Goal: Feedback & Contribution: Leave review/rating

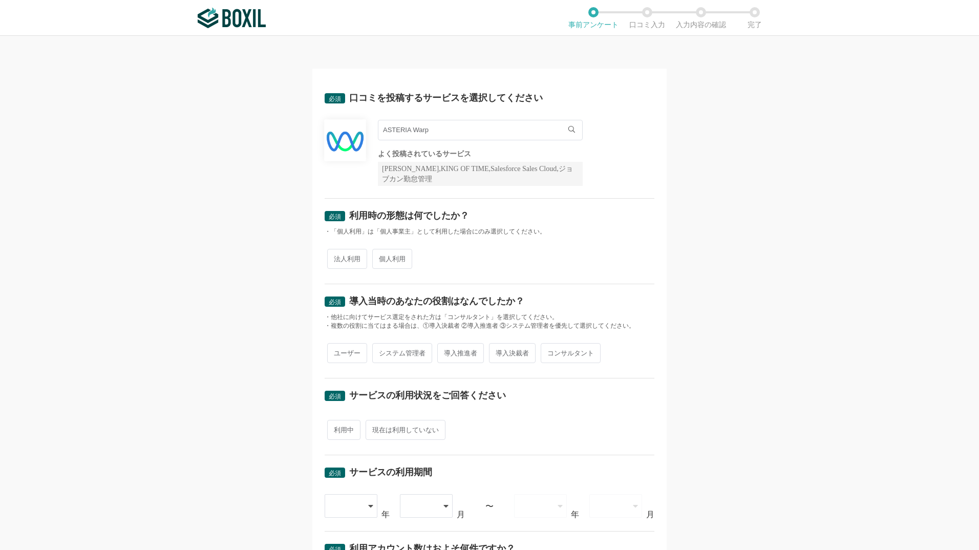
click at [344, 258] on span "法人利用" at bounding box center [347, 259] width 40 height 20
click at [336, 257] on input "法人利用" at bounding box center [333, 253] width 7 height 7
radio input "true"
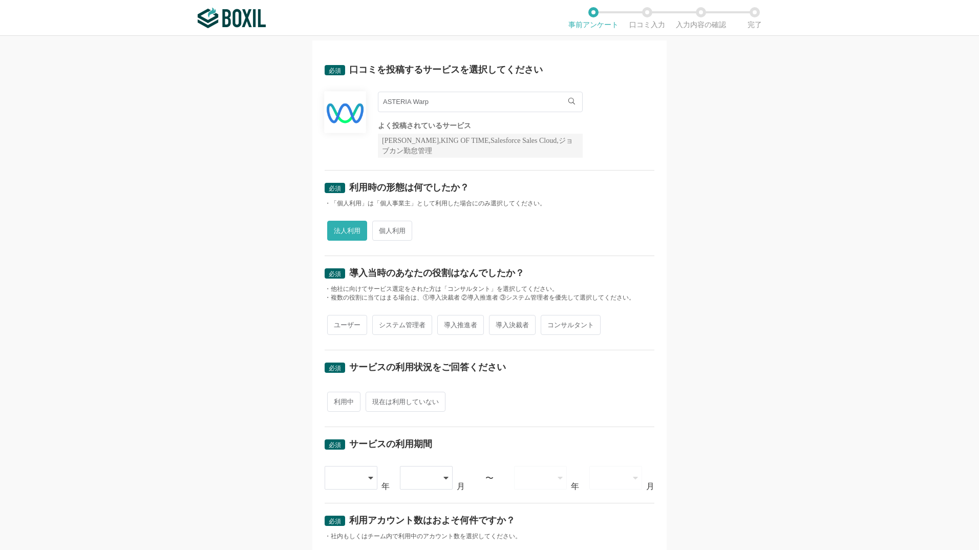
scroll to position [51, 0]
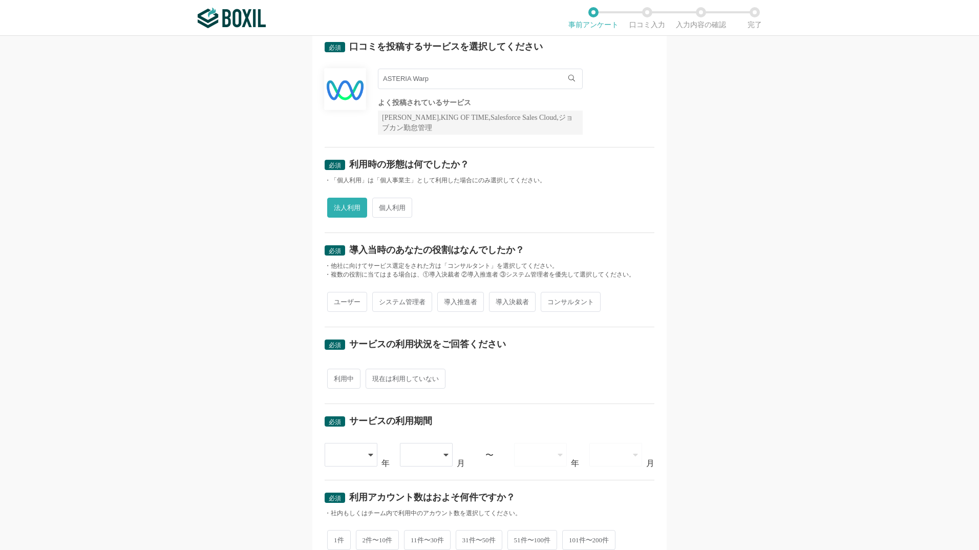
click at [349, 303] on span "ユーザー" at bounding box center [347, 302] width 40 height 20
click at [336, 300] on input "ユーザー" at bounding box center [333, 296] width 7 height 7
radio input "true"
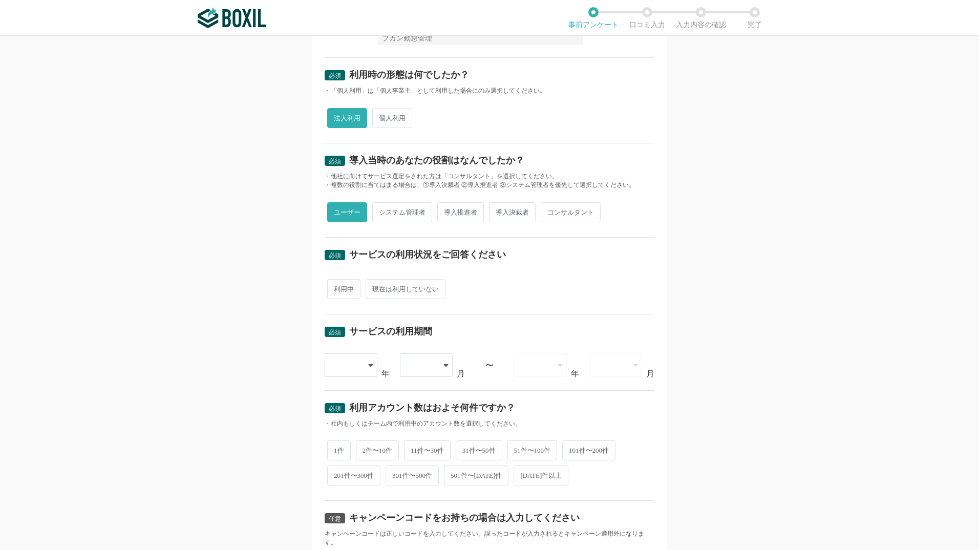
scroll to position [154, 0]
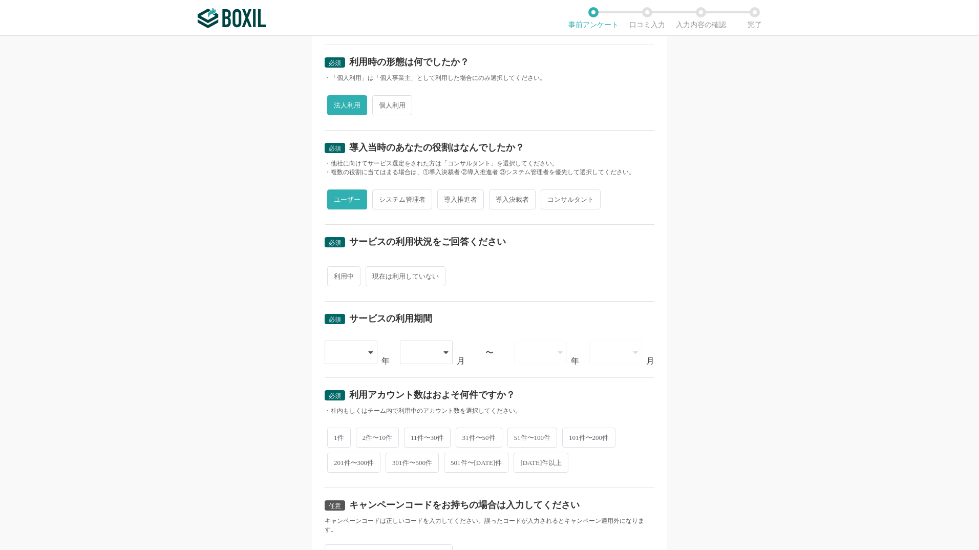
click at [343, 282] on span "利用中" at bounding box center [343, 276] width 33 height 20
click at [336, 274] on input "利用中" at bounding box center [333, 271] width 7 height 7
radio input "true"
click at [364, 353] on div at bounding box center [352, 353] width 54 height 24
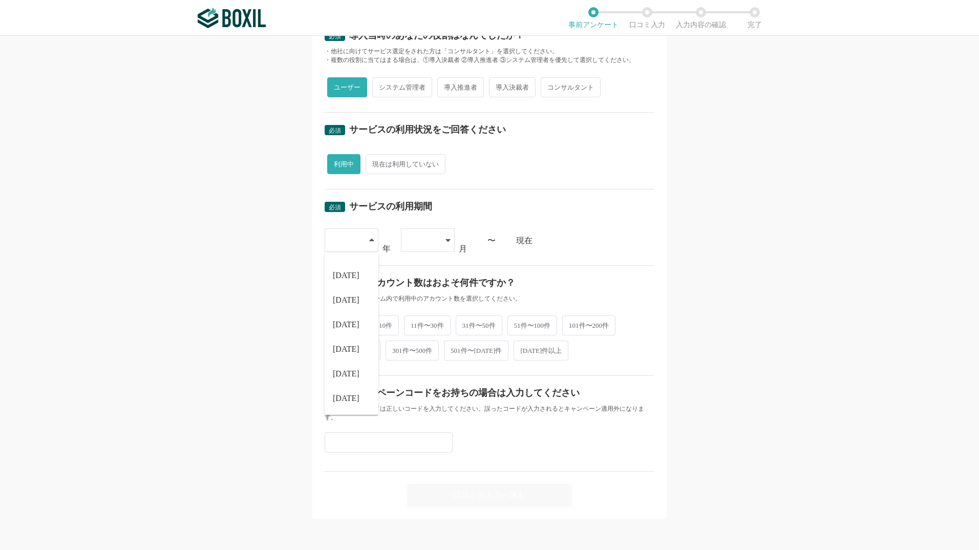
scroll to position [266, 0]
click at [342, 399] on span "[DATE]" at bounding box center [346, 398] width 27 height 8
click at [410, 248] on div at bounding box center [423, 239] width 30 height 23
click at [409, 369] on span "08" at bounding box center [413, 373] width 8 height 8
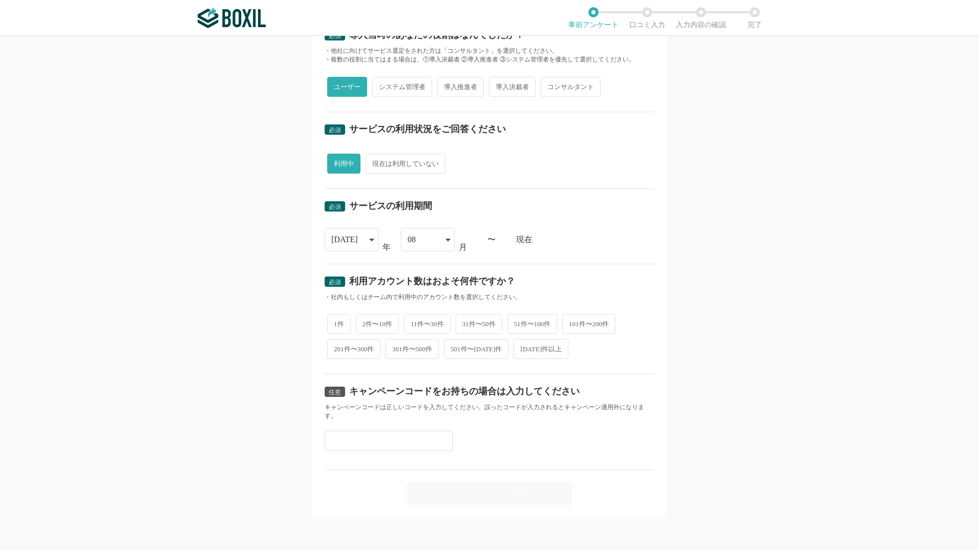
click at [544, 264] on div "必須 利用アカウント数はおよそ何件ですか？ ・社内もしくはチーム内で利用中のアカウント数を選択してください。 1件 2件〜10件 11件〜30件 31件〜50…" at bounding box center [490, 319] width 330 height 111
click at [375, 324] on span "2件〜10件" at bounding box center [378, 324] width 44 height 20
click at [365, 322] on input "2件〜10件" at bounding box center [361, 318] width 7 height 7
radio input "true"
click at [492, 494] on div "口コミの入力へ進む" at bounding box center [490, 493] width 164 height 23
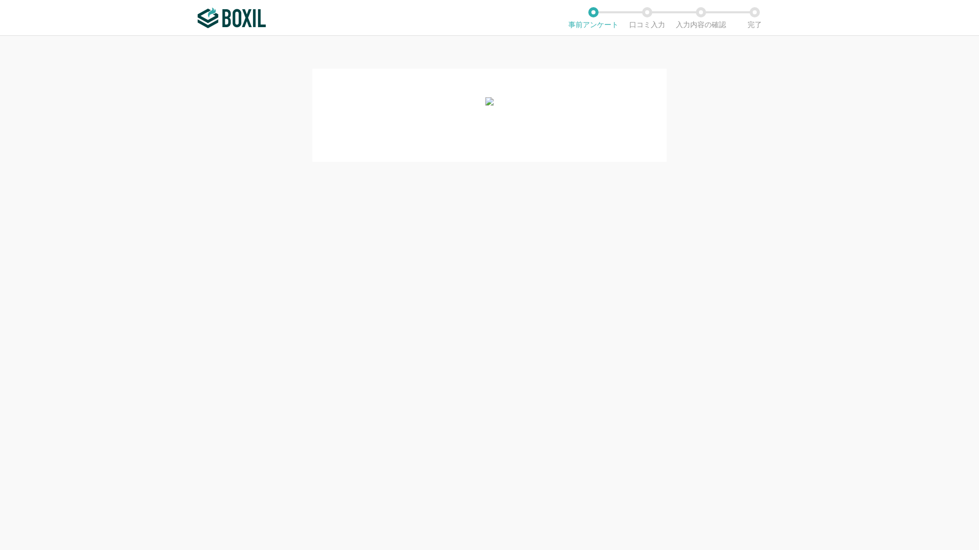
scroll to position [0, 0]
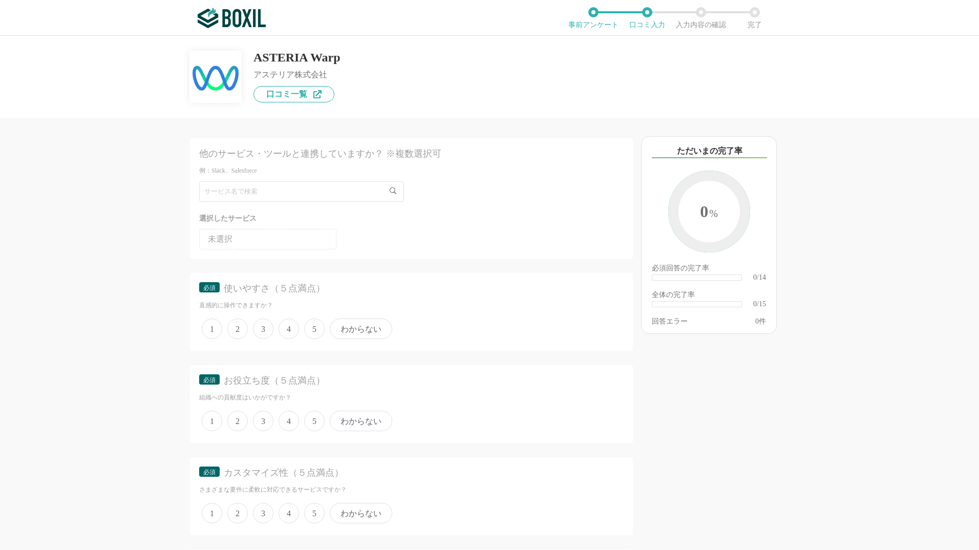
click at [292, 332] on span "4" at bounding box center [289, 329] width 20 height 20
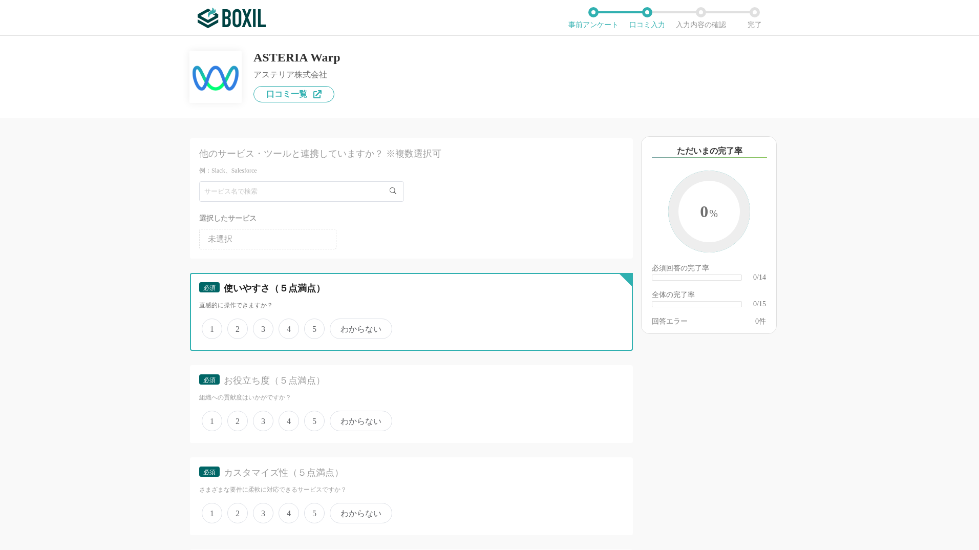
click at [288, 327] on input "4" at bounding box center [284, 323] width 7 height 7
radio input "true"
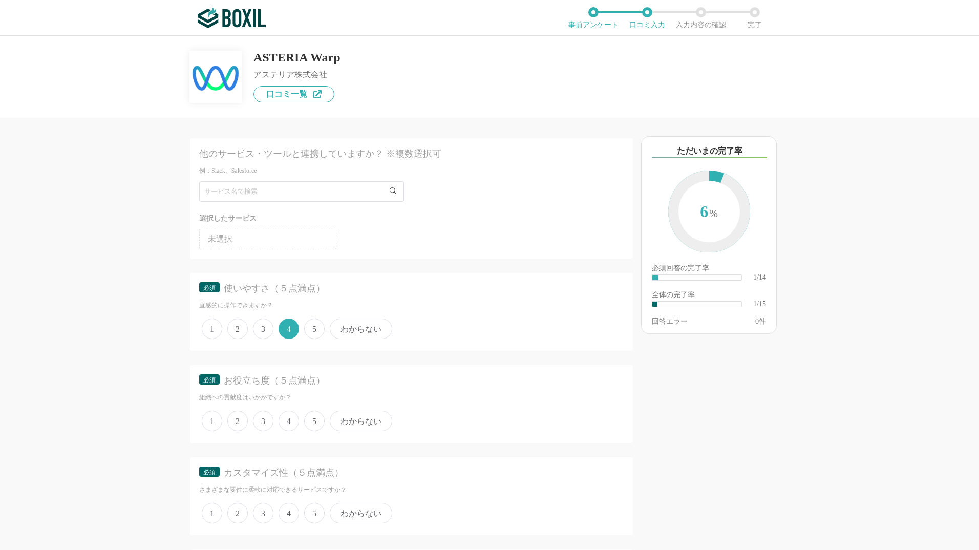
click at [314, 424] on span "5" at bounding box center [314, 421] width 20 height 20
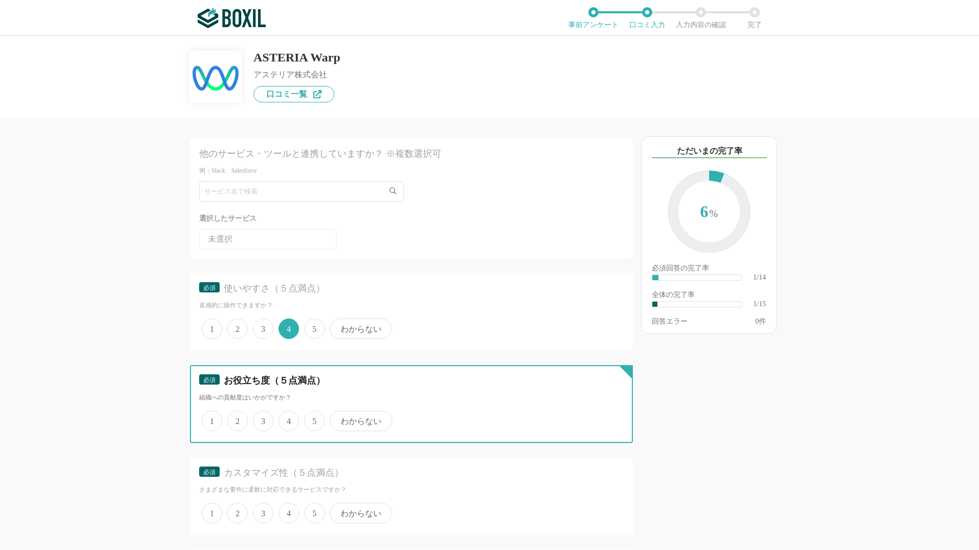
click at [313, 419] on input "5" at bounding box center [310, 415] width 7 height 7
radio input "true"
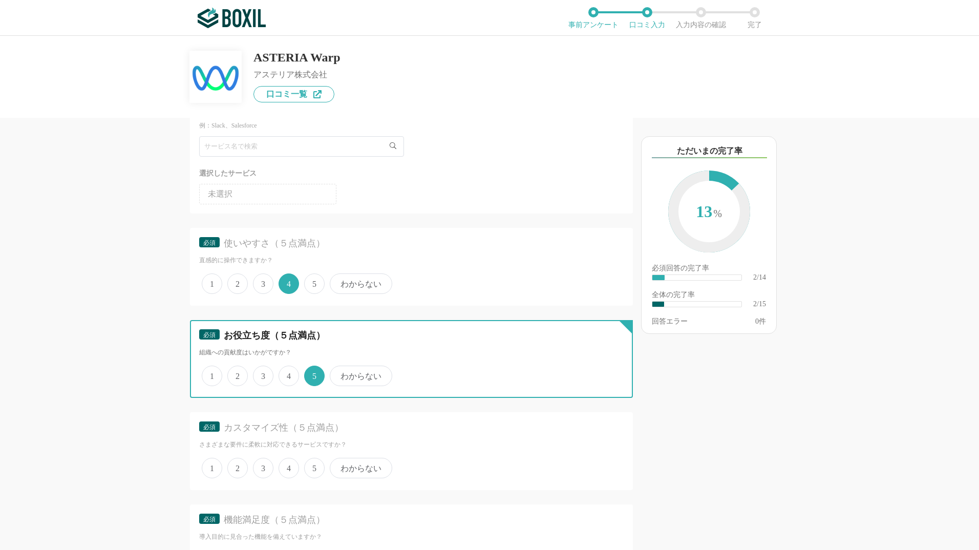
scroll to position [102, 0]
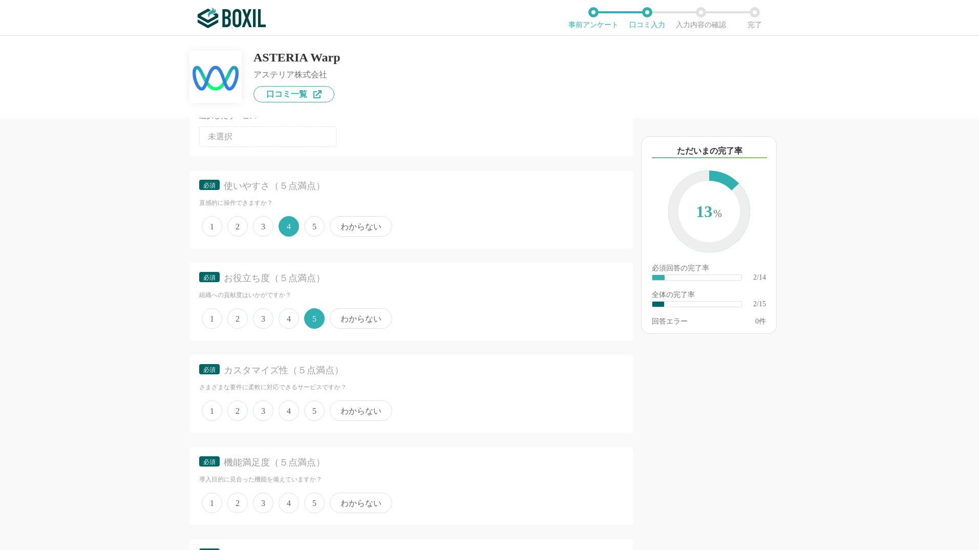
click at [311, 410] on span "5" at bounding box center [314, 410] width 20 height 20
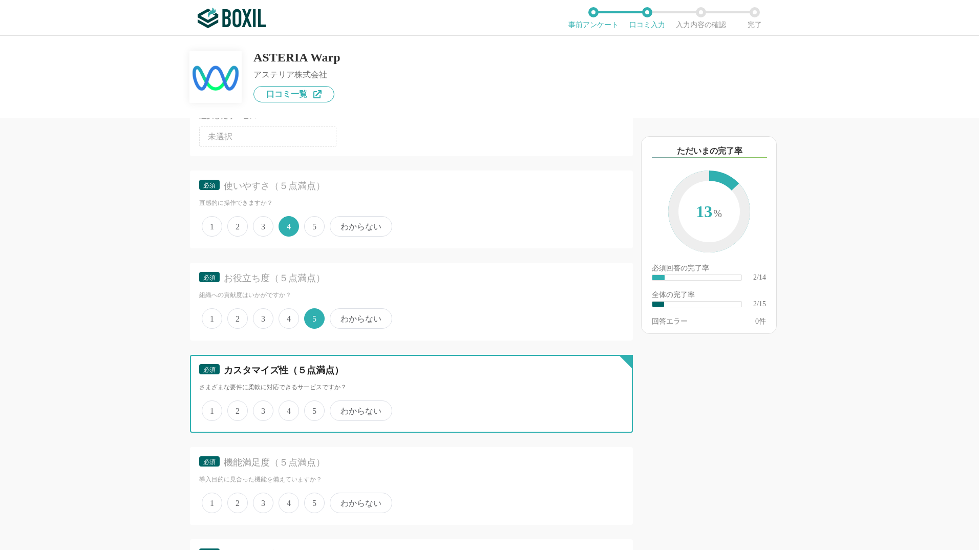
click at [311, 409] on input "5" at bounding box center [310, 405] width 7 height 7
radio input "true"
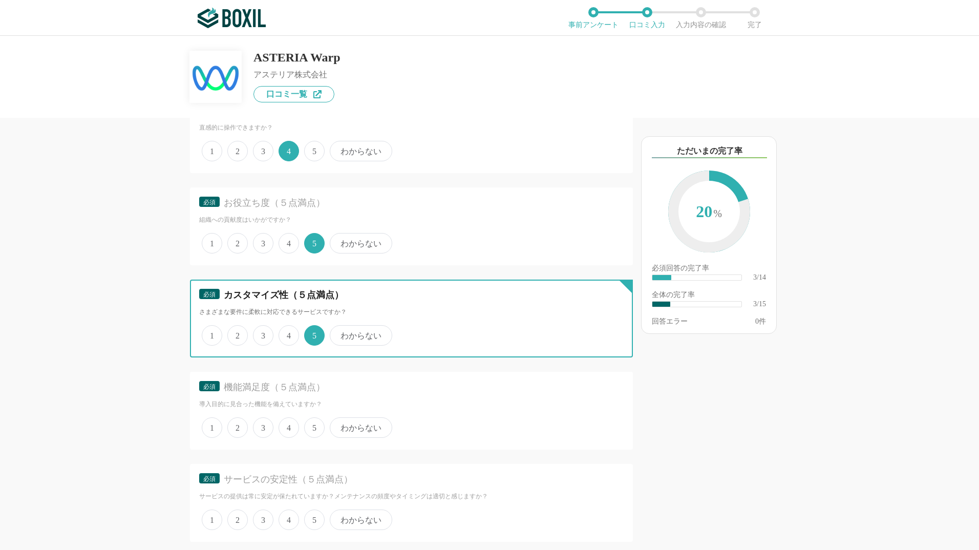
scroll to position [205, 0]
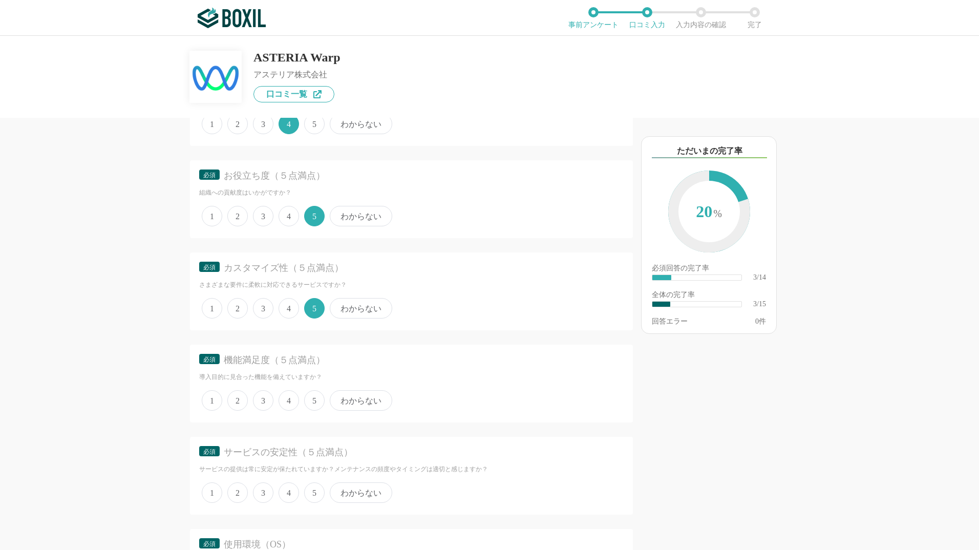
click at [309, 404] on span "5" at bounding box center [314, 400] width 20 height 20
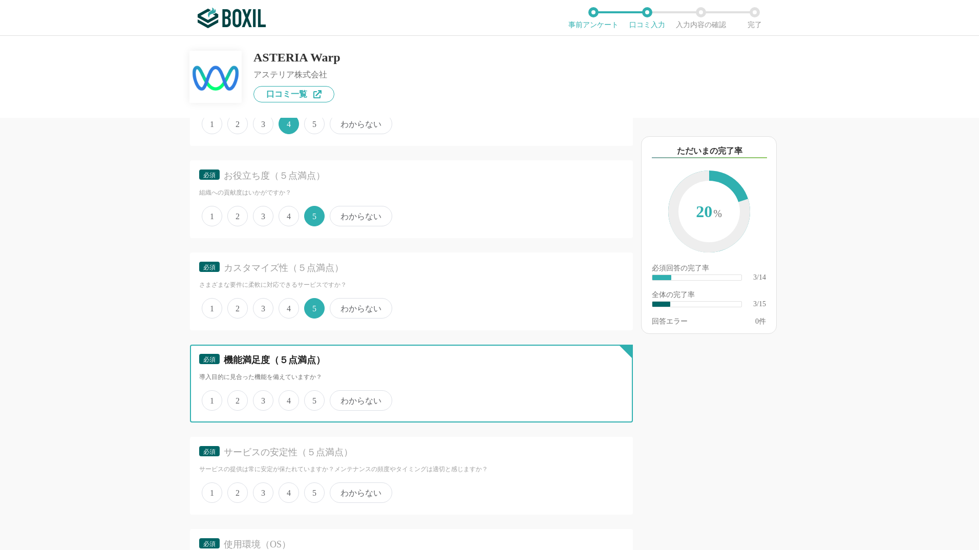
click at [309, 398] on input "5" at bounding box center [310, 395] width 7 height 7
radio input "true"
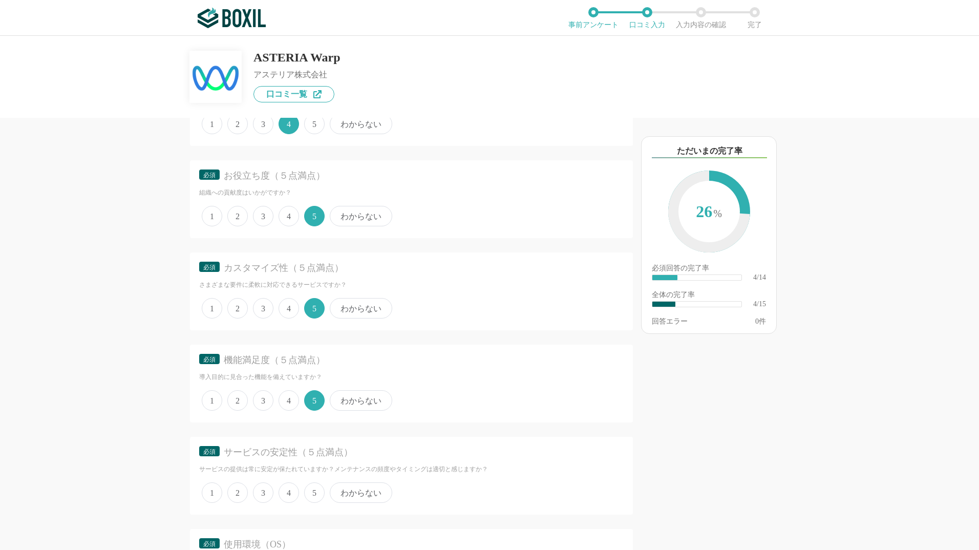
click at [283, 494] on span "4" at bounding box center [289, 492] width 20 height 20
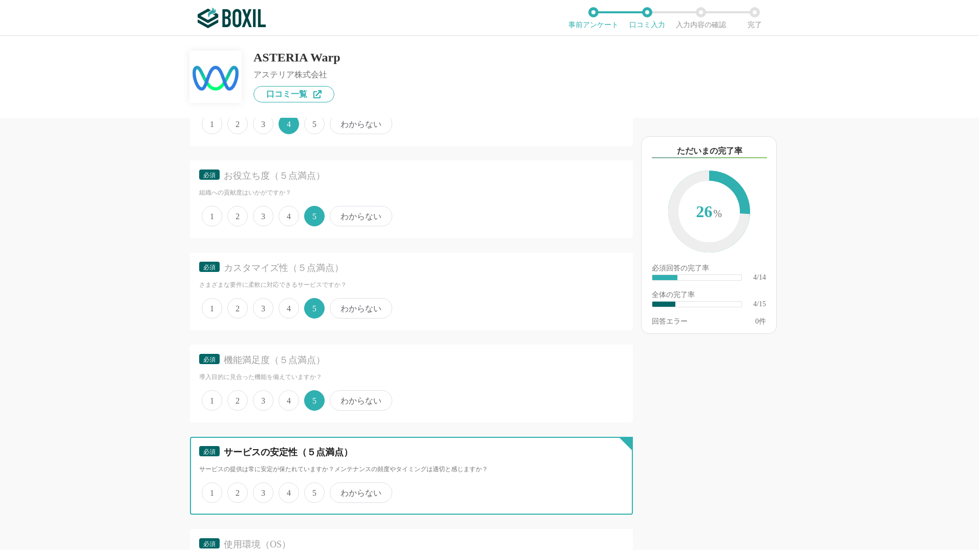
click at [283, 491] on input "4" at bounding box center [284, 487] width 7 height 7
radio input "true"
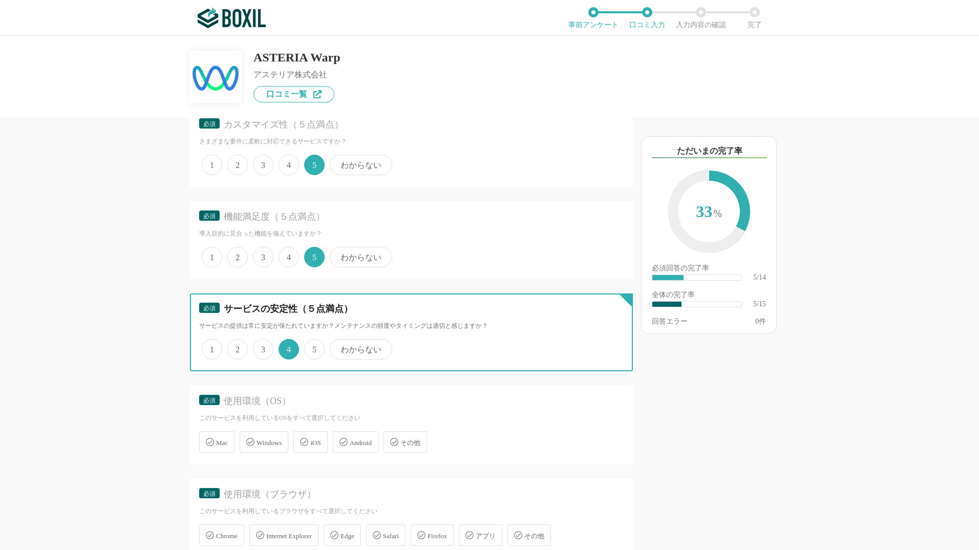
scroll to position [358, 0]
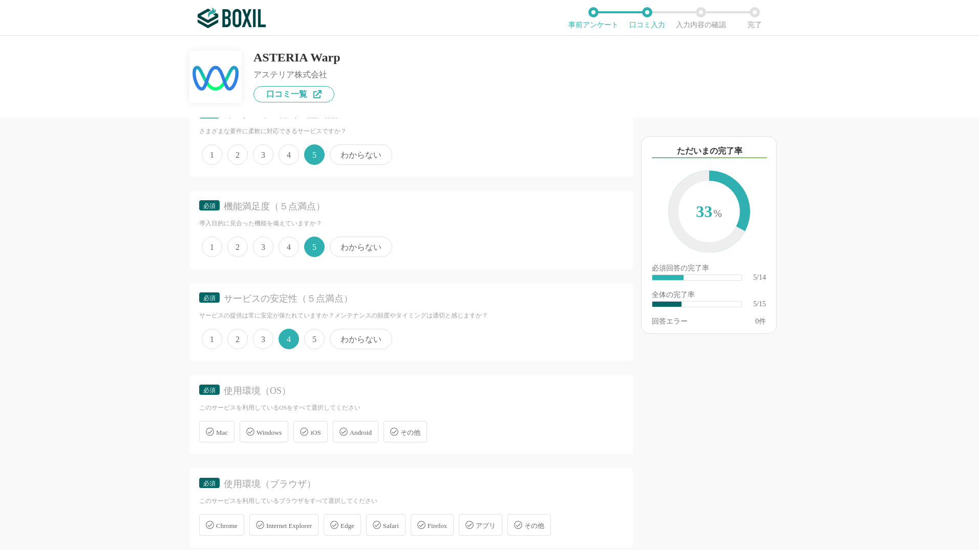
click at [260, 340] on span "3" at bounding box center [263, 339] width 20 height 20
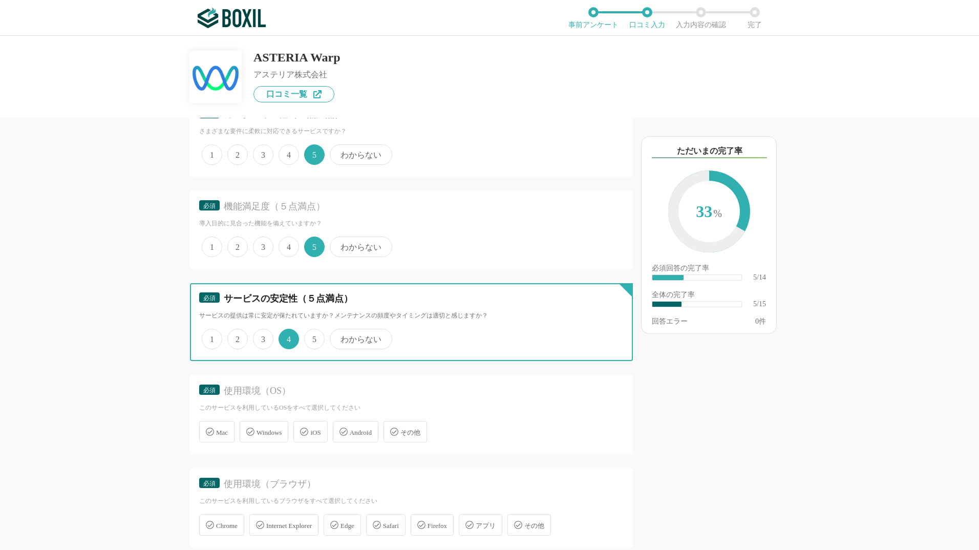
click at [260, 337] on input "3" at bounding box center [259, 333] width 7 height 7
radio input "true"
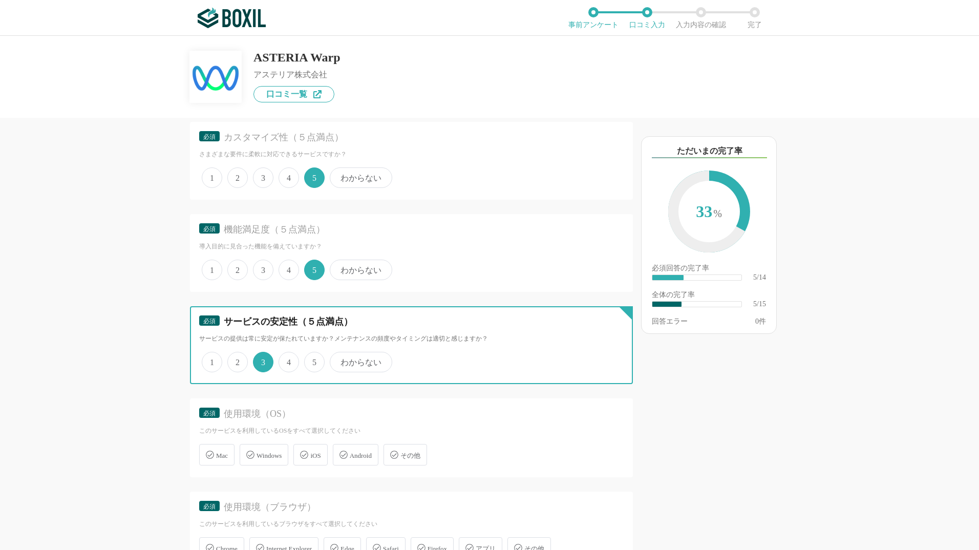
scroll to position [410, 0]
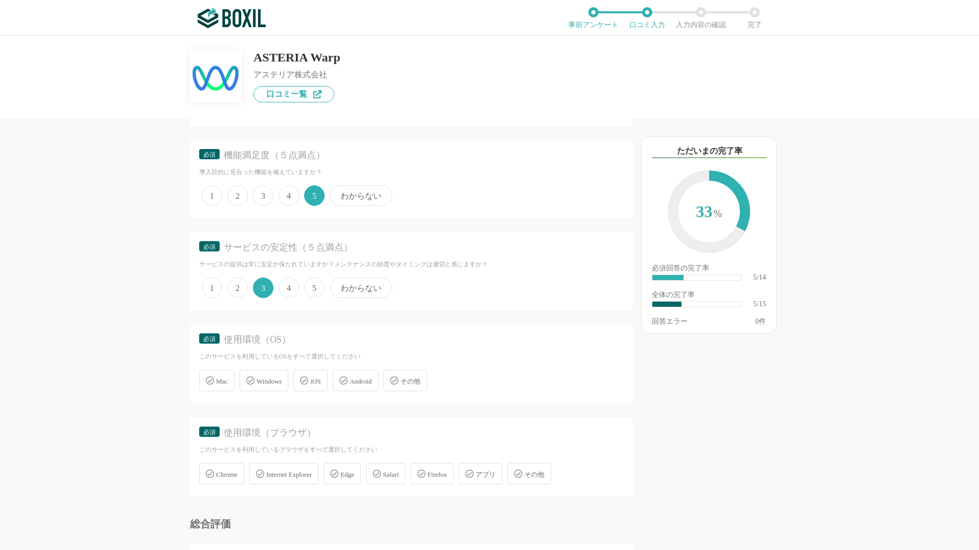
click at [268, 382] on span "Windows" at bounding box center [269, 381] width 25 height 8
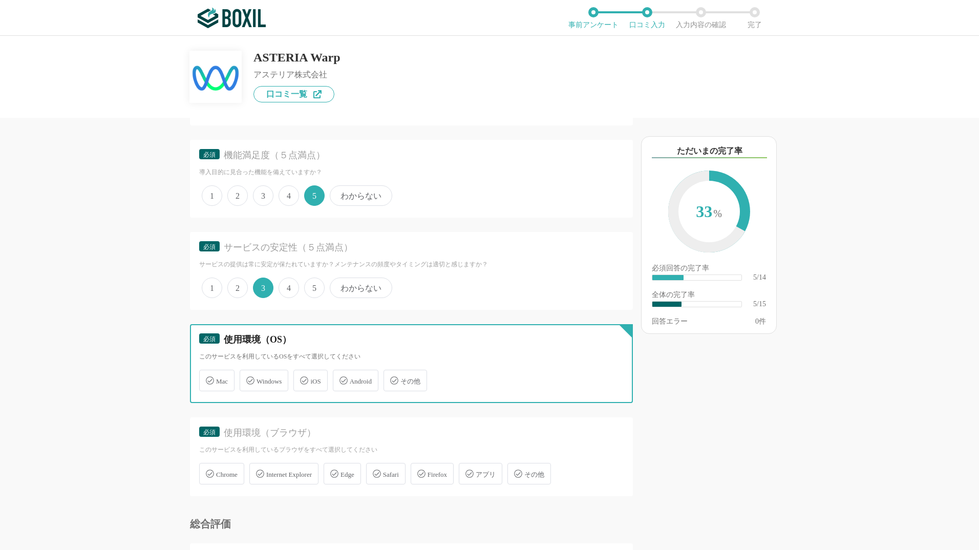
click at [248, 378] on input "Windows" at bounding box center [245, 374] width 7 height 7
checkbox input "true"
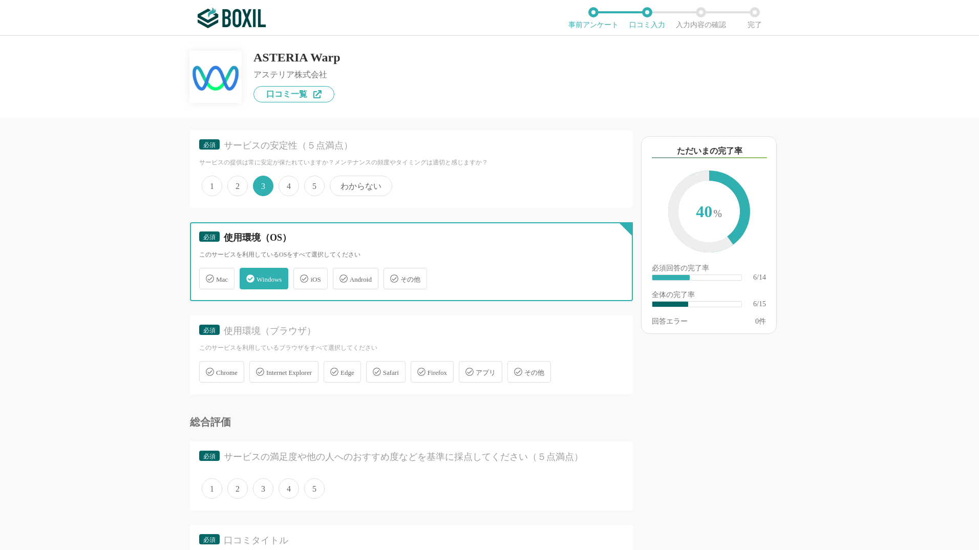
scroll to position [512, 0]
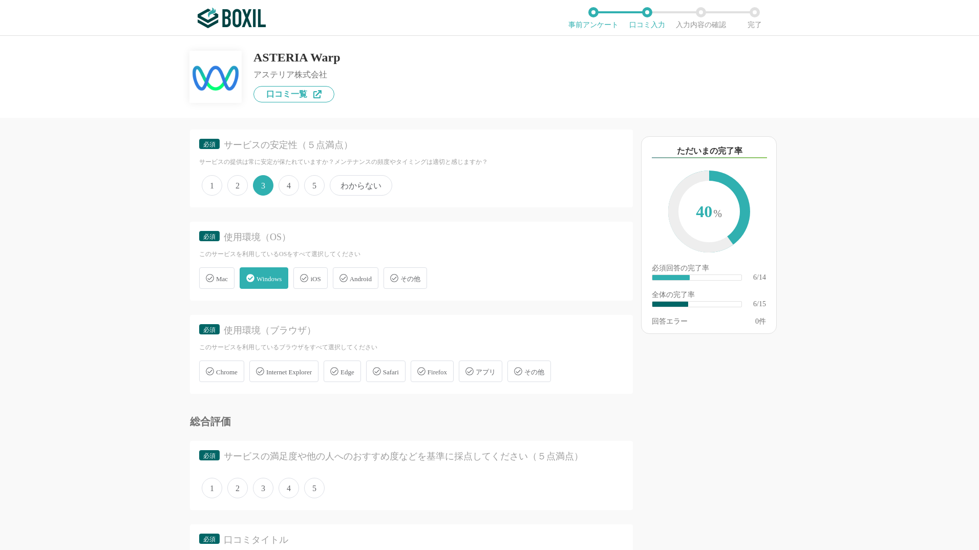
click at [348, 373] on div "Edge" at bounding box center [342, 372] width 37 height 22
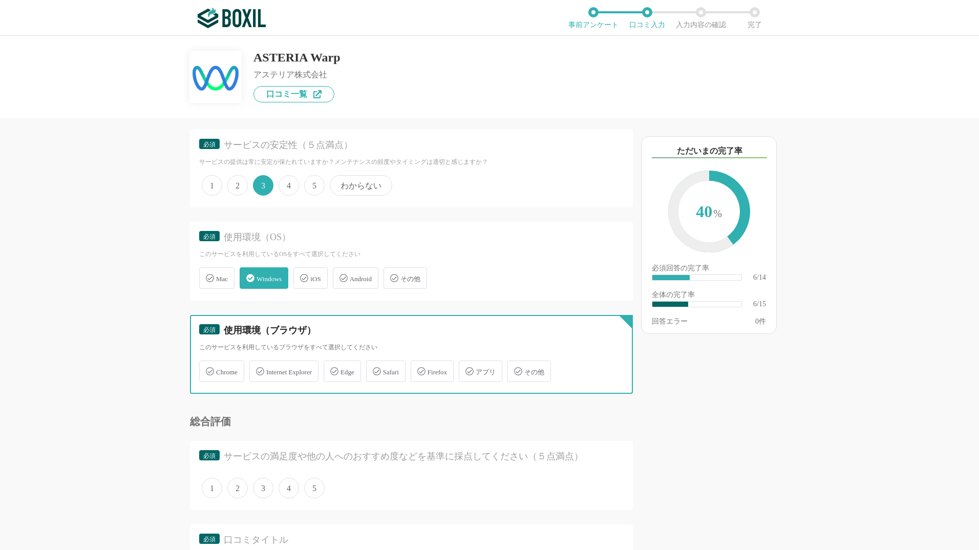
click at [332, 369] on input "Edge" at bounding box center [329, 365] width 7 height 7
checkbox input "true"
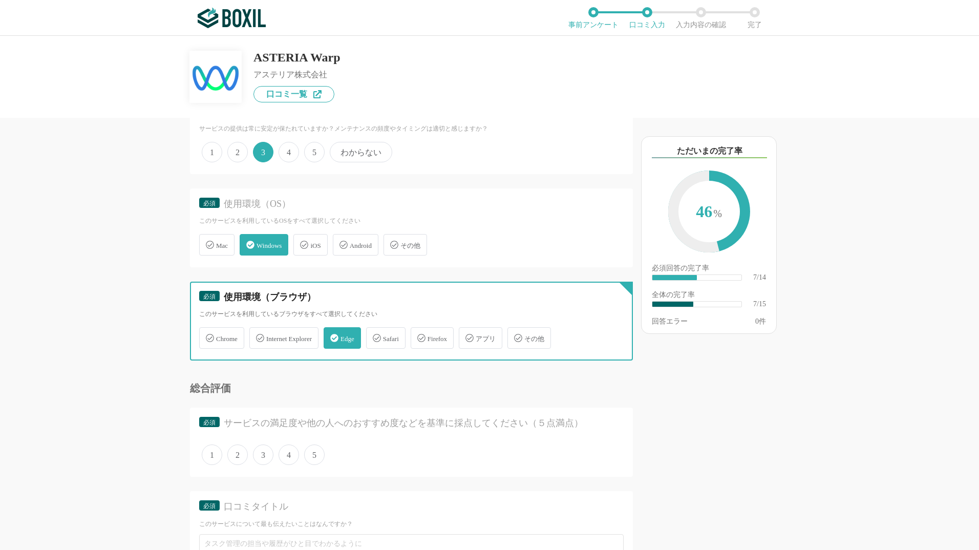
scroll to position [563, 0]
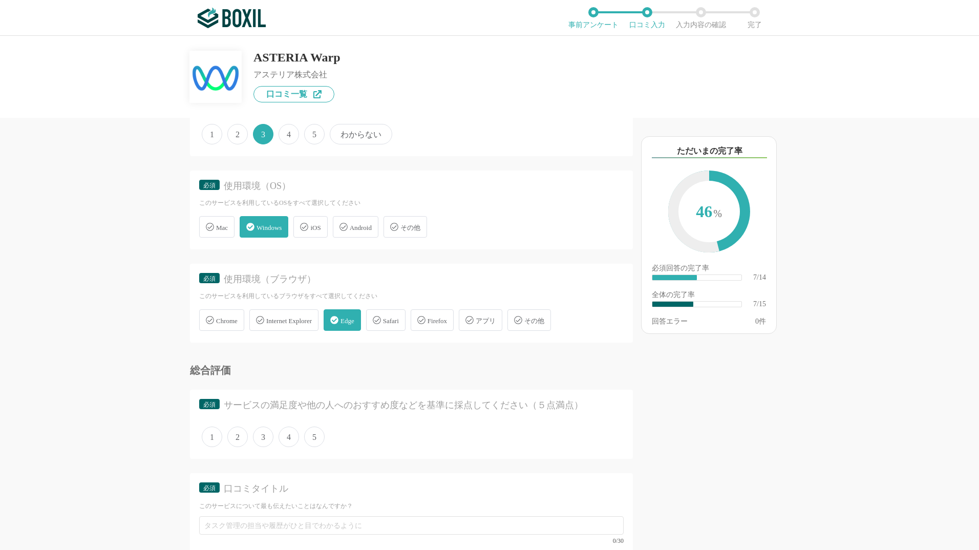
click at [237, 321] on span "Chrome" at bounding box center [227, 321] width 22 height 8
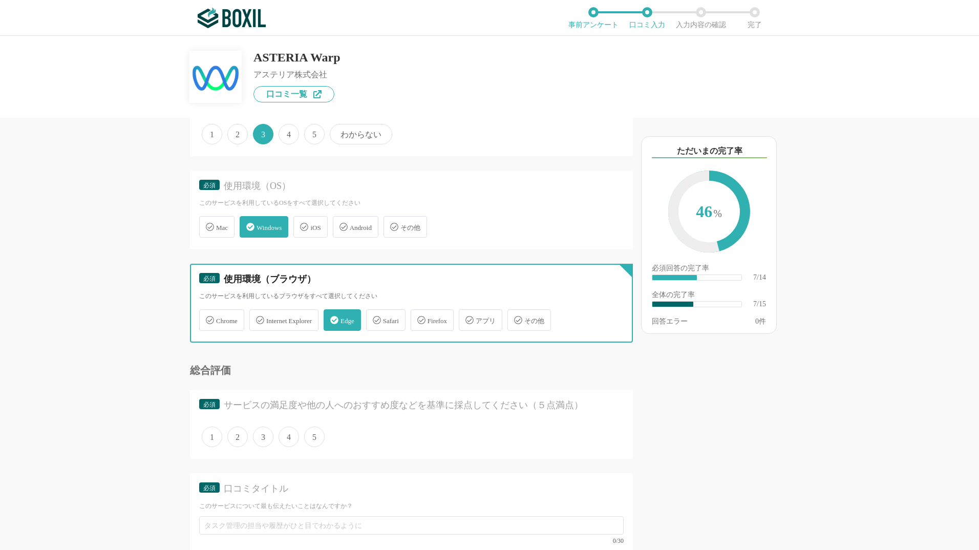
click at [208, 318] on input "Chrome" at bounding box center [204, 314] width 7 height 7
checkbox input "true"
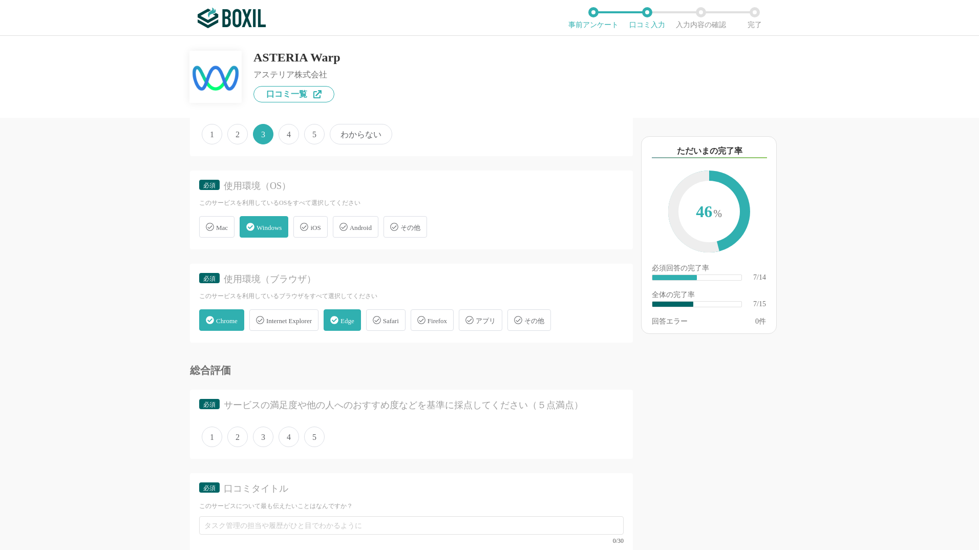
click at [295, 320] on span "Internet Explorer" at bounding box center [289, 321] width 46 height 8
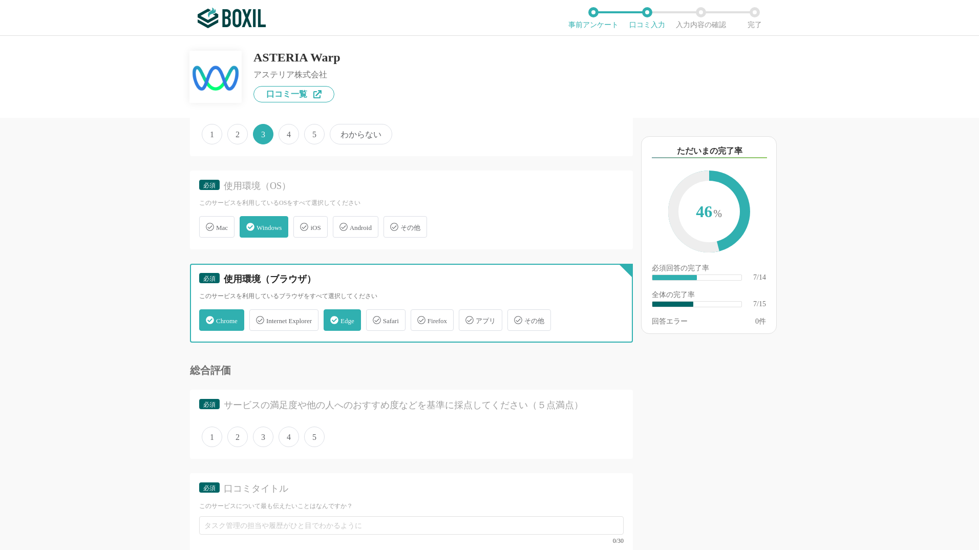
click at [258, 318] on input "Internet Explorer" at bounding box center [254, 314] width 7 height 7
checkbox input "true"
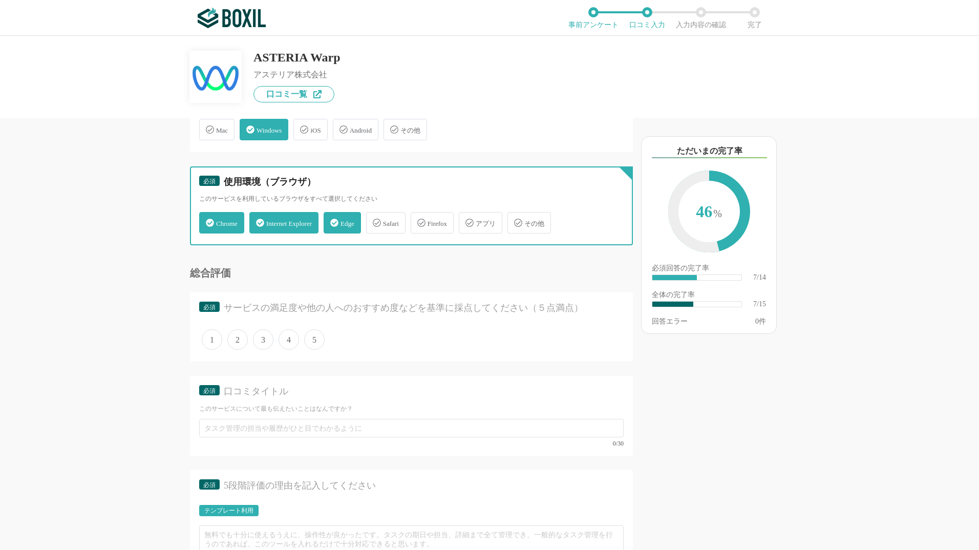
scroll to position [666, 0]
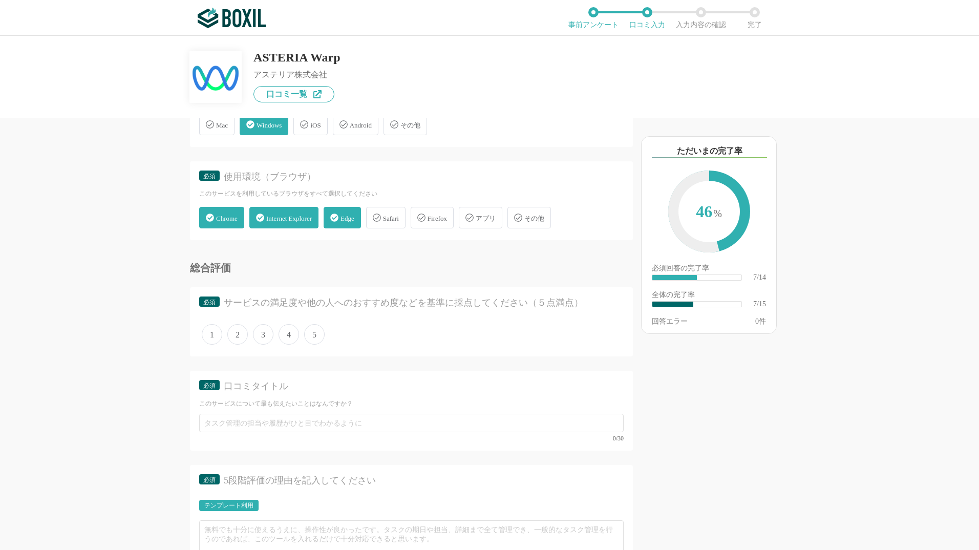
click at [496, 216] on span "アプリ" at bounding box center [486, 219] width 20 height 8
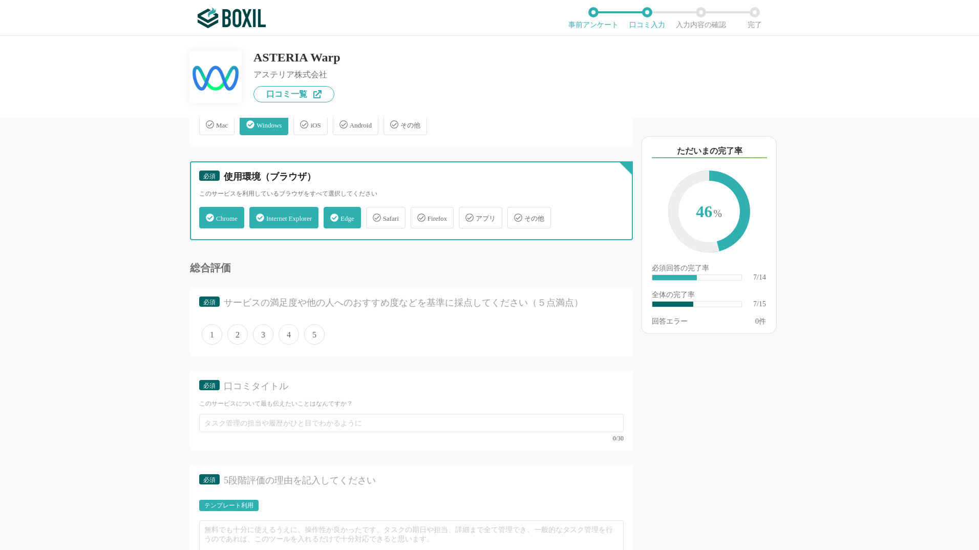
click at [468, 215] on input "アプリ" at bounding box center [464, 211] width 7 height 7
checkbox input "true"
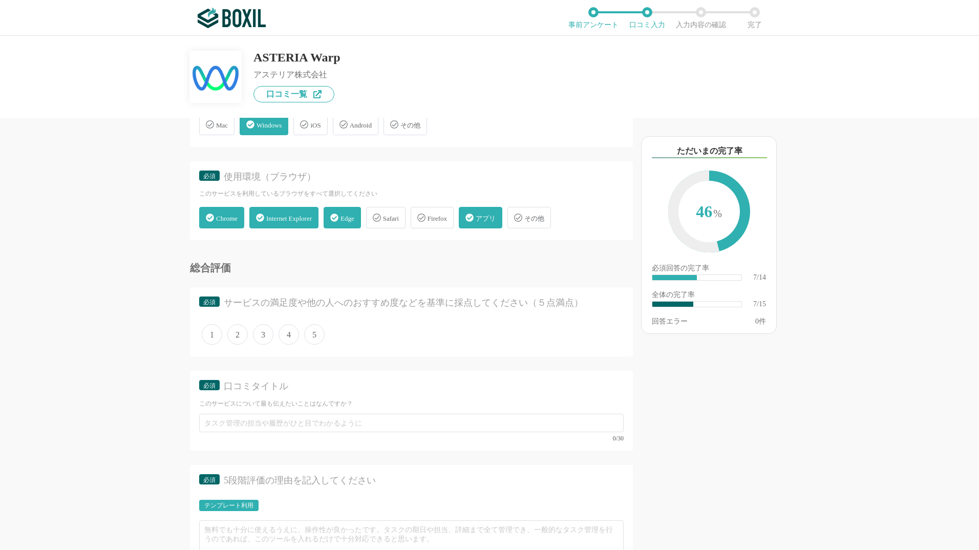
click at [315, 335] on span "5" at bounding box center [314, 334] width 20 height 20
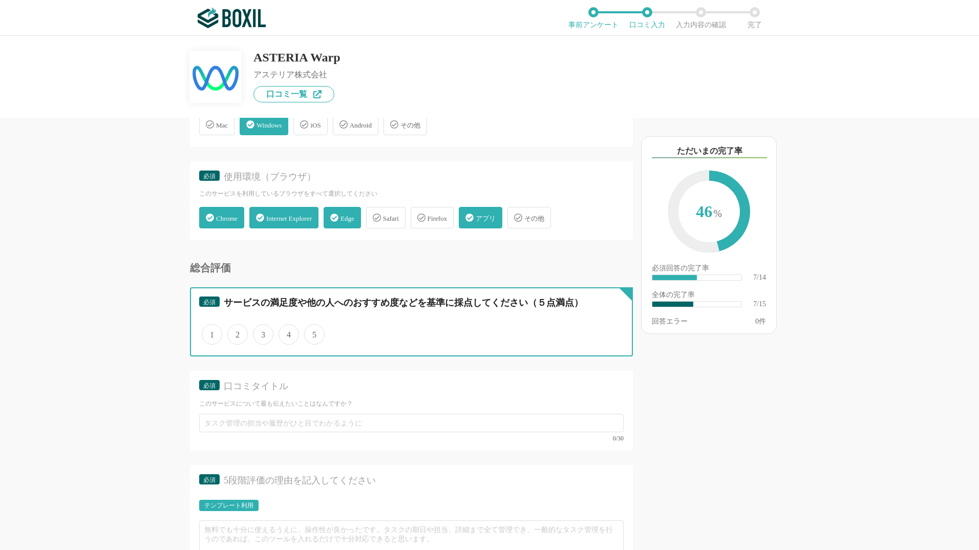
click at [313, 332] on input "5" at bounding box center [310, 329] width 7 height 7
radio input "true"
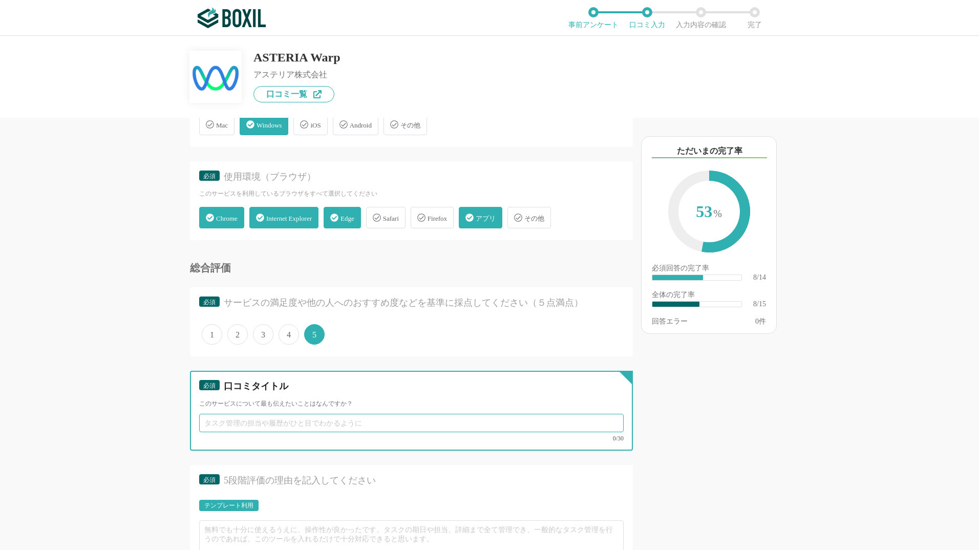
click at [307, 423] on input "text" at bounding box center [411, 423] width 425 height 18
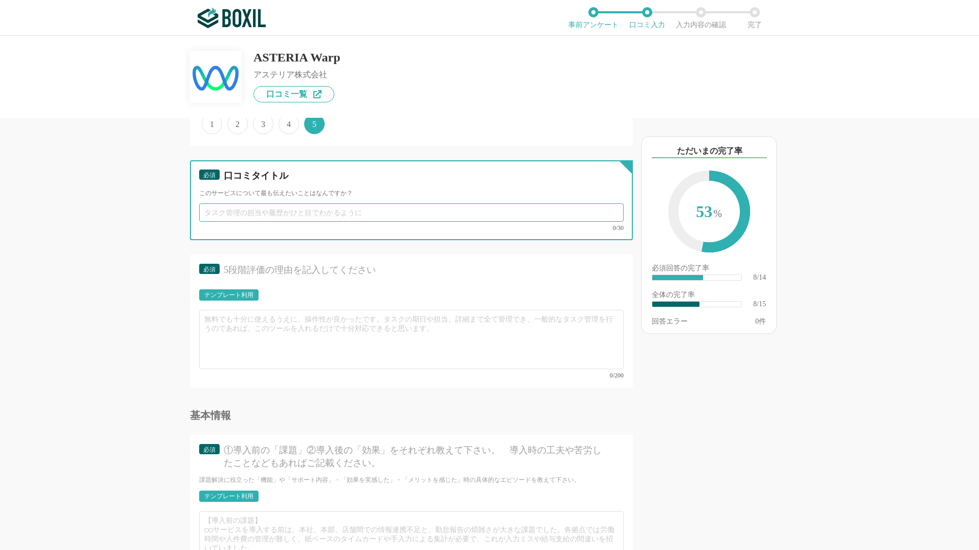
scroll to position [871, 0]
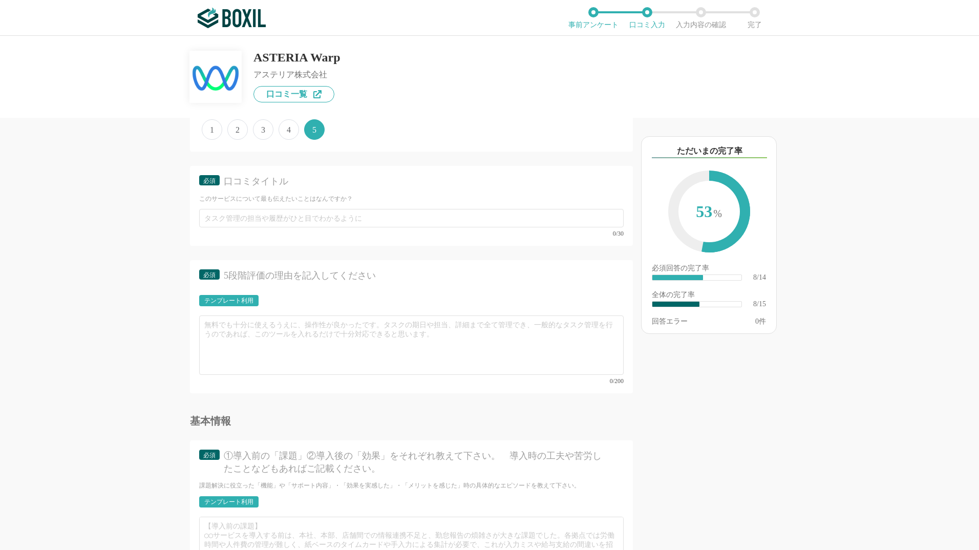
click at [252, 302] on div "テンプレート利用" at bounding box center [228, 300] width 59 height 11
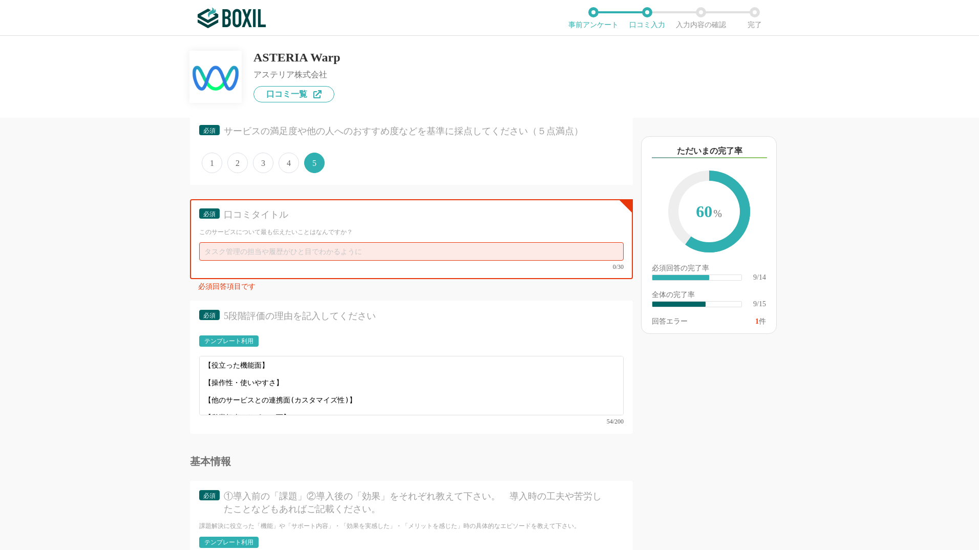
scroll to position [819, 0]
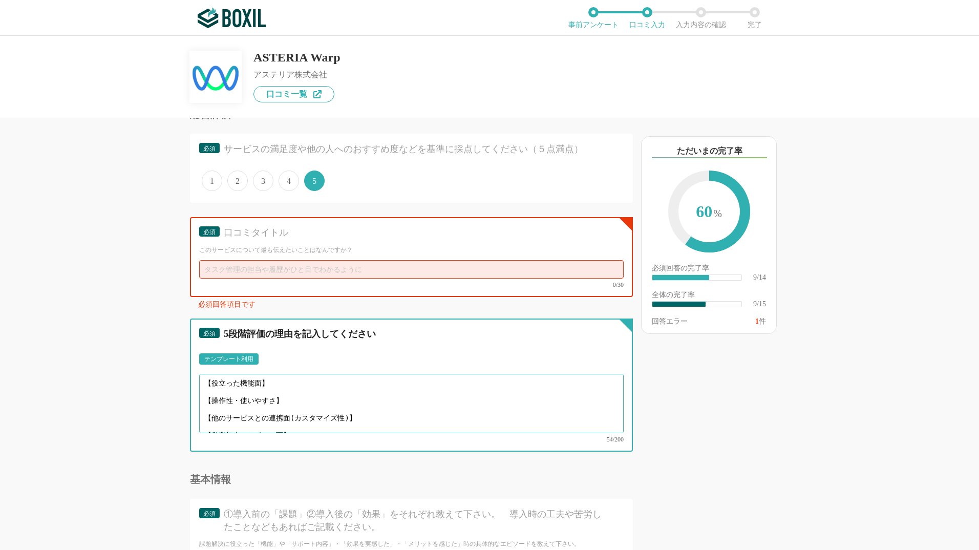
click at [254, 385] on textarea "【役立った機能面】 【操作性・使いやすさ】 【他のサービスとの連携面(カスタマイズ性)】 【営業担当やサポート面】" at bounding box center [411, 403] width 425 height 59
drag, startPoint x: 267, startPoint y: 383, endPoint x: 206, endPoint y: 382, distance: 60.5
click at [208, 381] on textarea "【役立った機能面】 【操作性・使いやすさ】 【他のサービスとの連携面(カスタマイズ性)】 【営業担当やサポート面】" at bounding box center [411, 403] width 425 height 59
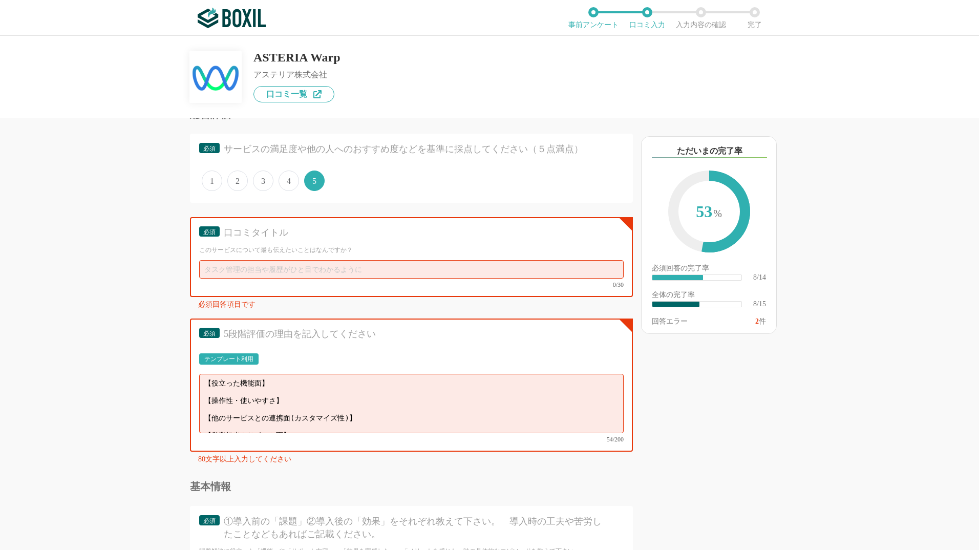
click at [305, 358] on div "テンプレート利用 ፠テンプレート文言が変更されてない箇所がある、または使用できないテキスト（記号）が含まれています。" at bounding box center [411, 361] width 425 height 17
click at [298, 386] on textarea "【役立った機能面】 【操作性・使いやすさ】 【他のサービスとの連携面(カスタマイズ性)】 【営業担当やサポート面】" at bounding box center [411, 403] width 425 height 59
click at [288, 270] on input "text" at bounding box center [411, 269] width 425 height 18
drag, startPoint x: 260, startPoint y: 388, endPoint x: 233, endPoint y: 387, distance: 27.1
click at [233, 387] on textarea "【役立った機能面】 【操作性・使いやすさ】 【他のサービスとの連携面(カスタマイズ性)】 【営業担当やサポート面】" at bounding box center [411, 403] width 425 height 59
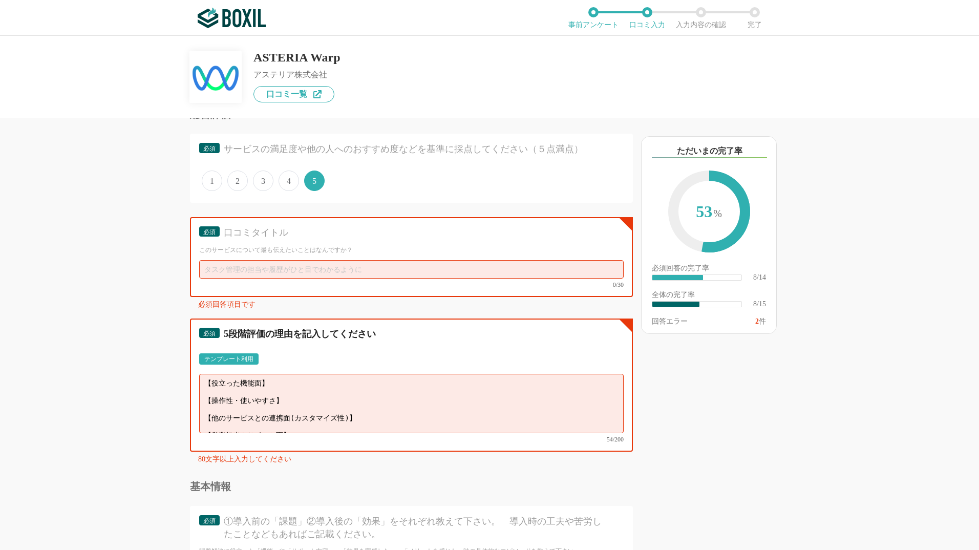
drag, startPoint x: 259, startPoint y: 382, endPoint x: 209, endPoint y: 383, distance: 49.7
click at [209, 383] on textarea "【役立った機能面】 【操作性・使いやすさ】 【他のサービスとの連携面(カスタマイズ性)】 【営業担当やサポート面】" at bounding box center [411, 403] width 425 height 59
click at [276, 418] on textarea "【役立った機能面】 【操作性・使いやすさ】 【他のサービスとの連携面(カスタマイズ性)】 【営業担当やサポート面】" at bounding box center [411, 403] width 425 height 59
drag, startPoint x: 680, startPoint y: 74, endPoint x: 656, endPoint y: 34, distance: 47.3
click at [680, 73] on div "ASTERIA Warp アステリア株式会社 口コミ一覧" at bounding box center [489, 69] width 599 height 67
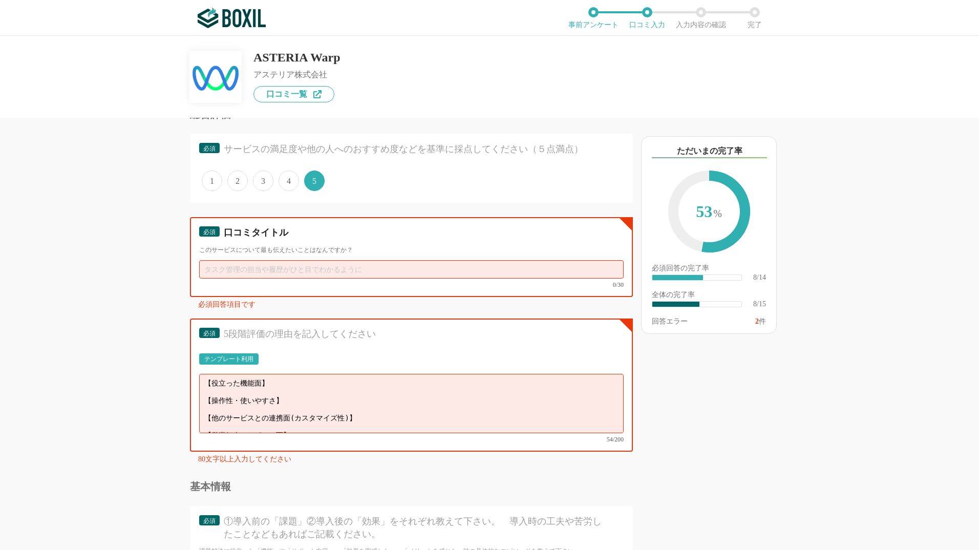
click at [356, 271] on input "text" at bounding box center [411, 269] width 425 height 18
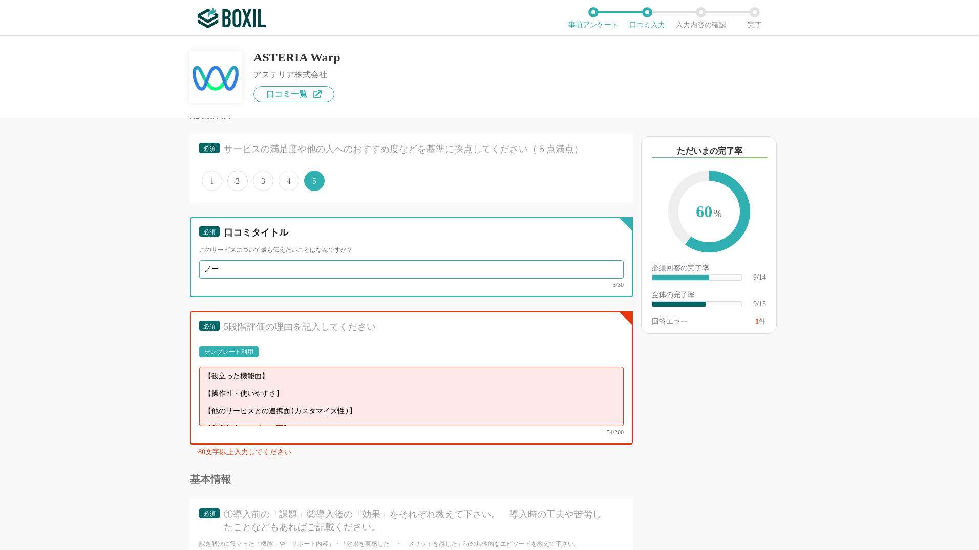
type input "ノ"
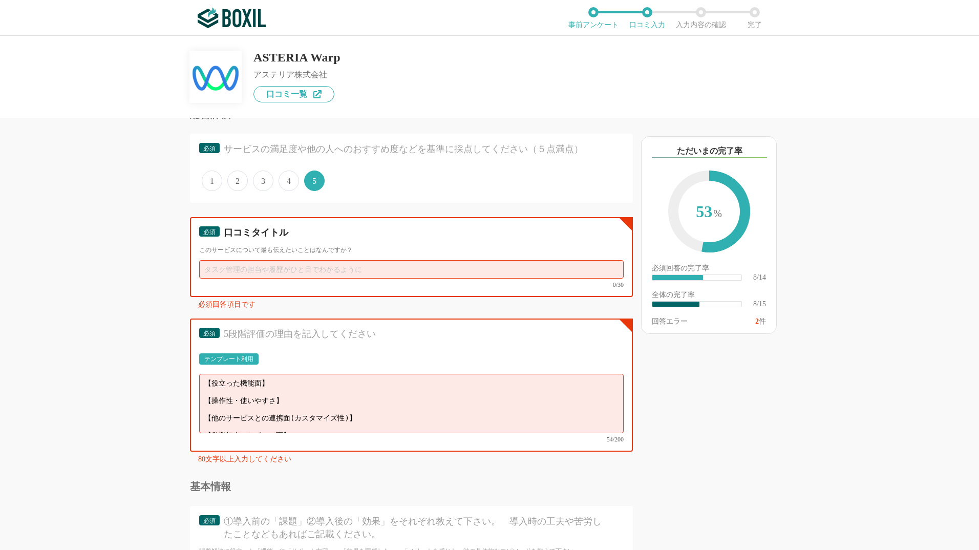
type input "ｐ"
type input "の"
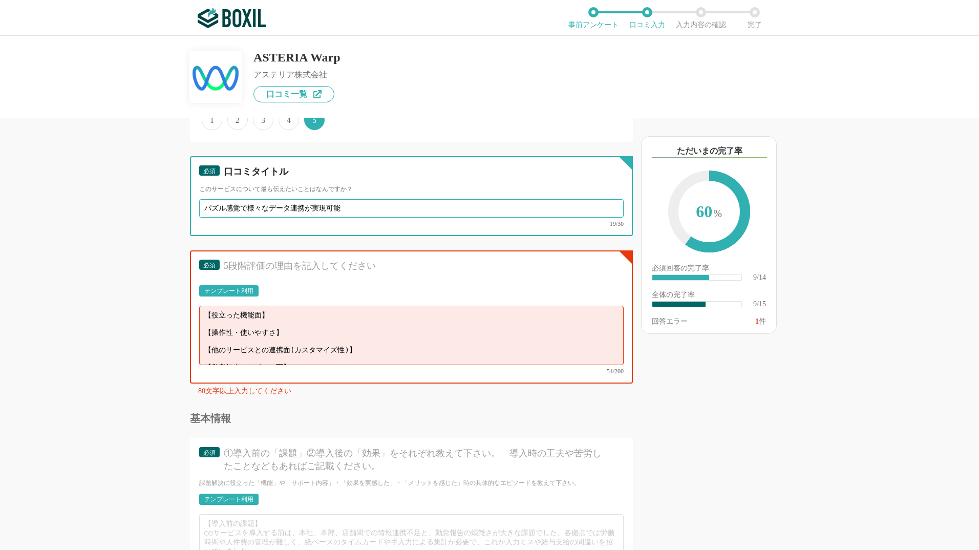
scroll to position [870, 0]
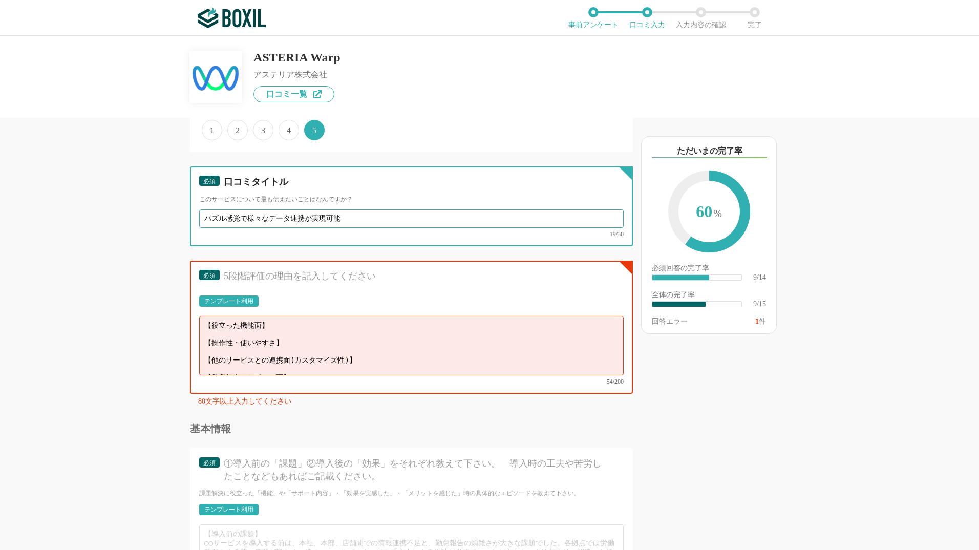
type input "パズル感覚で様々なデータ連携が実現可能"
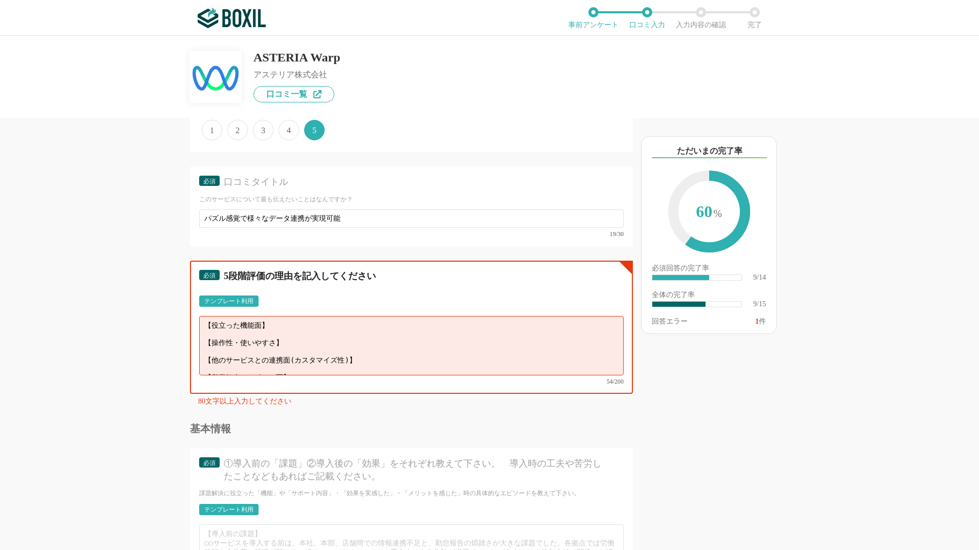
click at [293, 328] on textarea "【役立った機能面】 【操作性・使いやすさ】 【他のサービスとの連携面(カスタマイズ性)】 【営業担当やサポート面】" at bounding box center [411, 345] width 425 height 59
type textarea "【役立った機能面】 【操作性・使いやすさ】 【他のサービスとの連携面(カスタマイズ性)】 【営業担当やサポート面】"
click at [246, 302] on div "テンプレート利用" at bounding box center [228, 301] width 49 height 6
click at [300, 321] on textarea "【役立った機能面】 【操作性・使いやすさ】 【他のサービスとの連携面(カスタマイズ性)】 【営業担当やサポート面】" at bounding box center [411, 345] width 425 height 59
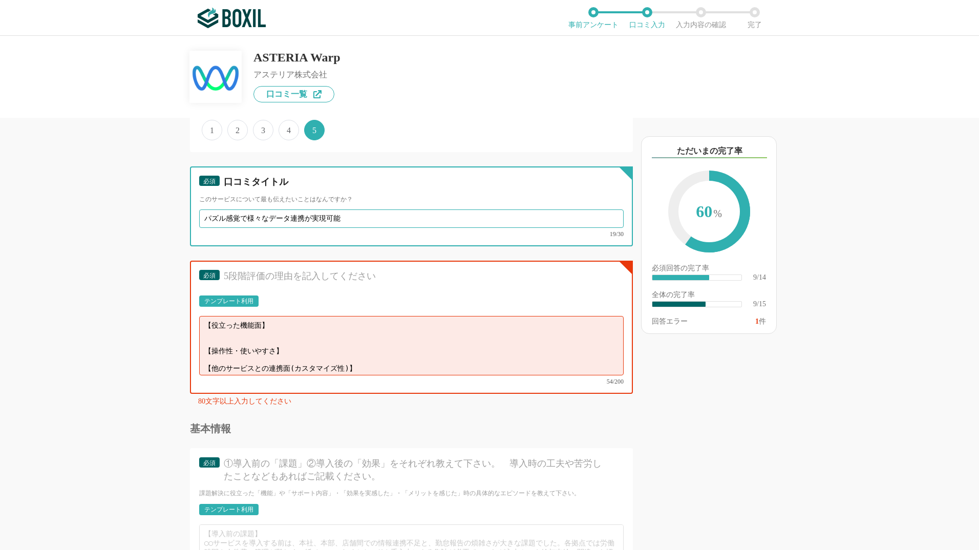
click at [572, 217] on input "パズル感覚で様々なデータ連携が実現可能" at bounding box center [411, 218] width 425 height 18
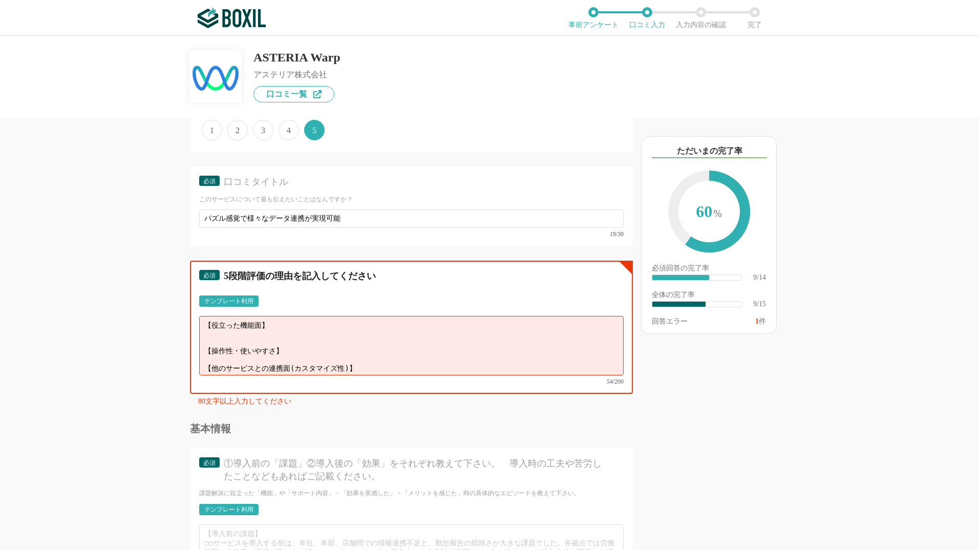
click at [231, 336] on textarea "【役立った機能面】 【操作性・使いやすさ】 【他のサービスとの連携面(カスタマイズ性)】 【営業担当やサポート面】" at bounding box center [411, 345] width 425 height 59
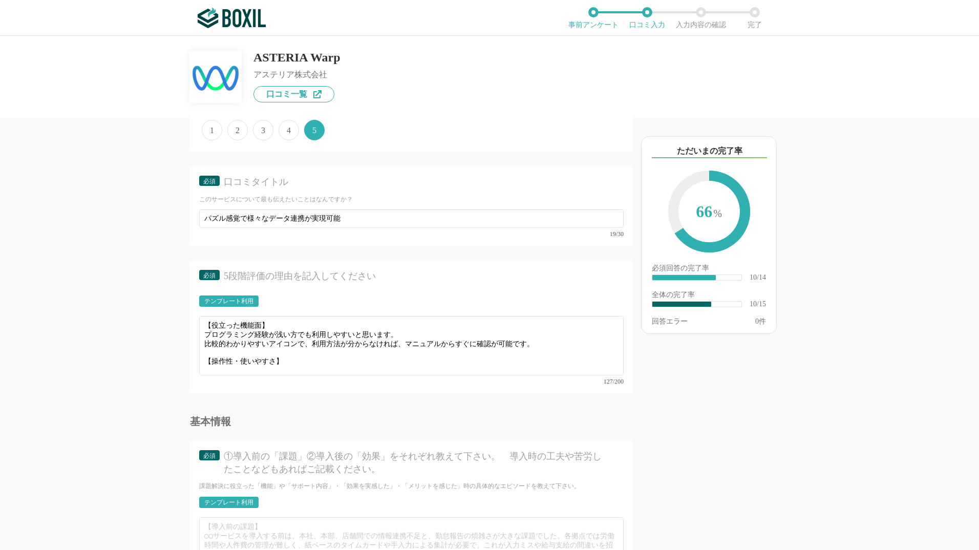
click at [734, 444] on div "以下のキーワードが含まれる口コミが読まれています ただいまの完了率 66 % 必須回答の完了率 ​ 10/14 全体の完了率 ​ 10/15 回答エラー 0 件" at bounding box center [745, 339] width 225 height 422
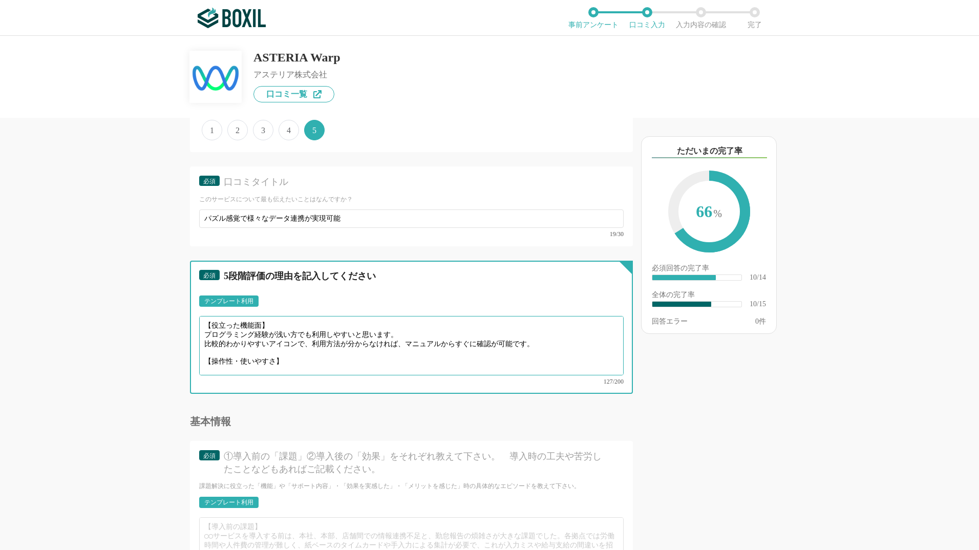
click at [310, 340] on textarea "【役立った機能面】 プログラミング経験が浅い方でも利用しやすいと思います。 比較的わかりやすいアイコンで、利用方法が分からなければ、マニュアルからすぐに確認が…" at bounding box center [411, 345] width 425 height 59
paste textarea "ファイル連携やAPI連携を直感的なフローデザイナーで組める点が便利です。"
click at [374, 341] on textarea "【役立った機能面】 プログラミング経験が浅い方でも利用しやすいと思います。 比較的わかりやすいアイコンで、パズル感覚ファイル連携やAPI連携を直感的なフローデ…" at bounding box center [411, 345] width 425 height 59
click at [347, 336] on textarea "【役立った機能面】 プログラミング経験が浅い方でも利用しやすいと思います。 比較的わかりやすいアイコンで、パズル感覚ファイル連携やAPI連携を直感的なフローデ…" at bounding box center [411, 345] width 425 height 59
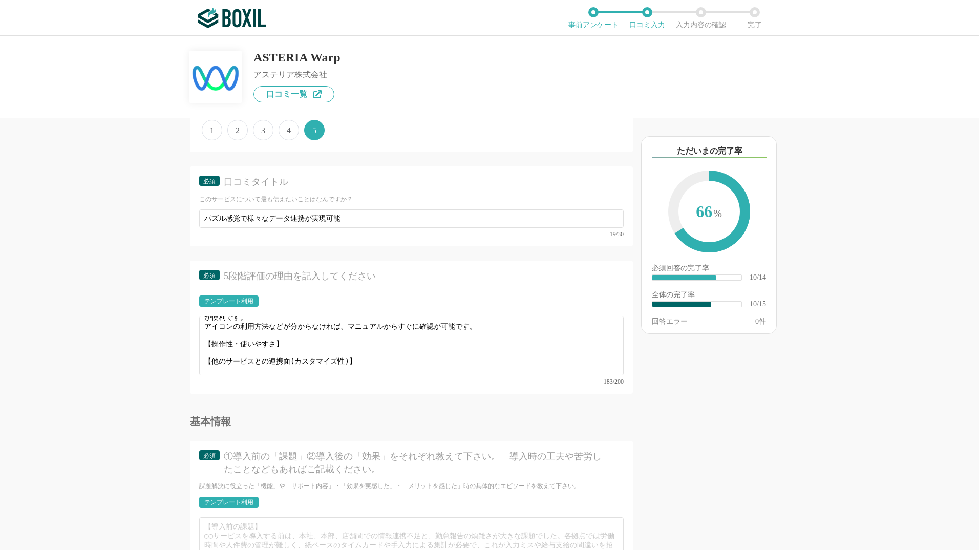
click at [113, 404] on div "他のサービス・ツールと連携していますか？ ※複数選択可 例：Slack、Salesforce 選択したサービス 未選択 必須 使いやすさ（５点満点） 直感的に…" at bounding box center [489, 293] width 979 height 514
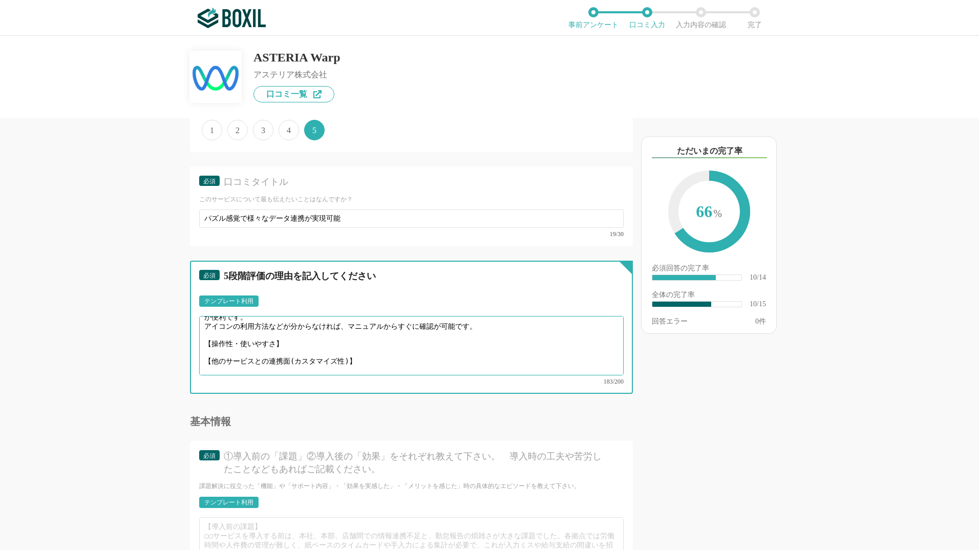
click at [312, 330] on textarea "【役立った機能面】 プログラミング経験が浅い方でも利用しやすいと思います。 比較的わかりやすいアイコンで、パズル感覚でフローを描け、ファイル連携やAPI連携を…" at bounding box center [411, 345] width 425 height 59
paste textarea "初心者でも扱いやすい印象です。 処理の流れを線でつなぐだけなので、複雑な処理も迷わず組み立てられました。"
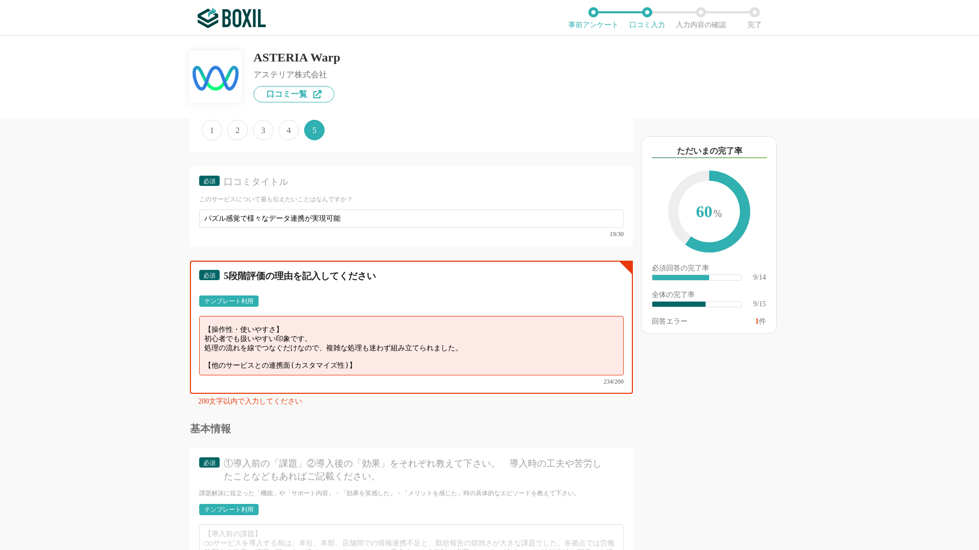
scroll to position [921, 0]
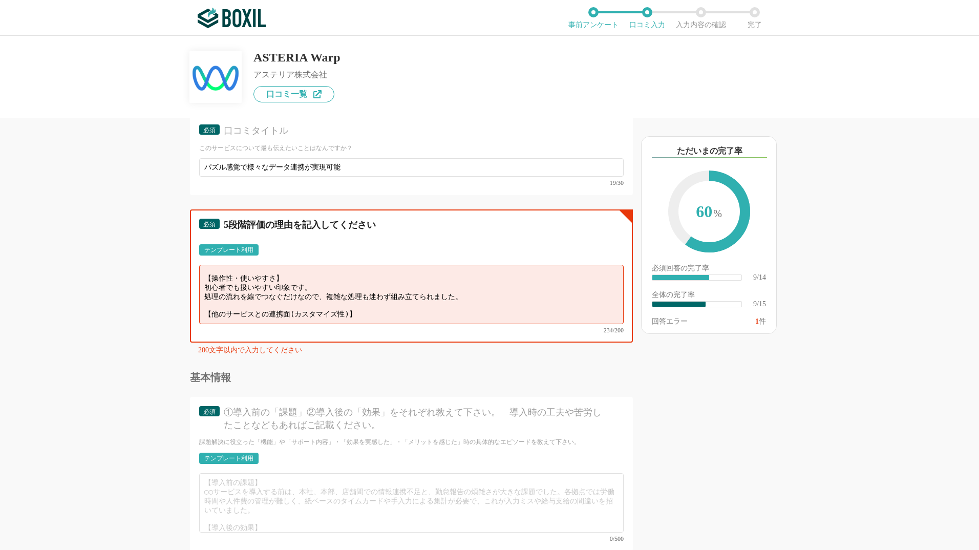
drag, startPoint x: 302, startPoint y: 311, endPoint x: 208, endPoint y: 294, distance: 95.6
click at [208, 294] on textarea "【役立った機能面】 プログラミング経験が浅い方でも利用しやすいと思います。 比較的わかりやすいアイコンで、パズル感覚でフローを描け、ファイル連携やAPI連携を…" at bounding box center [411, 294] width 425 height 59
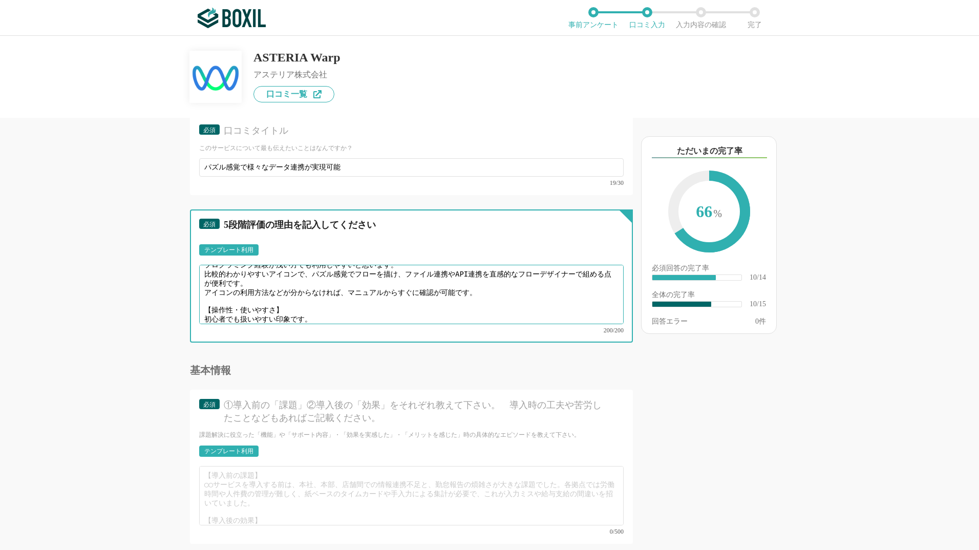
scroll to position [29, 0]
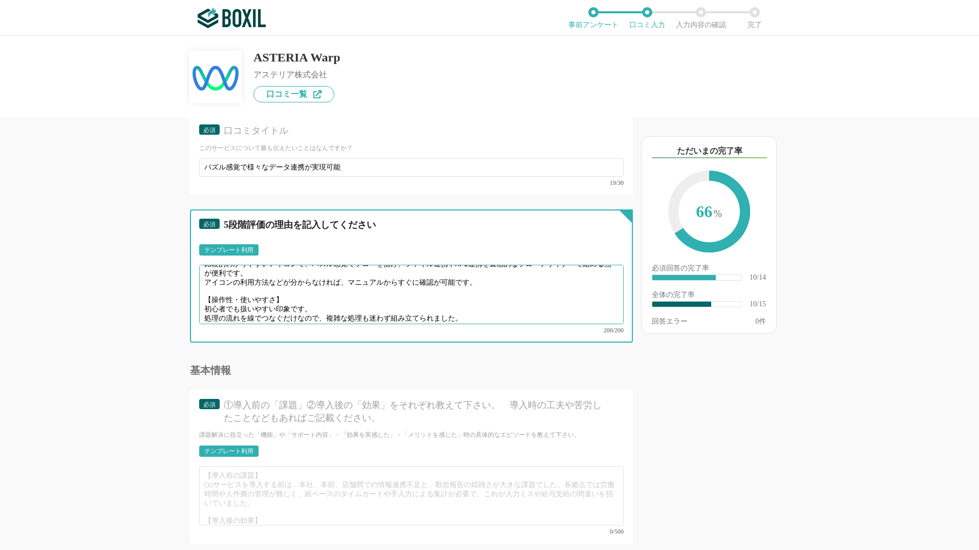
drag, startPoint x: 284, startPoint y: 284, endPoint x: 198, endPoint y: 279, distance: 86.7
click at [198, 279] on div "必須 5段階評価の理由を記入してください テンプレート利用 ፠テンプレート文言が変更されてない箇所がある、または使用できないテキスト（記号）が含まれています。…" at bounding box center [411, 275] width 443 height 133
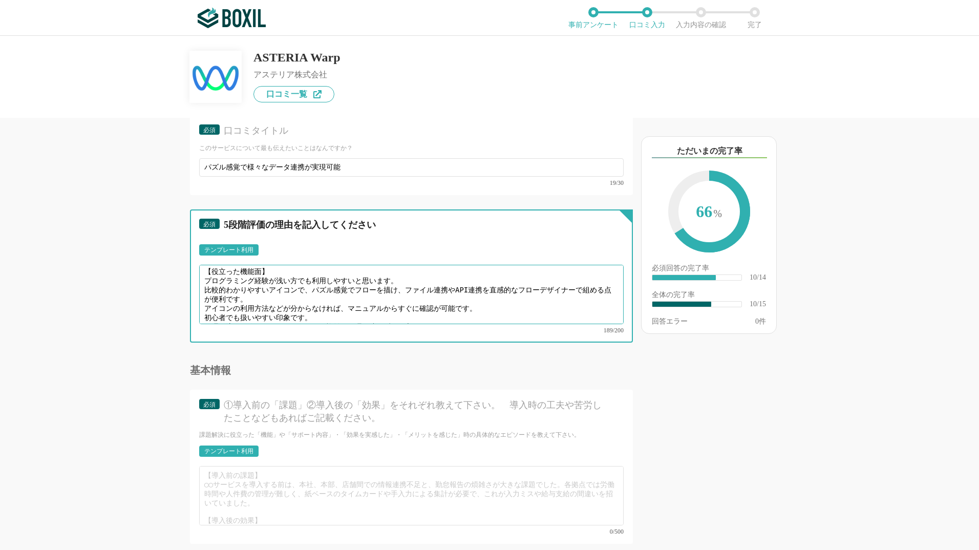
scroll to position [0, 0]
drag, startPoint x: 277, startPoint y: 278, endPoint x: 208, endPoint y: 270, distance: 68.5
click at [208, 270] on textarea "【役立った機能面】 プログラミング経験が浅い方でも利用しやすいと思います。 比較的わかりやすいアイコンで、パズル感覚でフローを描け、ファイル連携やAPI連携を…" at bounding box center [411, 294] width 425 height 59
click at [260, 280] on textarea "【役立った機能面】 プログラミング経験が浅い方でも利用しやすいと思います。 比較的わかりやすいアイコンで、パズル感覚でフローを描け、ファイル連携やAPI連携を…" at bounding box center [411, 294] width 425 height 59
drag, startPoint x: 286, startPoint y: 272, endPoint x: 190, endPoint y: 255, distance: 97.2
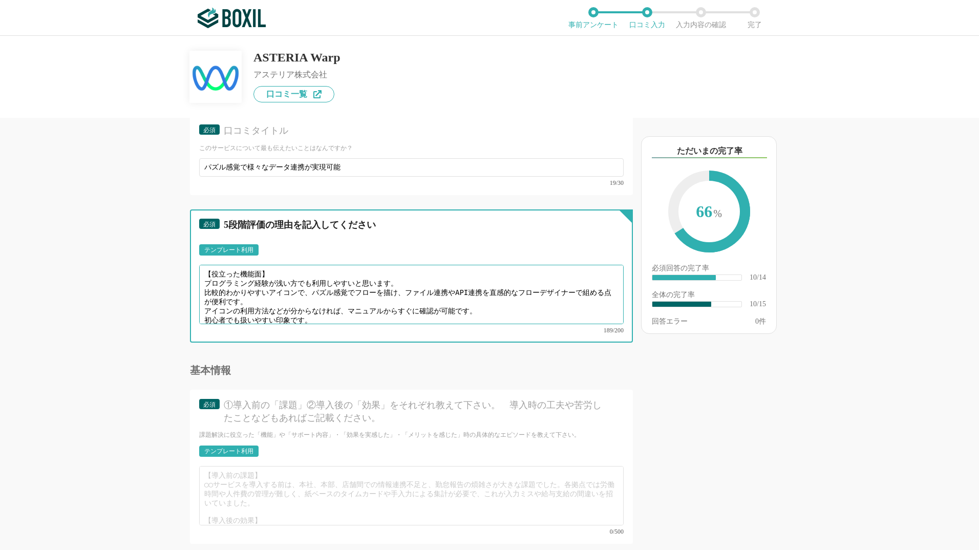
click at [173, 258] on div "他のサービス・ツールと連携していますか？ ※複数選択可 例：Slack、Salesforce 選択したサービス 未選択 必須 使いやすさ（５点満点） 直感的に…" at bounding box center [377, 334] width 512 height 432
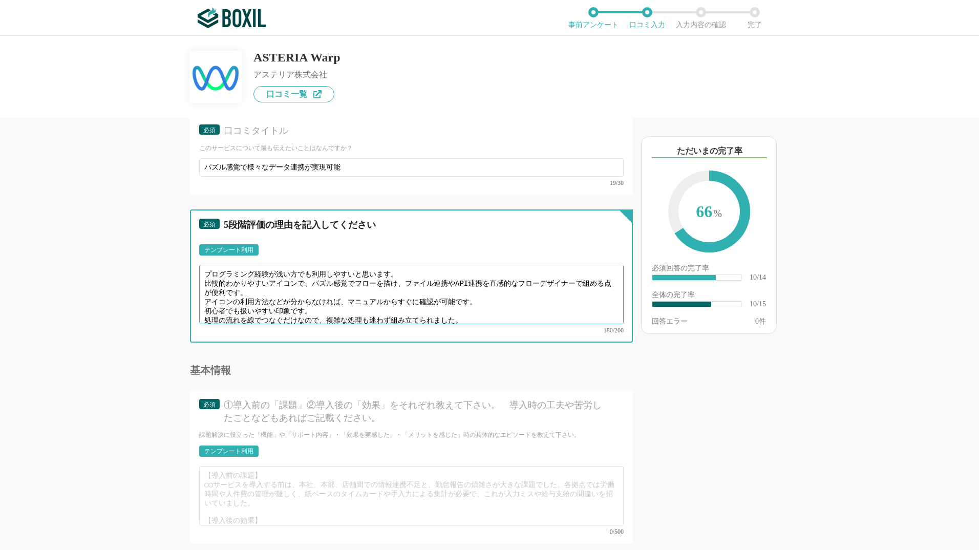
scroll to position [7, 0]
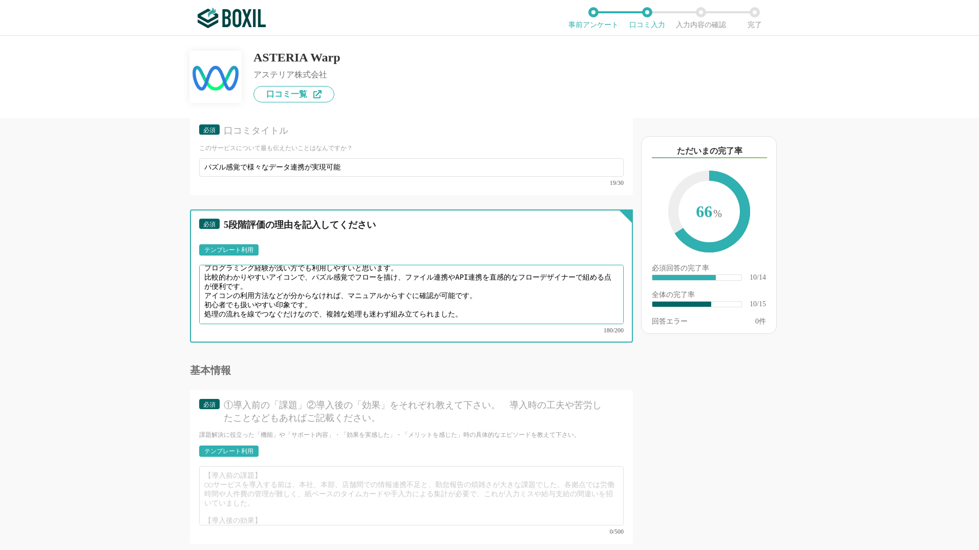
drag, startPoint x: 313, startPoint y: 303, endPoint x: 197, endPoint y: 295, distance: 116.5
click at [197, 295] on div "必須 5段階評価の理由を記入してください テンプレート利用 ፠テンプレート文言が変更されてない箇所がある、または使用できないテキスト（記号）が含まれています。…" at bounding box center [411, 275] width 443 height 133
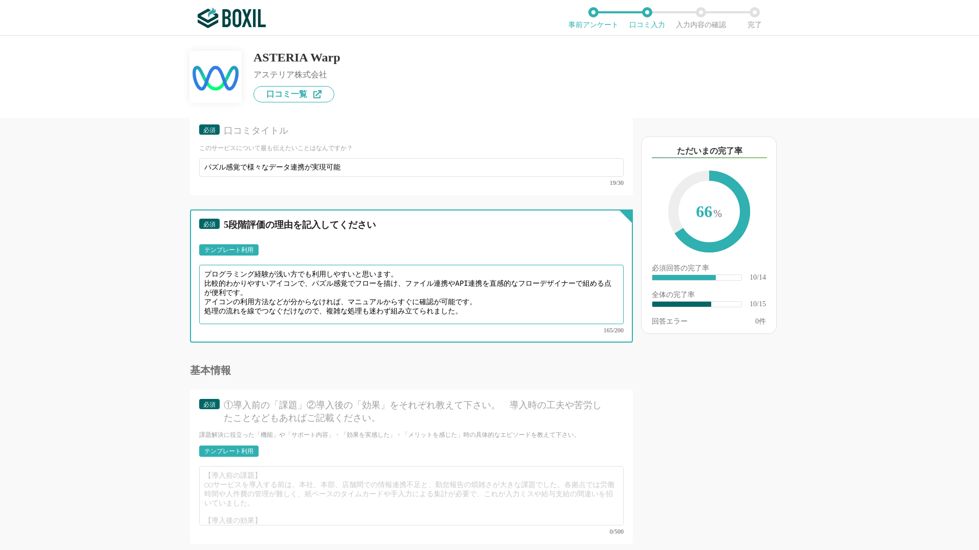
scroll to position [0, 0]
drag, startPoint x: 204, startPoint y: 300, endPoint x: 323, endPoint y: 303, distance: 118.3
click at [323, 303] on textarea "プログラミング経験が浅い方でも利用しやすいと思います。 比較的わかりやすいアイコンで、パズル感覚でフローを描け、ファイル連携やAPI連携を直感的なフローデザイ…" at bounding box center [411, 294] width 425 height 59
click at [313, 280] on textarea "プログラミング経験が浅い方でも利用しやすいと思います。 比較的わかりやすいアイコンで、パズル感覚でフローを描け、ファイル連携やAPI連携を直感的なフローデザイ…" at bounding box center [411, 294] width 425 height 59
paste textarea "処理の流れを線でつなぐだけなので"
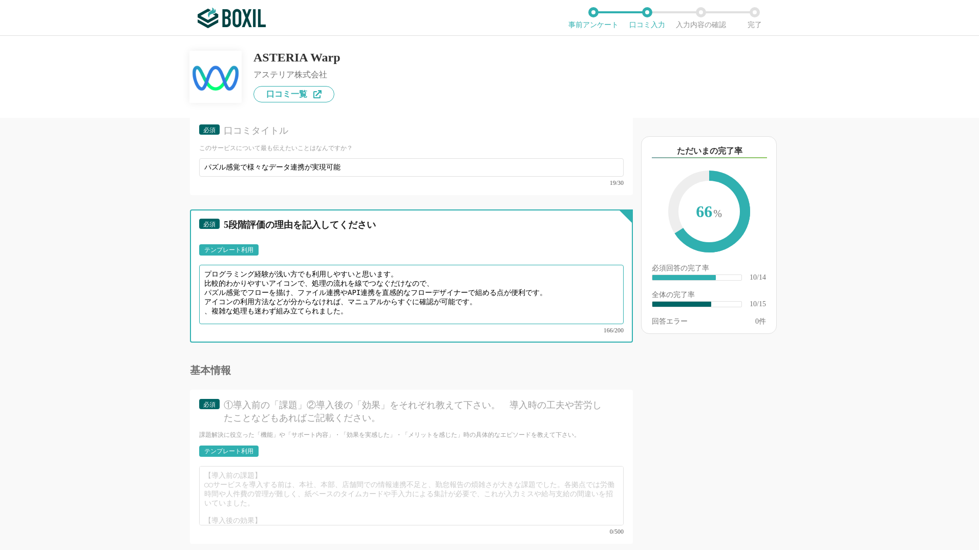
drag, startPoint x: 380, startPoint y: 286, endPoint x: 474, endPoint y: 286, distance: 93.7
click at [474, 286] on textarea "プログラミング経験が浅い方でも利用しやすいと思います。 比較的わかりやすいアイコンで、処理の流れを線でつなぐだけなので、 パズル感覚でフローを描け、ファイル連…" at bounding box center [411, 294] width 425 height 59
drag, startPoint x: 360, startPoint y: 303, endPoint x: 197, endPoint y: 300, distance: 162.9
click at [197, 300] on div "必須 5段階評価の理由を記入してください テンプレート利用 ፠テンプレート文言が変更されてない箇所がある、または使用できないテキスト（記号）が含まれています。…" at bounding box center [411, 275] width 443 height 133
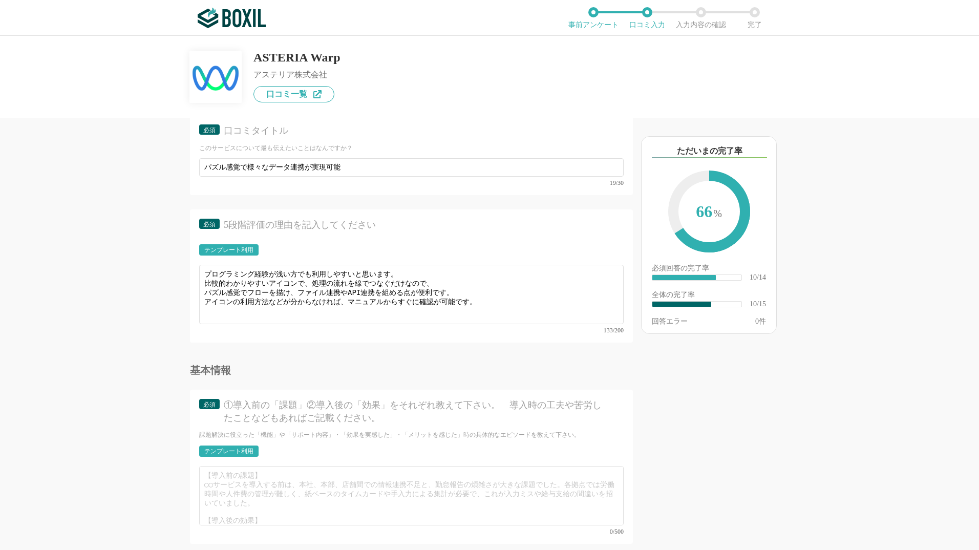
drag, startPoint x: 74, startPoint y: 417, endPoint x: 88, endPoint y: 411, distance: 15.8
click at [74, 417] on div "他のサービス・ツールと連携していますか？ ※複数選択可 例：Slack、Salesforce 選択したサービス 未選択 必須 使いやすさ（５点満点） 直感的に…" at bounding box center [489, 293] width 979 height 514
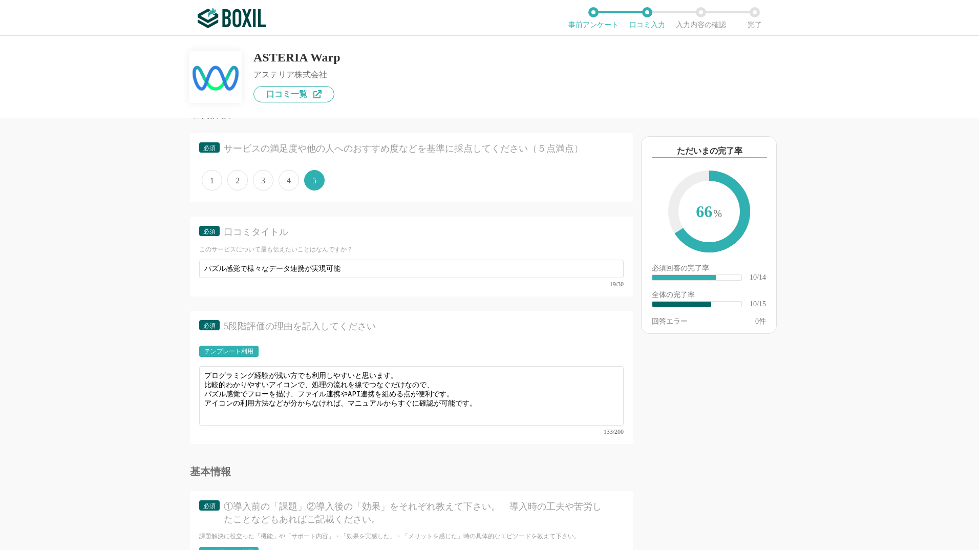
scroll to position [871, 0]
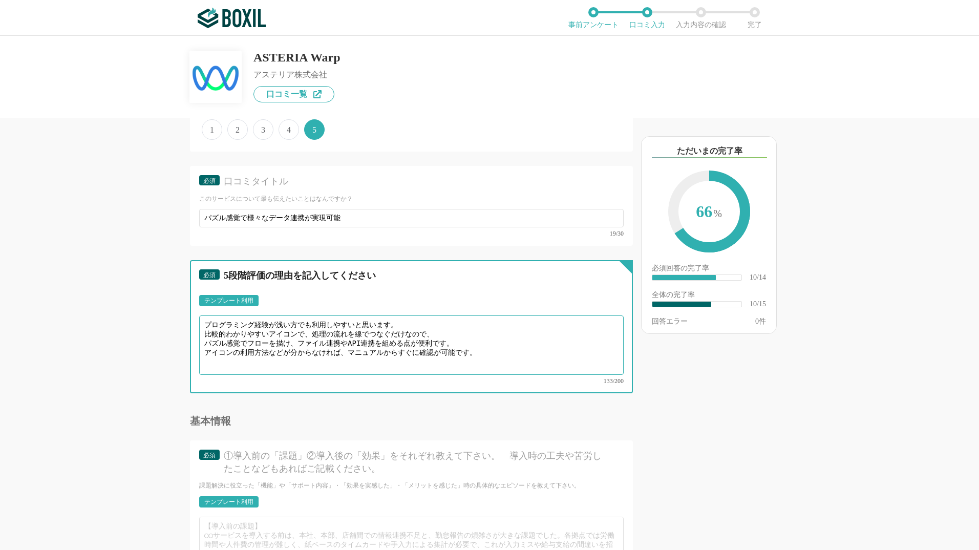
click at [306, 330] on textarea "プログラミング経験が浅い方でも利用しやすいと思います。 比較的わかりやすいアイコンで、処理の流れを線でつなぐだけなので、 パズル感覚でフローを描け、ファイル連…" at bounding box center [411, 344] width 425 height 59
drag, startPoint x: 273, startPoint y: 332, endPoint x: 300, endPoint y: 333, distance: 27.1
click at [300, 333] on textarea "プログラミング経験が浅い方でも利用しやすいと思います。 比較的わかりやすいアイコンで、処理の流れを線でつなぐだけなので、 パズル感覚でフローを描け、ファイル連…" at bounding box center [411, 344] width 425 height 59
click at [202, 330] on textarea "プログラミング経験が浅い方でも利用しやすいと思います。 比較的わかりやすいで、処理の流れを線でつなぐだけなので、 パズル感覚でフローを描け、ファイル連携やAP…" at bounding box center [411, 344] width 425 height 59
paste textarea "アイコン"
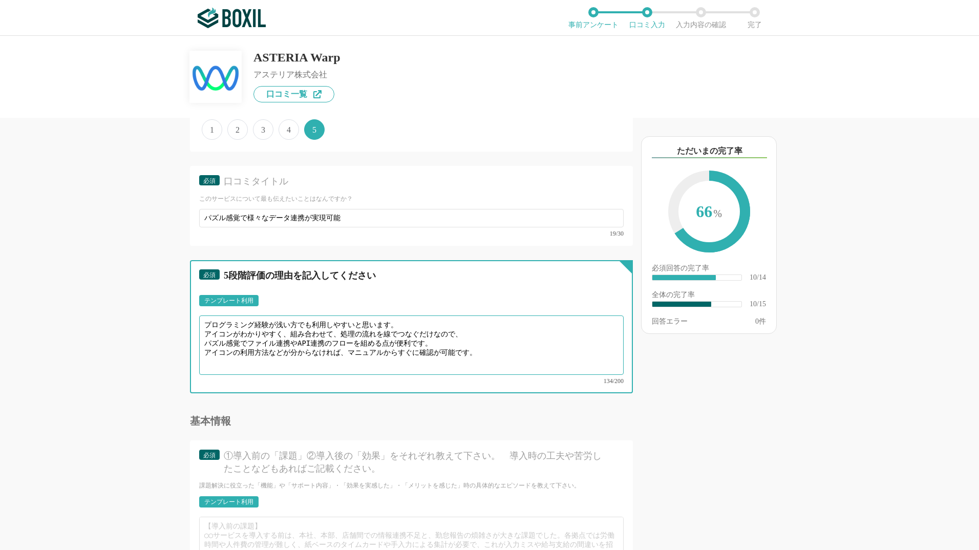
click at [325, 331] on textarea "プログラミング経験が浅い方でも利用しやすいと思います。 アイコンがわかりやすく、組み合わせて、処理の流れを線でつなぐだけなので、 パズル感覚でファイル連携やA…" at bounding box center [411, 344] width 425 height 59
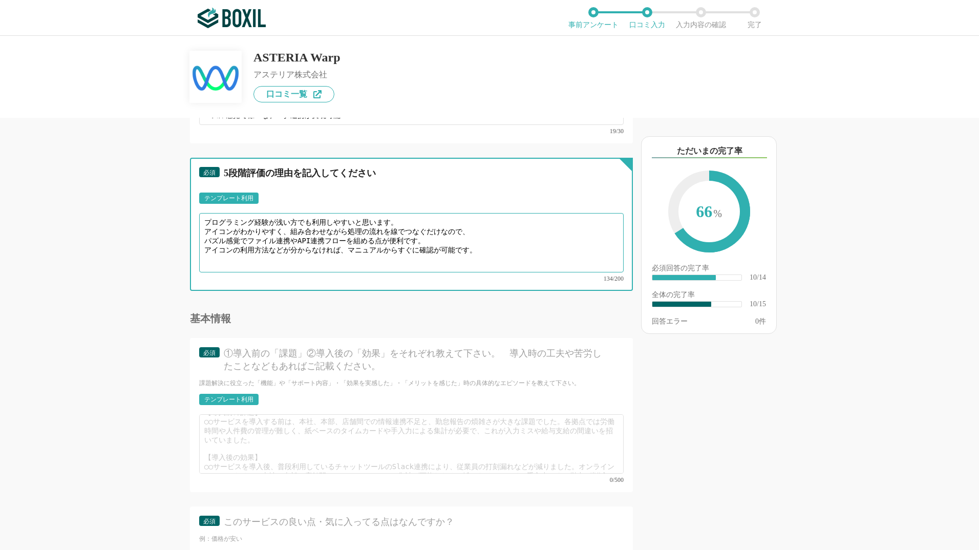
scroll to position [22, 0]
type textarea "プログラミング経験が浅い方でも利用しやすいと思います。 アイコンがわかりやすく、組み合わせながら処理の流れを線でつなぐだけなので、 パズル感覚でファイル連携や…"
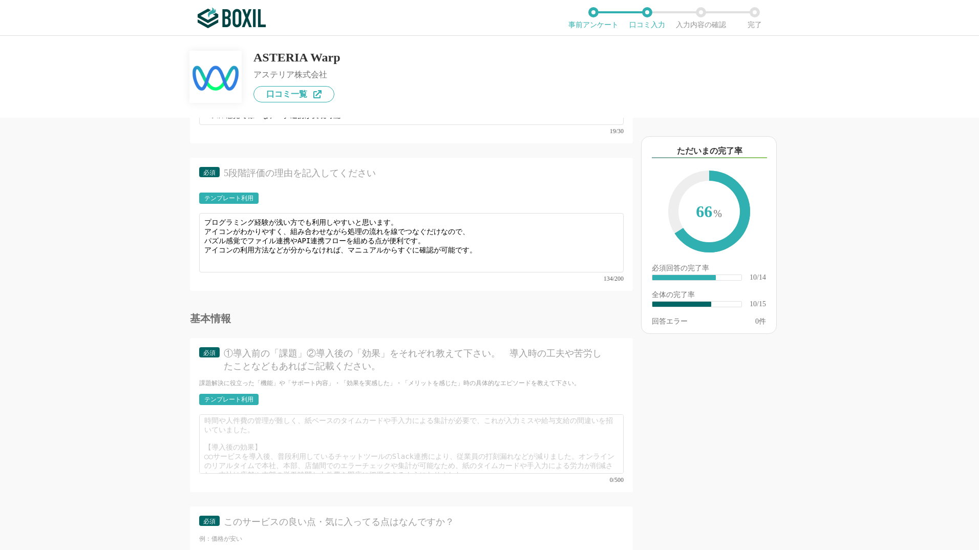
click at [245, 396] on div "テンプレート利用" at bounding box center [228, 399] width 49 height 6
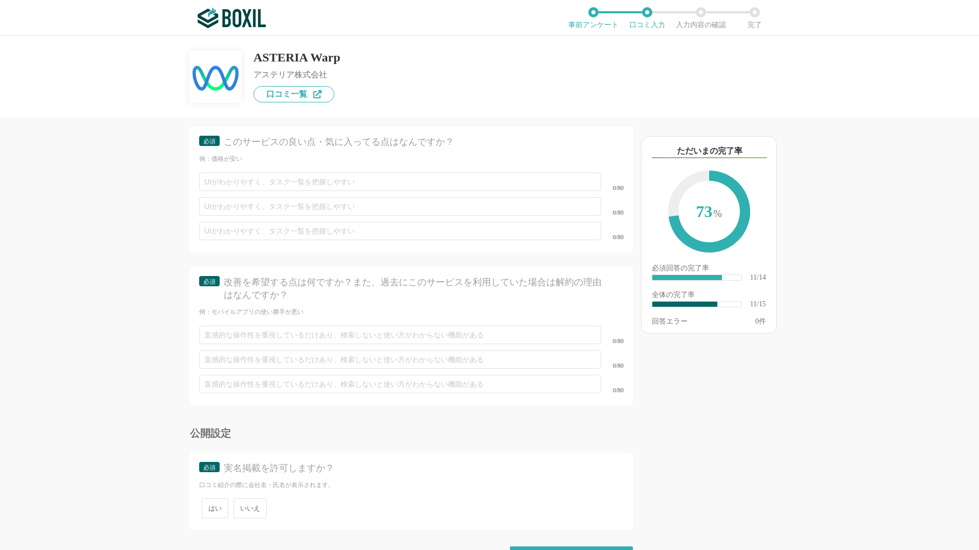
scroll to position [1375, 0]
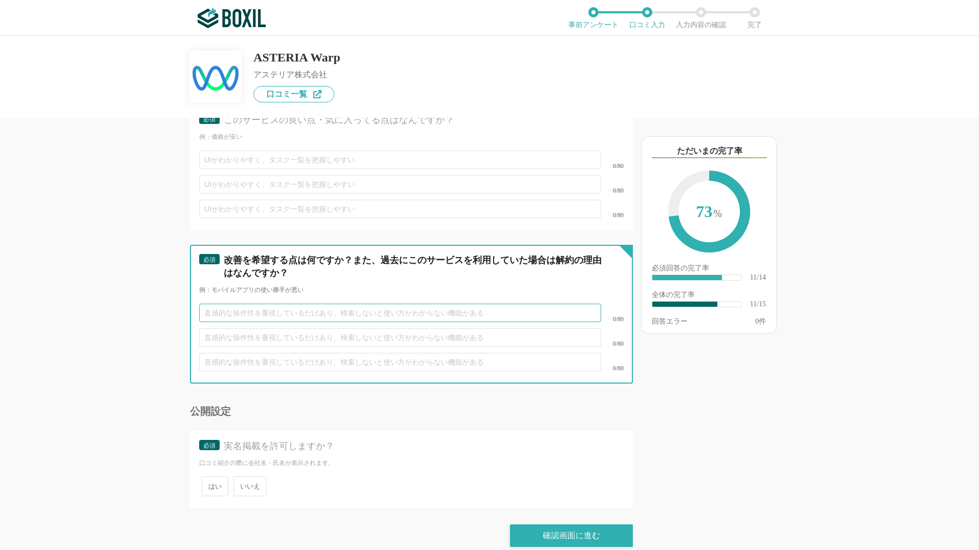
click at [278, 304] on input "text" at bounding box center [400, 313] width 402 height 18
type input "Mapperにうまく同期されないときがある"
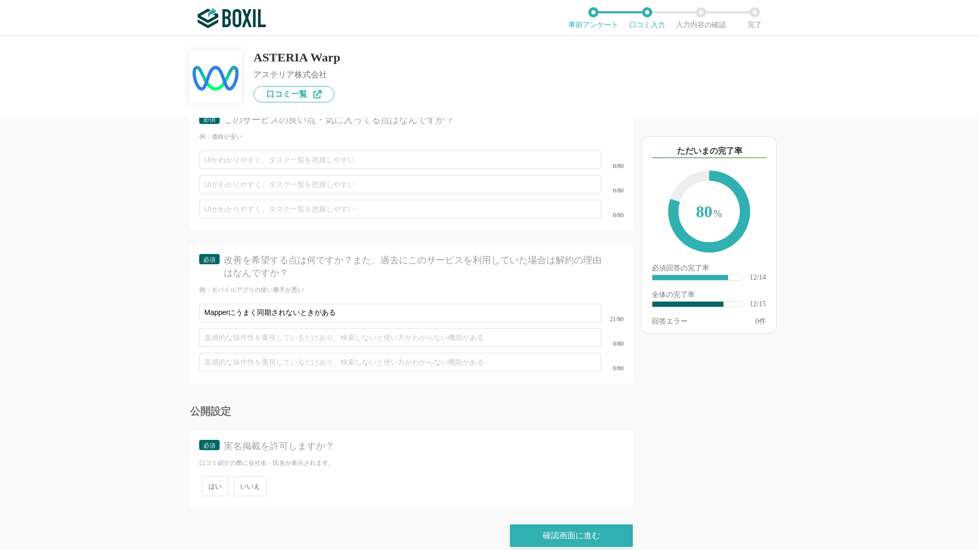
click at [72, 321] on div "他のサービス・ツールと連携していますか？ ※複数選択可 例：Slack、Salesforce 選択したサービス 未選択 必須 使いやすさ（５点満点） 直感的に…" at bounding box center [489, 293] width 979 height 514
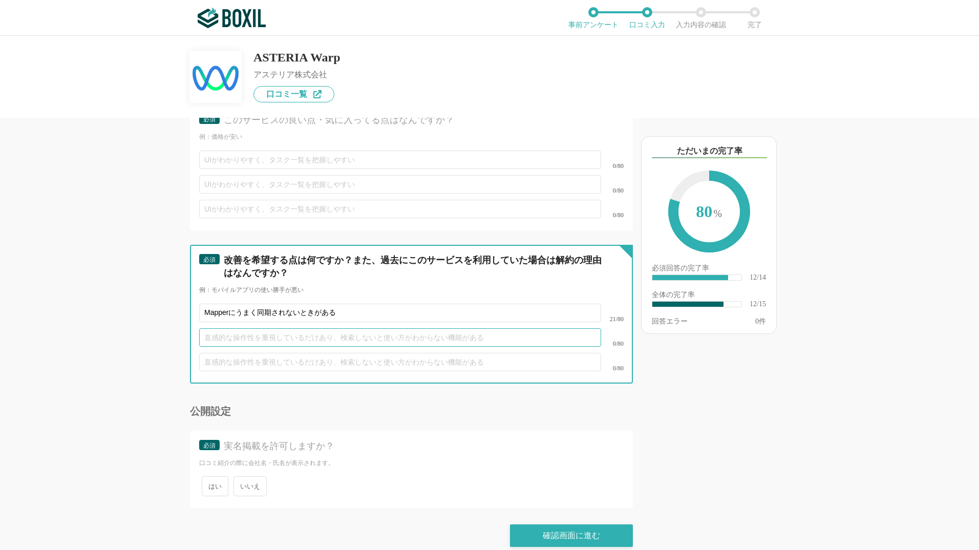
click at [222, 330] on input "text" at bounding box center [400, 337] width 402 height 18
type input "ど"
type input "ヘルプの説明がわかりづらいときがある（注意点やなにができるのかを完結に記載してほしい）"
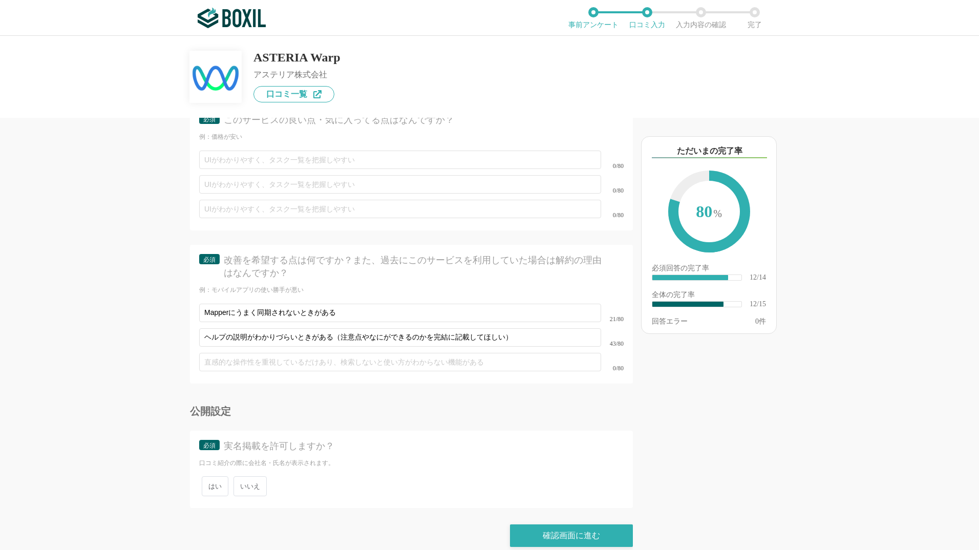
click at [169, 307] on div "他のサービス・ツールと連携していますか？ ※複数選択可 例：Slack、Salesforce 選択したサービス 未選択 必須 使いやすさ（５点満点） 直感的に…" at bounding box center [377, 334] width 512 height 432
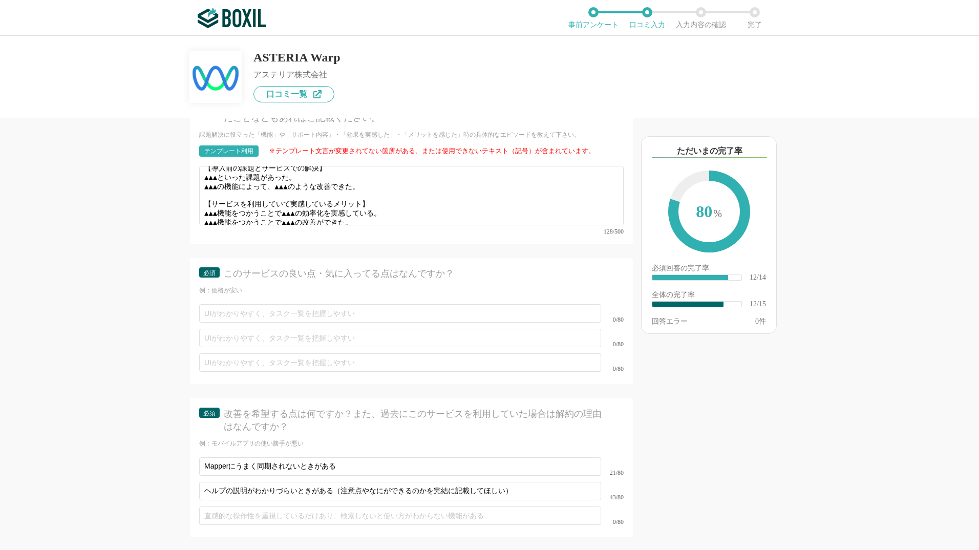
scroll to position [1170, 0]
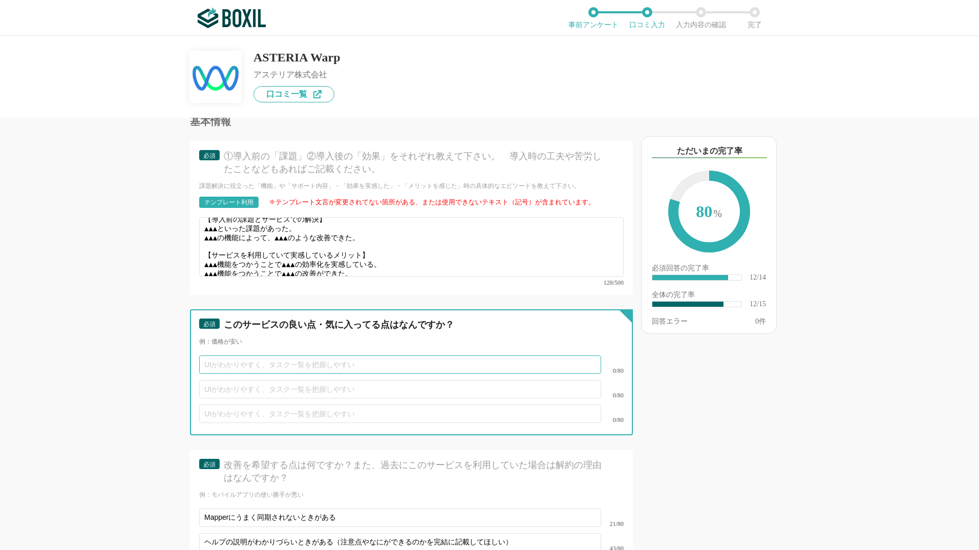
click at [269, 355] on input "text" at bounding box center [400, 364] width 402 height 18
type input "ア"
type input "アイコンを組み合わせるだけでバッチ処理が実現できる"
click at [270, 381] on input "text" at bounding box center [400, 389] width 402 height 18
type input "アイコンのデザインが比較的想像しやすい"
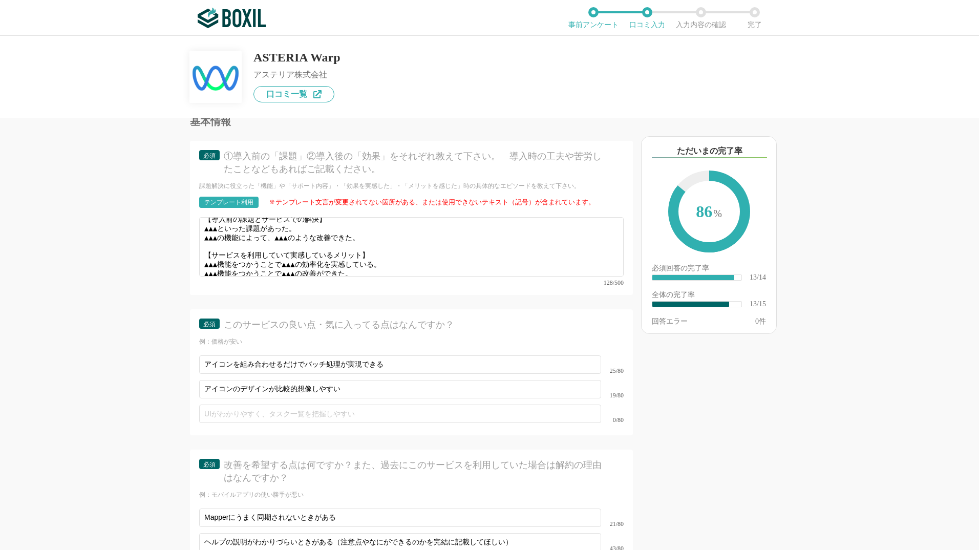
click at [71, 295] on div "他のサービス・ツールと連携していますか？ ※複数選択可 例：Slack、Salesforce 選択したサービス 未選択 必須 使いやすさ（５点満点） 直感的に…" at bounding box center [489, 293] width 979 height 514
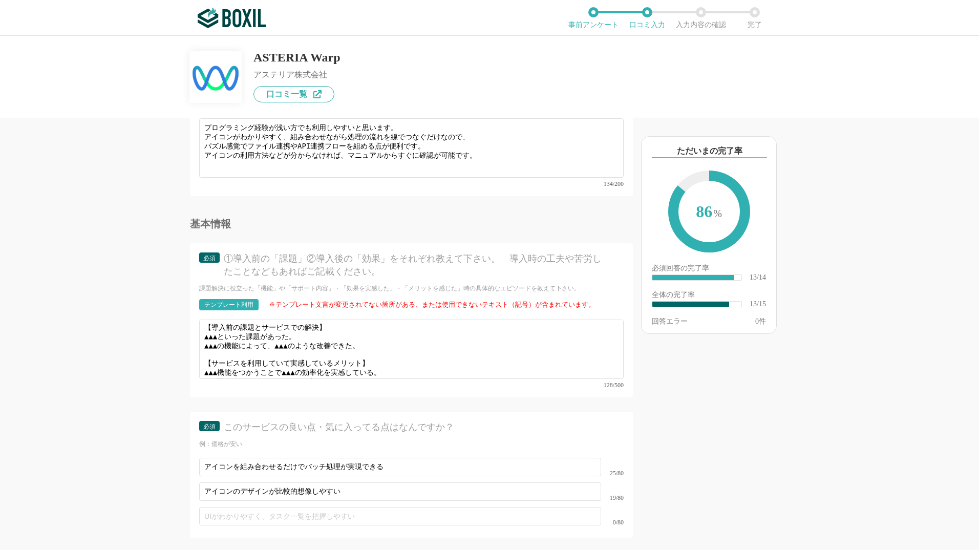
scroll to position [0, 0]
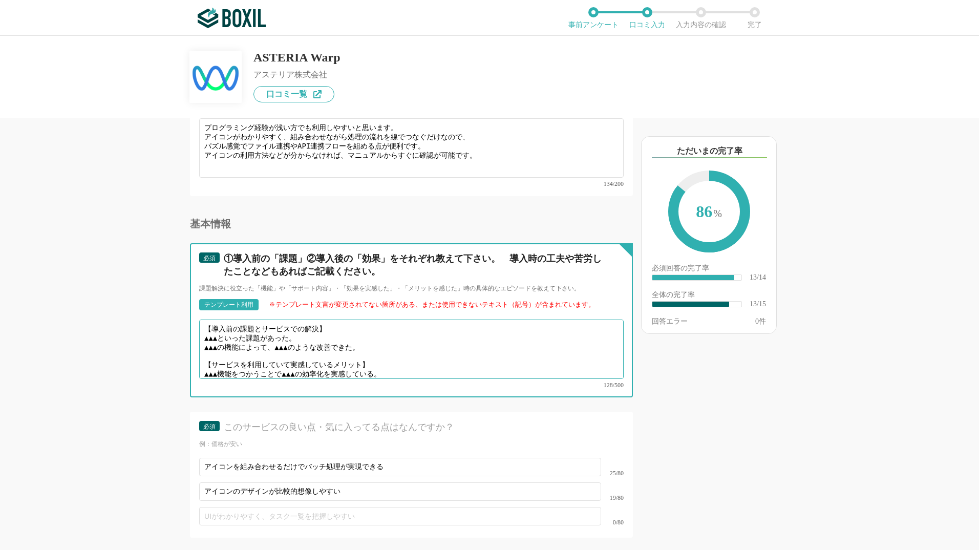
drag, startPoint x: 376, startPoint y: 337, endPoint x: 201, endPoint y: 330, distance: 175.3
click at [201, 330] on textarea "【導入前の課題とサービスでの解決】 ▲▲▲といった課題があった。 ▲▲▲の機能によって、▲▲▲のような改善できた。 【サービスを利用していて実感しているメリッ…" at bounding box center [411, 349] width 425 height 59
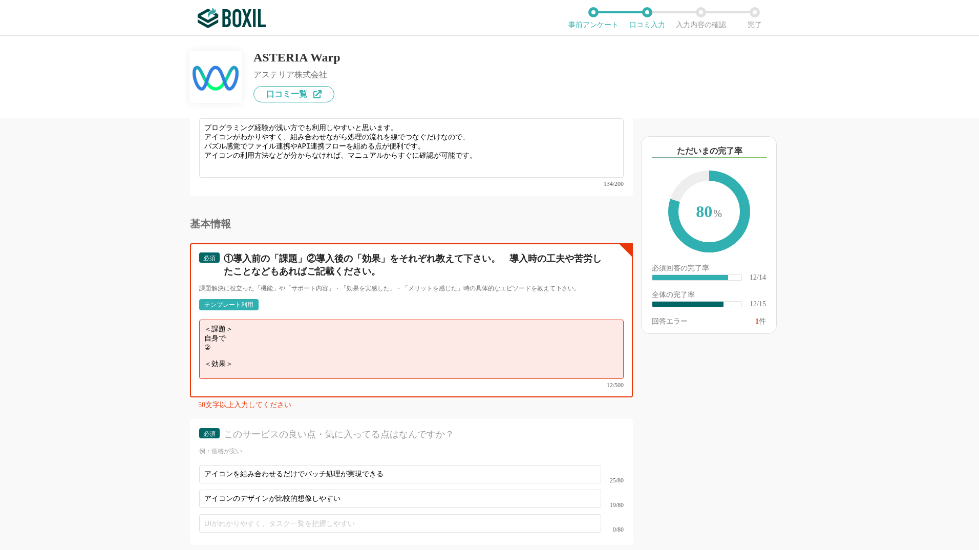
drag, startPoint x: 232, startPoint y: 329, endPoint x: 199, endPoint y: 330, distance: 33.3
click at [199, 330] on div "必須 ①導入前の「課題」②導入後の「効果」をそれぞれ教えて下さい。　導入時の工夫や苦労したことなどもあればご記載ください。 課題解決に役立った「機能」や「サポ…" at bounding box center [411, 320] width 443 height 154
paste textarea "通常のコーディング開発"
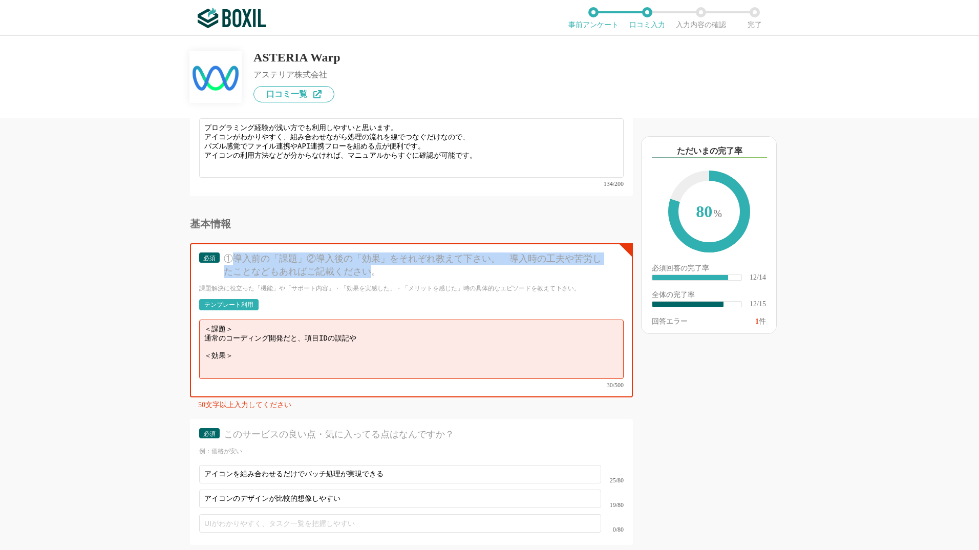
drag, startPoint x: 232, startPoint y: 252, endPoint x: 373, endPoint y: 266, distance: 142.0
click at [373, 266] on div "①導入前の「課題」②導入後の「効果」をそれぞれ教えて下さい。　導入時の工夫や苦労したことなどもあればご記載ください。" at bounding box center [415, 265] width 382 height 26
copy div "導入前の「課題」②導入後の「効果」をそれぞれ教えて下さい。　導入時の工夫や苦労したことなどもあればご記載ください"
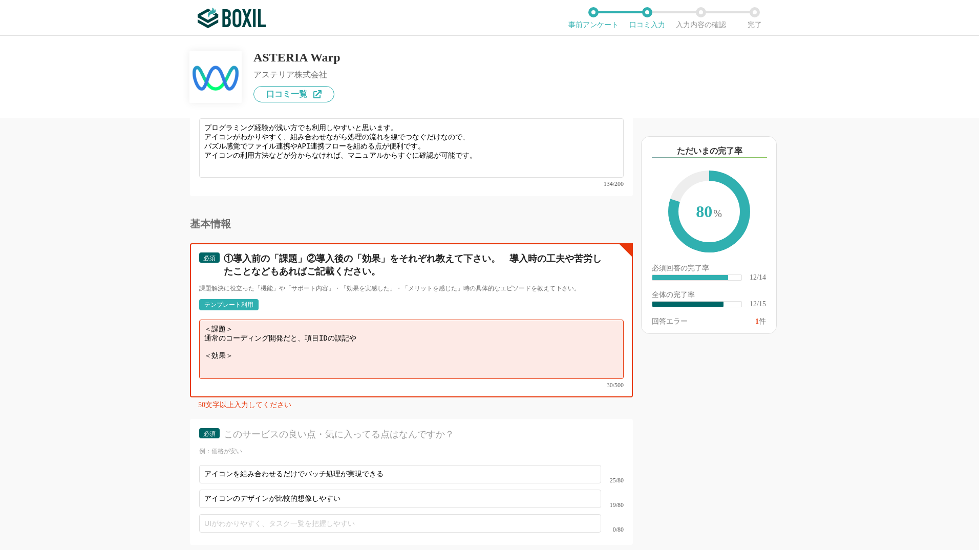
click at [278, 338] on textarea "＜課題＞ 通常のコーディング開発だと、項目IDの誤記や ＜効果＞" at bounding box center [411, 349] width 425 height 59
paste textarea "。特に「Mapper」機能の活用によって、複雑なデータ変換も視覚的に設計できるため、記述ミスやロジックの不備を大幅に削減できました"
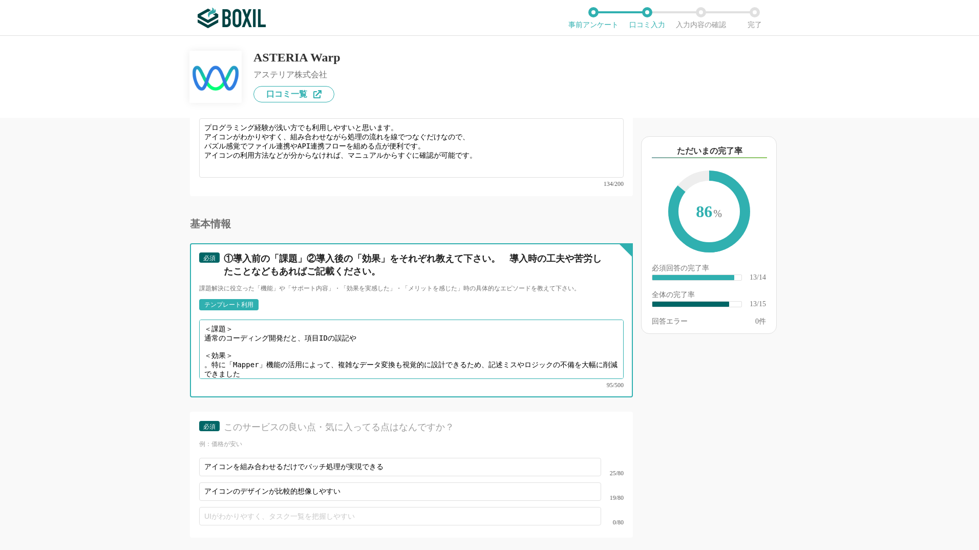
click at [339, 324] on textarea "＜課題＞ 通常のコーディング開発だと、項目IDの誤記や ＜効果＞ 。特に「Mapper」機能の活用によって、複雑なデータ変換も視覚的に設計できるため、記述ミス…" at bounding box center [411, 349] width 425 height 59
click at [360, 329] on textarea "＜課題＞ 通常のコーディング開発だと、項目IDの誤記や ＜効果＞ 。特に「Mapper」機能の活用によって、複雑なデータ変換も視覚的に設計できるため、記述ミス…" at bounding box center [411, 349] width 425 height 59
drag, startPoint x: 211, startPoint y: 360, endPoint x: 269, endPoint y: 367, distance: 58.9
click at [269, 367] on div "＜課題＞ 通常のコーディング開発だと、項目IDの誤記や連携先の変更など、 ＜効果＞ 。特に「Mapper」機能の活用によって、複雑なデータ変換も視覚的に設計で…" at bounding box center [411, 354] width 425 height 69
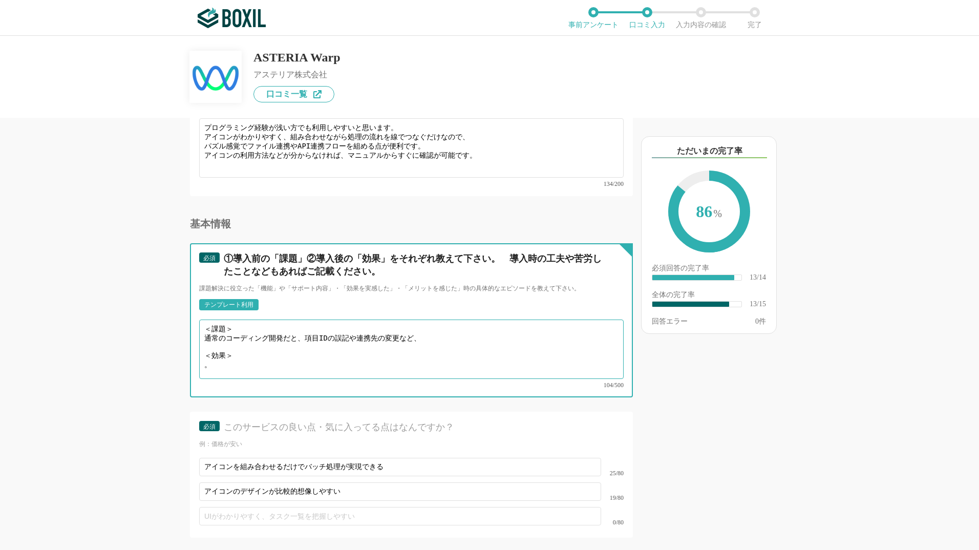
scroll to position [0, 0]
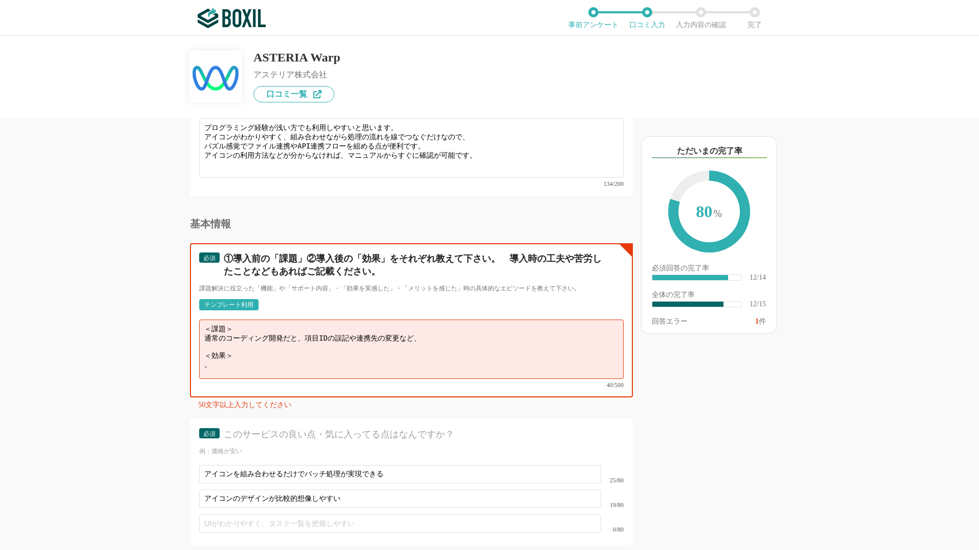
click at [215, 322] on textarea "＜課題＞ 通常のコーディング開発だと、項目IDの誤記や連携先の変更など、 ＜効果＞ 。" at bounding box center [411, 349] width 425 height 59
paste textarea "特に「Mapper」機能の活用によって、複雑なデータ変換も視覚的に設計できるため、記述ミスやロジックの不備を大幅に削減できました"
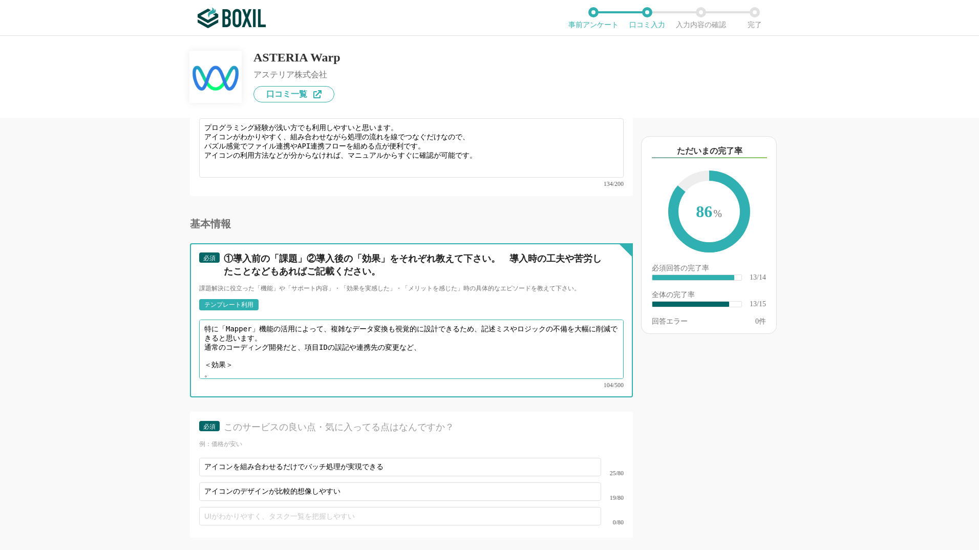
click at [285, 330] on textarea "特に「Mapper」機能の活用によって、複雑なデータ変換も視覚的に設計できるため、記述ミスやロジックの不備を大幅に削減できると思います。 通常のコーディング開…" at bounding box center [411, 349] width 425 height 59
click at [205, 321] on textarea "特に「Mapper」機能の活用によって、複雑なデータ変換も視覚的に設計できるため、記述ミスやロジックの不備を大幅に削減できると思います。また、内容によりますが…" at bounding box center [411, 349] width 425 height 59
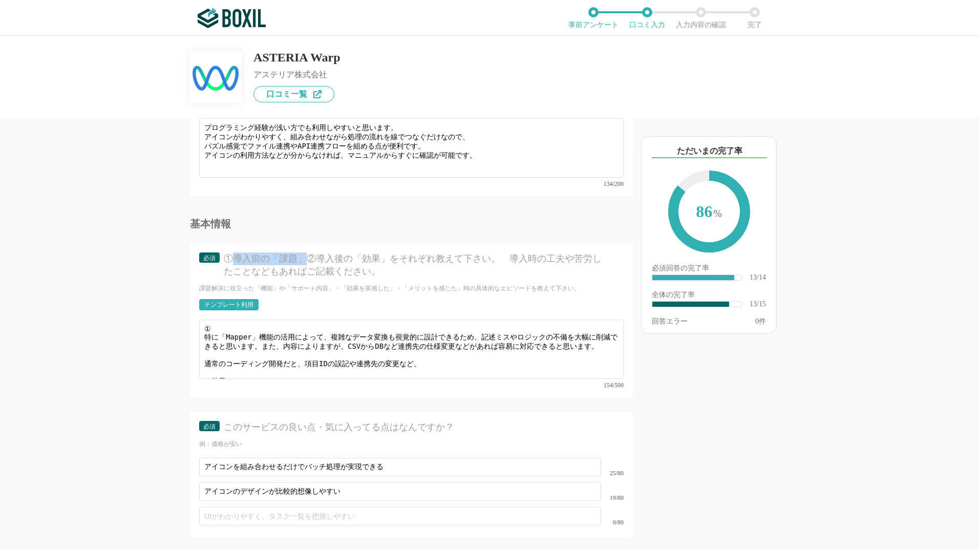
drag, startPoint x: 235, startPoint y: 254, endPoint x: 305, endPoint y: 252, distance: 70.7
click at [305, 252] on div "①導入前の「課題」②導入後の「効果」をそれぞれ教えて下さい。　導入時の工夫や苦労したことなどもあればご記載ください。" at bounding box center [415, 265] width 382 height 26
copy div "導入前の「課題」"
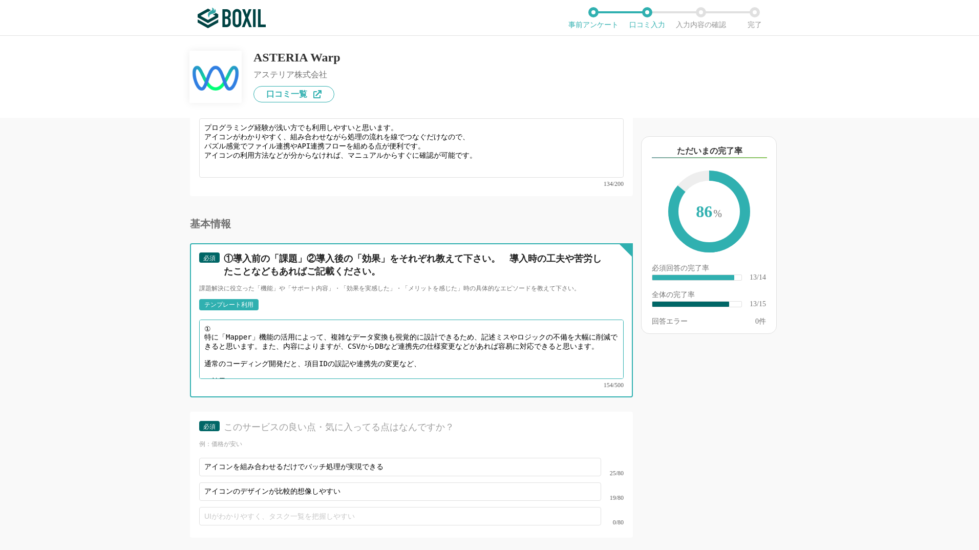
click at [231, 320] on textarea "① 特に「Mapper」機能の活用によって、複雑なデータ変換も視覚的に設計できるため、記述ミスやロジックの不備を大幅に削減できると思います。また、内容によりま…" at bounding box center [411, 349] width 425 height 59
paste textarea "導入前の「課題」"
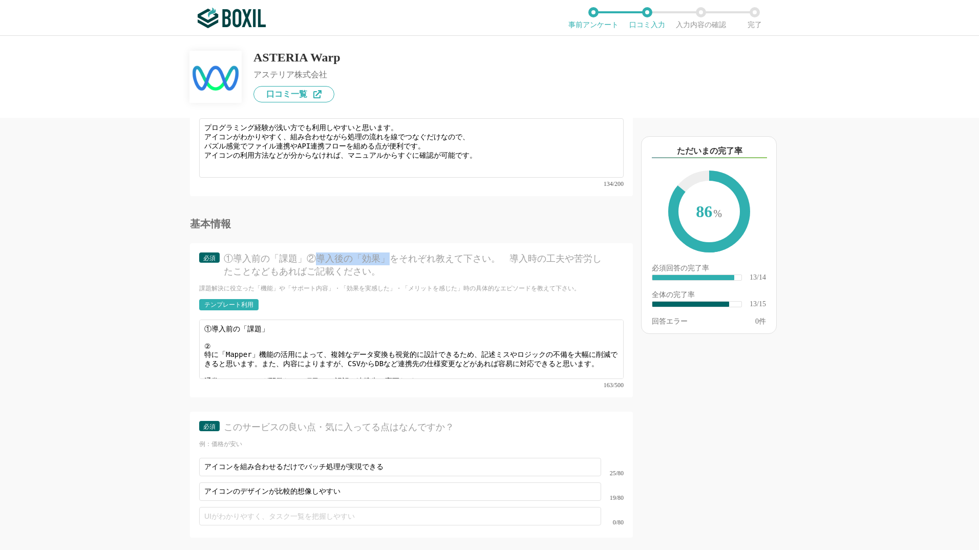
drag, startPoint x: 319, startPoint y: 254, endPoint x: 387, endPoint y: 258, distance: 68.7
click at [387, 258] on div "①導入前の「課題」②導入後の「効果」をそれぞれ教えて下さい。　導入時の工夫や苦労したことなどもあればご記載ください。" at bounding box center [415, 265] width 382 height 26
copy div "導入後の「効果」"
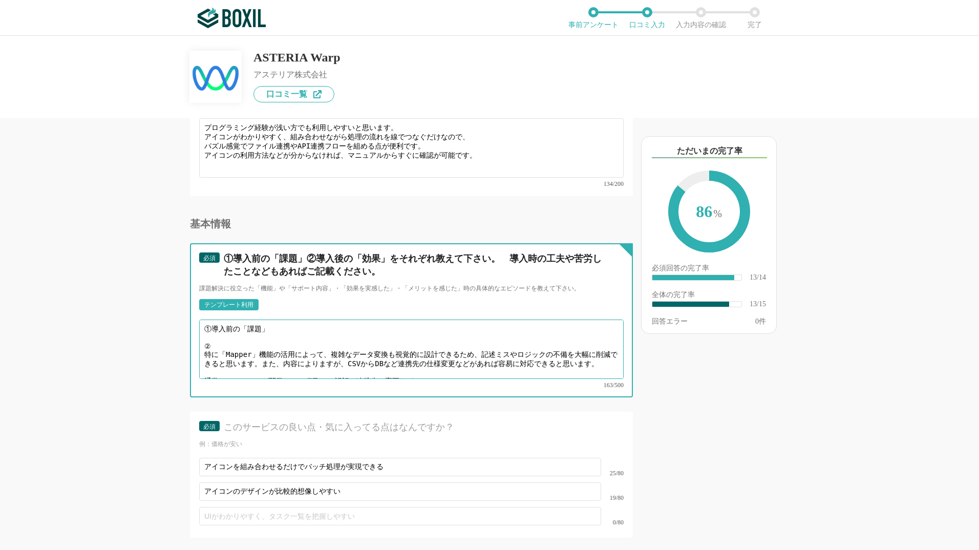
click at [231, 335] on textarea "①導入前の「課題」 ② 特に「Mapper」機能の活用によって、複雑なデータ変換も視覚的に設計できるため、記述ミスやロジックの不備を大幅に削減できると思います…" at bounding box center [411, 349] width 425 height 59
paste textarea "導入後の「効果」"
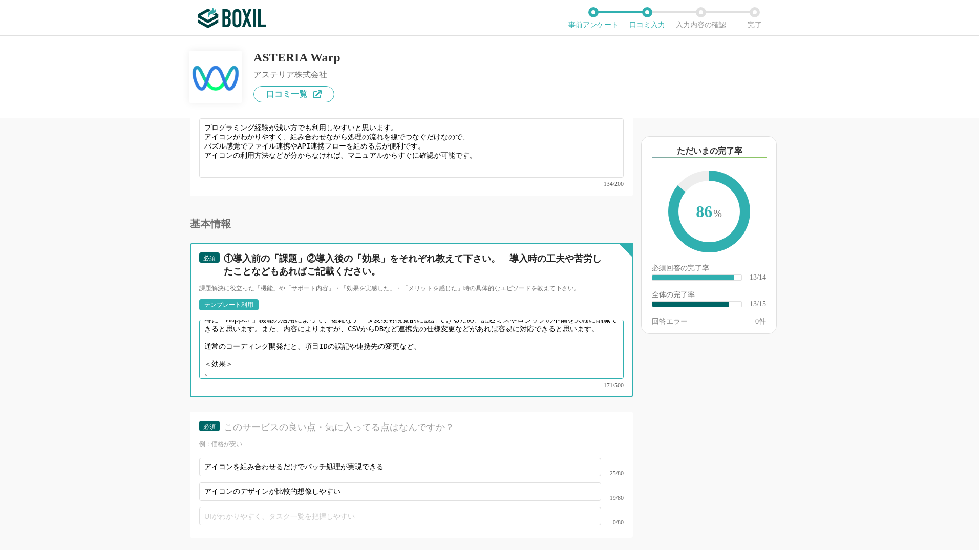
drag, startPoint x: 201, startPoint y: 337, endPoint x: 331, endPoint y: 364, distance: 132.9
click at [331, 364] on textarea "①導入前の「課題」 ②導入後の「効果」 特に「Mapper」機能の活用によって、複雑なデータ変換も視覚的に設計できるため、記述ミスやロジックの不備を大幅に削減…" at bounding box center [411, 349] width 425 height 59
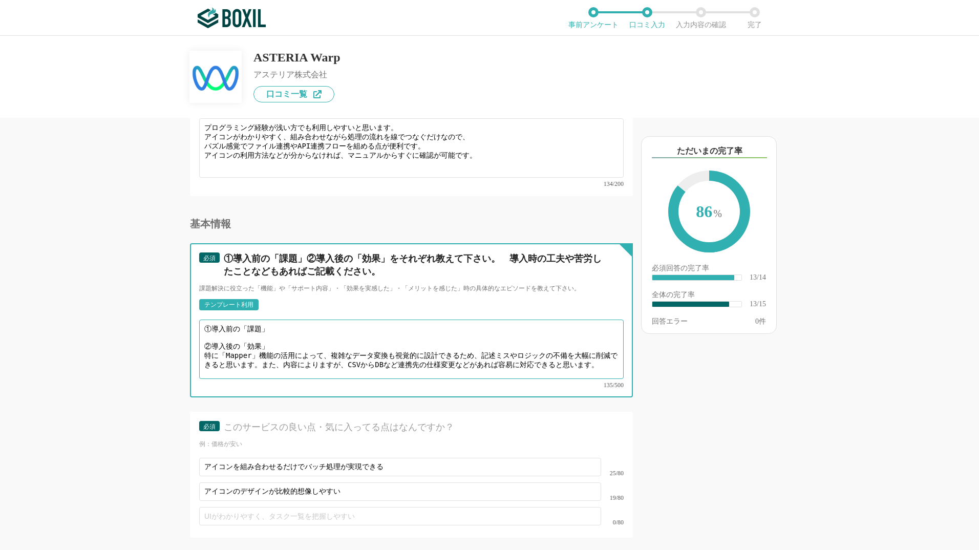
scroll to position [0, 0]
click at [210, 323] on textarea "①導入前の「課題」 ②導入後の「効果」 特に「Mapper」機能の活用によって、複雑なデータ変換も視覚的に設計できるため、記述ミスやロジックの不備を大幅に削減…" at bounding box center [411, 349] width 425 height 59
click at [219, 331] on textarea "①導入前の「課題」 ②導入後の「効果」 特に「Mapper」機能の活用によって、複雑なデータ変換も視覚的に設計できるため、記述ミスやロジックの不備を大幅に削減…" at bounding box center [411, 349] width 425 height 59
drag, startPoint x: 564, startPoint y: 352, endPoint x: 612, endPoint y: 375, distance: 52.7
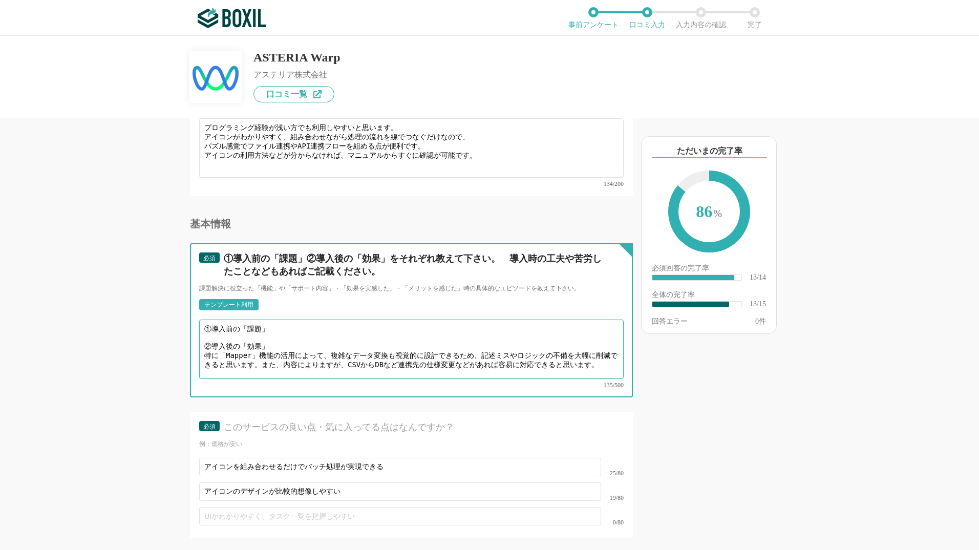
click at [612, 375] on div "①導入前の「課題」 ②導入後の「効果」 特に「Mapper」機能の活用によって、複雑なデータ変換も視覚的に設計できるため、記述ミスやロジックの不備を大幅に削減…" at bounding box center [411, 354] width 425 height 69
click at [293, 363] on textarea "①導入前の「課題」 ②導入後の「効果」 特に「Mapper」機能の活用によって、複雑なデータ変換も視覚的に設計できるため、記述ミスやロジックの不備を大幅に削減…" at bounding box center [411, 349] width 425 height 59
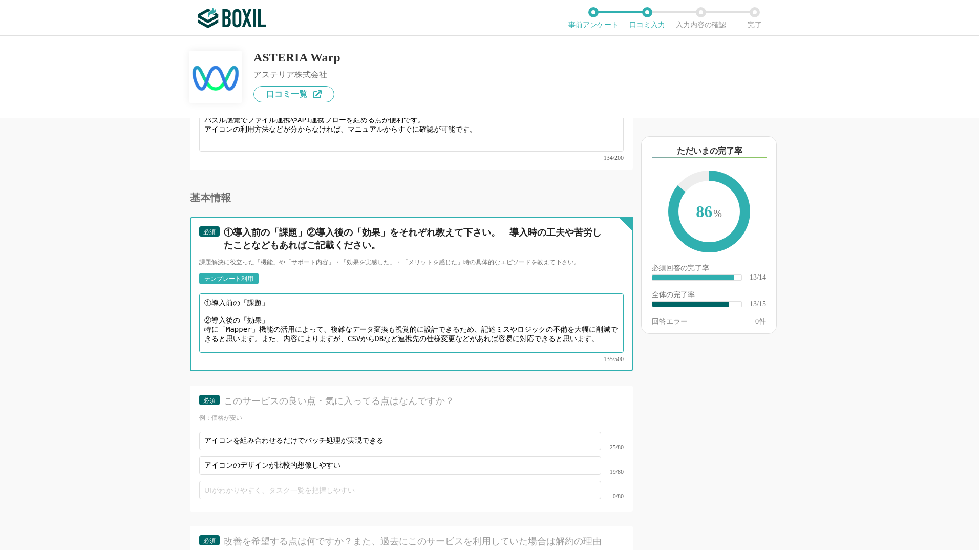
scroll to position [1119, 0]
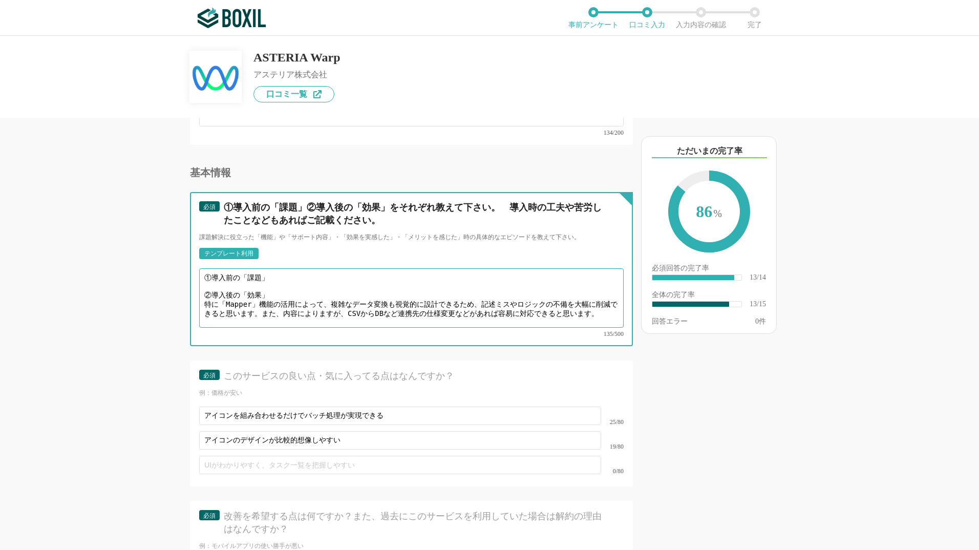
click at [208, 268] on textarea "①導入前の「課題」 ②導入後の「効果」 特に「Mapper」機能の活用によって、複雑なデータ変換も視覚的に設計できるため、記述ミスやロジックの不備を大幅に削減…" at bounding box center [411, 297] width 425 height 59
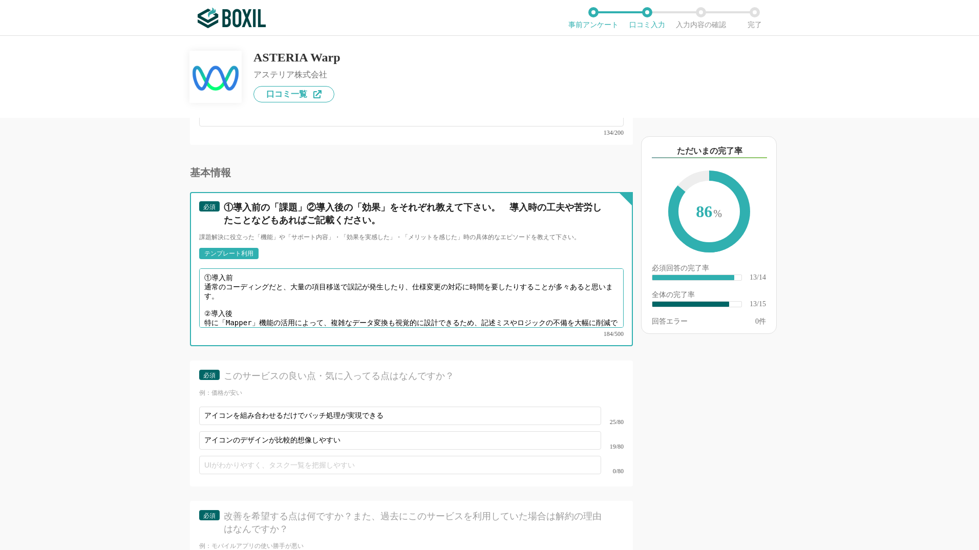
click at [313, 277] on textarea "①導入前 通常のコーディングだと、大量の項目移送で誤記が発生したり、仕様変更の対応に時間を要したりすることが多々あると思います。 ②導入後 特に「Mapper…" at bounding box center [411, 297] width 425 height 59
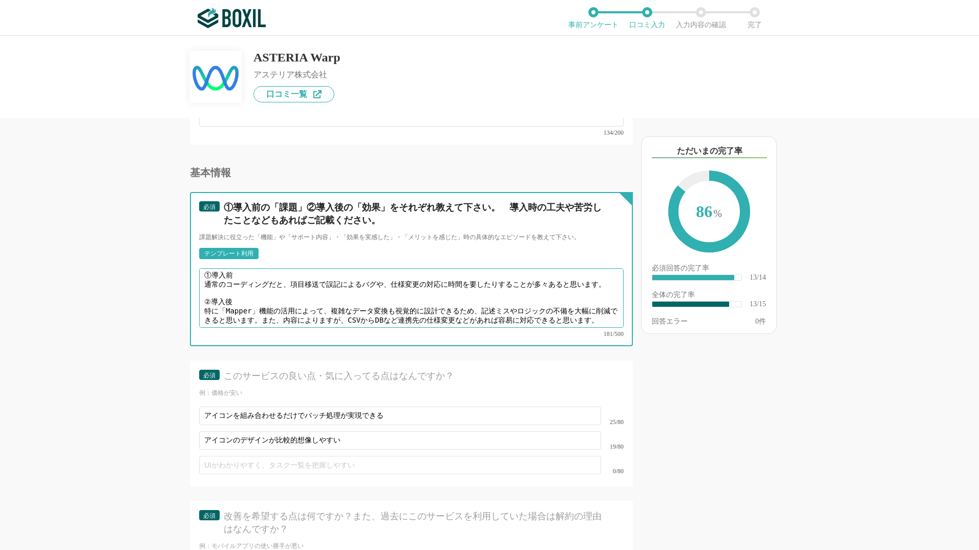
scroll to position [10, 0]
click at [204, 268] on textarea "①導入前 通常のコーディングだと、項目移送で誤記によるバグや、仕様変更の対応に時間を要したりすることが多々あると思います。 ②導入後 特に「Mapper」機能…" at bounding box center [411, 297] width 425 height 59
click at [217, 271] on textarea "①導入前 通常のコーディングだと、項目移送で誤記によるバグや、仕様変更の対応に時間を要したりすることが多々あると思います。 ②導入後 特に「Mapper」機能…" at bounding box center [411, 297] width 425 height 59
click at [291, 279] on textarea "導入前 通常のコーディングだと、項目移送で誤記によるバグや、仕様変更の対応に時間を要したりすることが多々あると思います。 ②導入後 特に「Mapper」機能の…" at bounding box center [411, 297] width 425 height 59
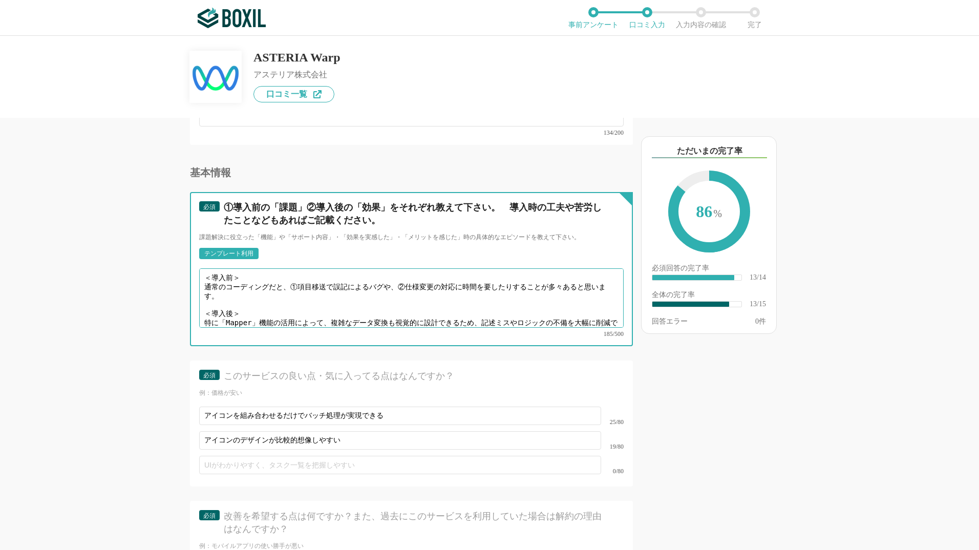
click at [201, 306] on textarea "＜導入前＞ 通常のコーディングだと、①項目移送で誤記によるバグや、②仕様変更の対応に時間を要したりすることが多々あると思います。 ＜導入後＞ 特に「Mappe…" at bounding box center [411, 297] width 425 height 59
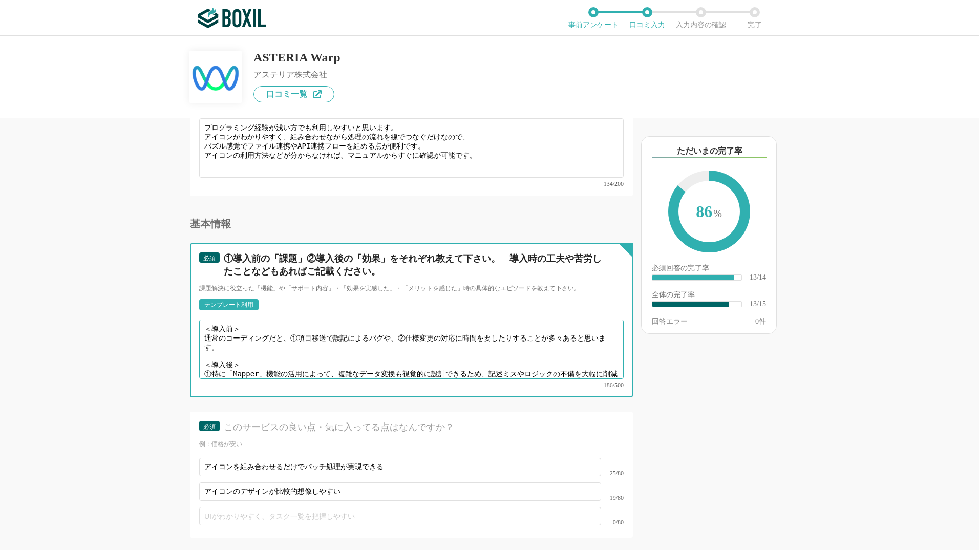
scroll to position [14, 0]
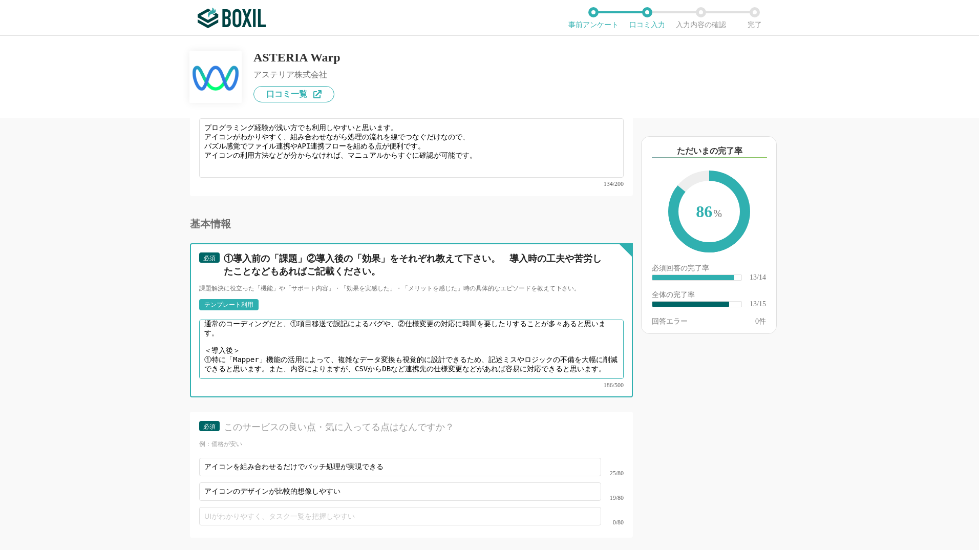
click at [284, 352] on textarea "＜導入前＞ 通常のコーディングだと、①項目移送で誤記によるバグや、②仕様変更の対応に時間を要したりすることが多々あると思います。 ＜導入後＞ ①特に「Mapp…" at bounding box center [411, 349] width 425 height 59
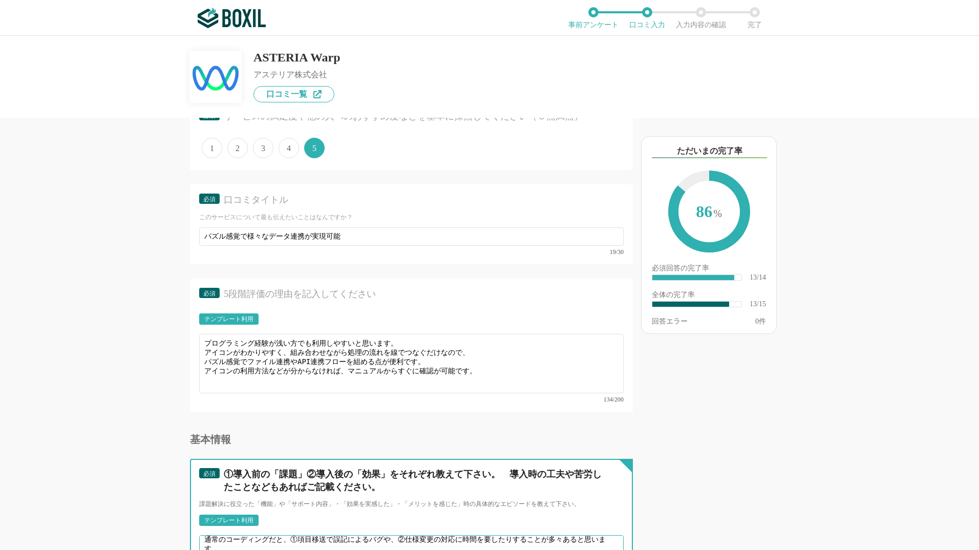
scroll to position [871, 0]
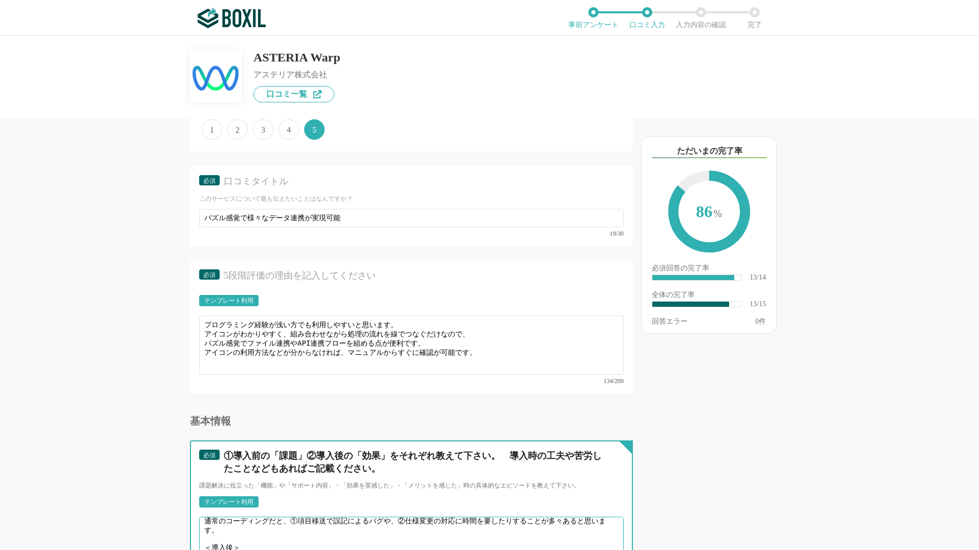
type textarea "＜導入前＞ 通常のコーディングだと、①項目移送で誤記によるバグや、②仕様変更の対応に時間を要したりすることが多々あると思います。 ＜導入後＞ ①特に「Mapp…"
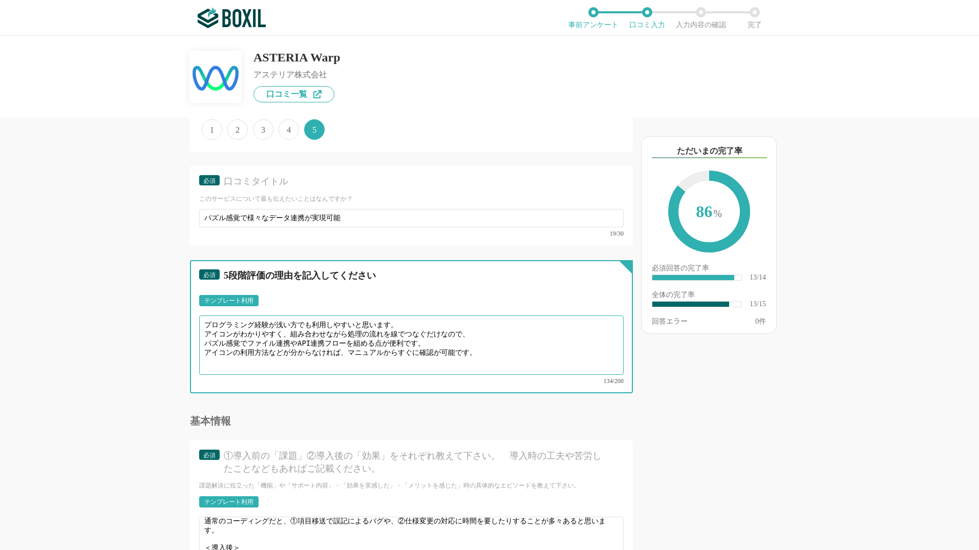
click at [321, 335] on textarea "プログラミング経験が浅い方でも利用しやすいと思います。 アイコンがわかりやすく、組み合わせながら処理の流れを線でつなぐだけなので、 パズル感覚でファイル連携や…" at bounding box center [411, 344] width 425 height 59
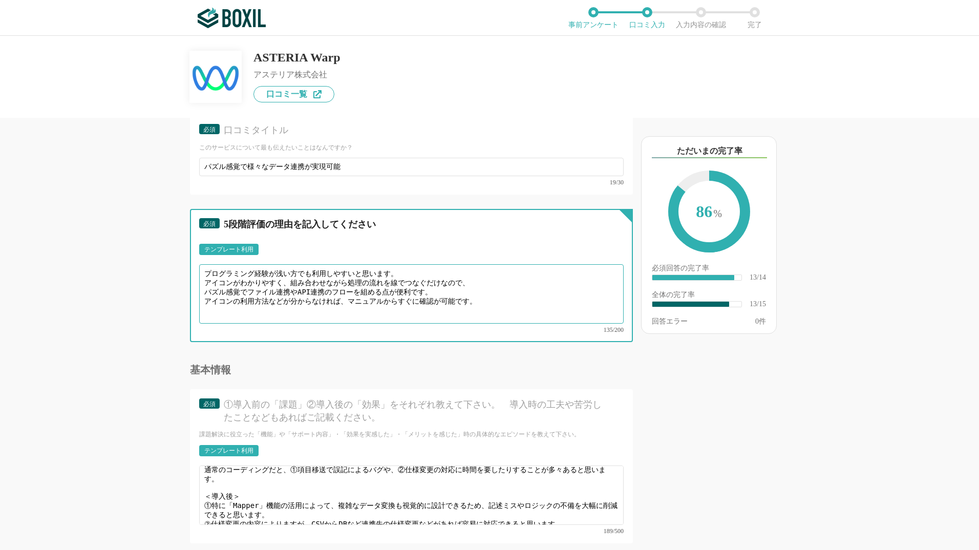
click at [290, 280] on textarea "プログラミング経験が浅い方でも利用しやすいと思います。 アイコンがわかりやすく、組み合わせながら処理の流れを線でつなぐだけなので、 パズル感覚でファイル連携や…" at bounding box center [411, 293] width 425 height 59
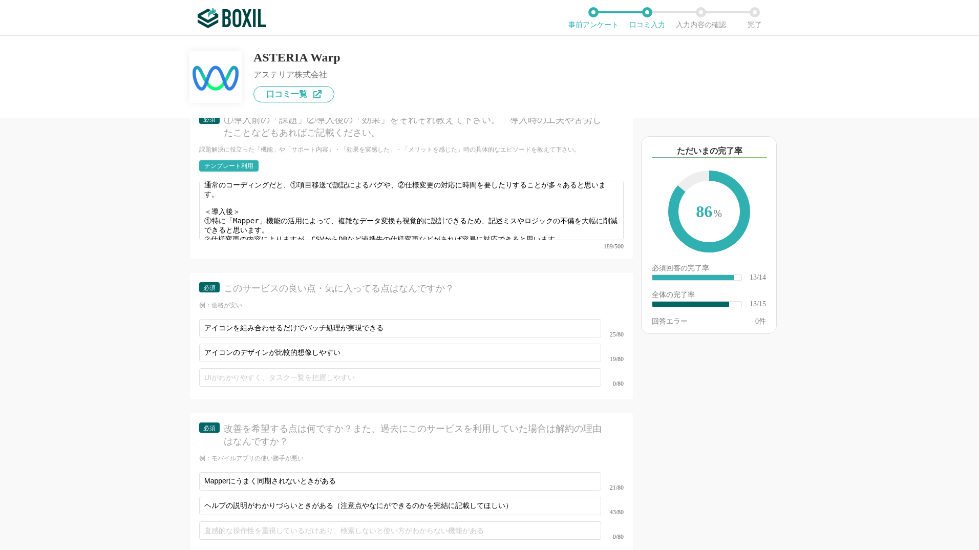
scroll to position [1229, 0]
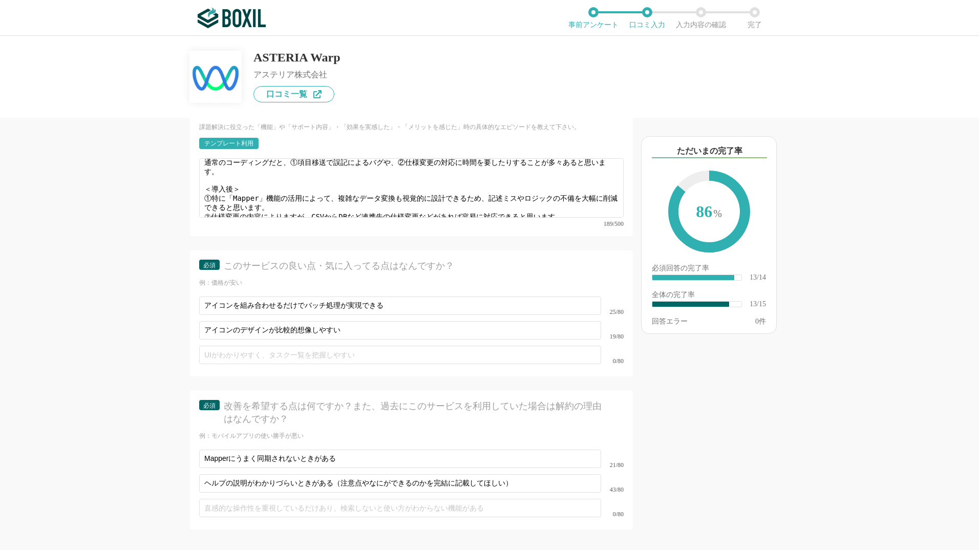
type textarea "プログラミング経験が浅い方でも利用しやすいと思います。 アイコンがわかりやすく、組み合わせながら処理の流れを線でつなぐだけなので、 パズル感覚でファイル連携や…"
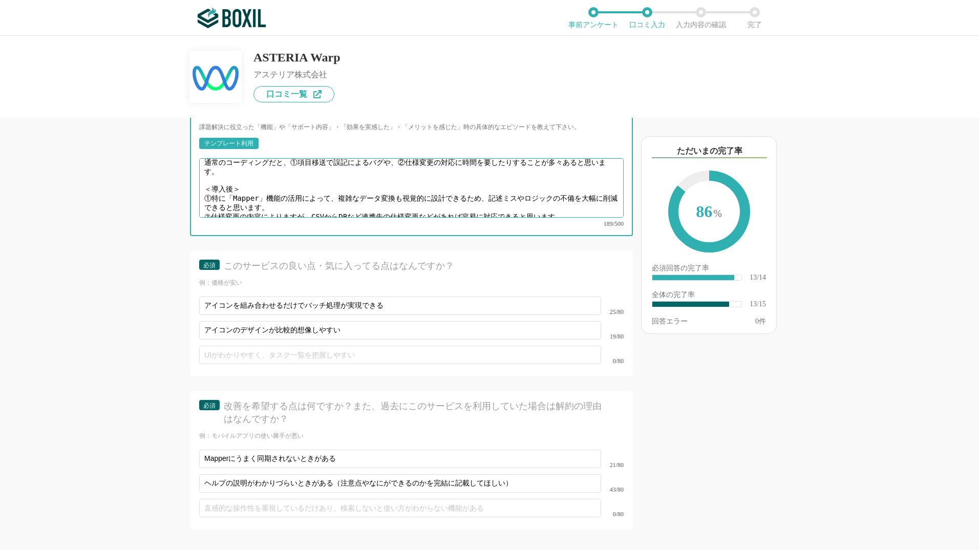
click at [211, 198] on textarea "＜導入前＞ 通常のコーディングだと、①項目移送で誤記によるバグや、②仕様変更の対応に時間を要したりすることが多々あると思います。 ＜導入後＞ ①特に「Mapp…" at bounding box center [411, 187] width 425 height 59
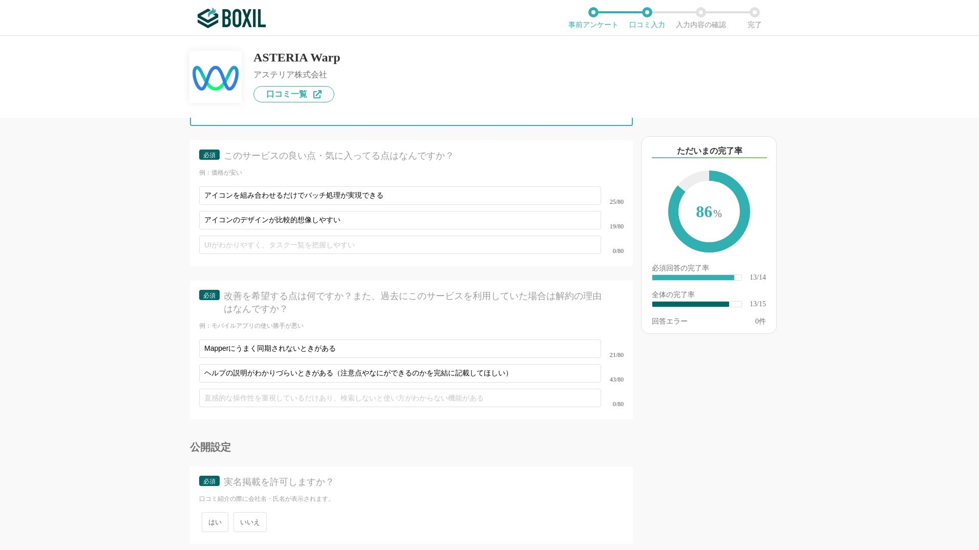
scroll to position [1375, 0]
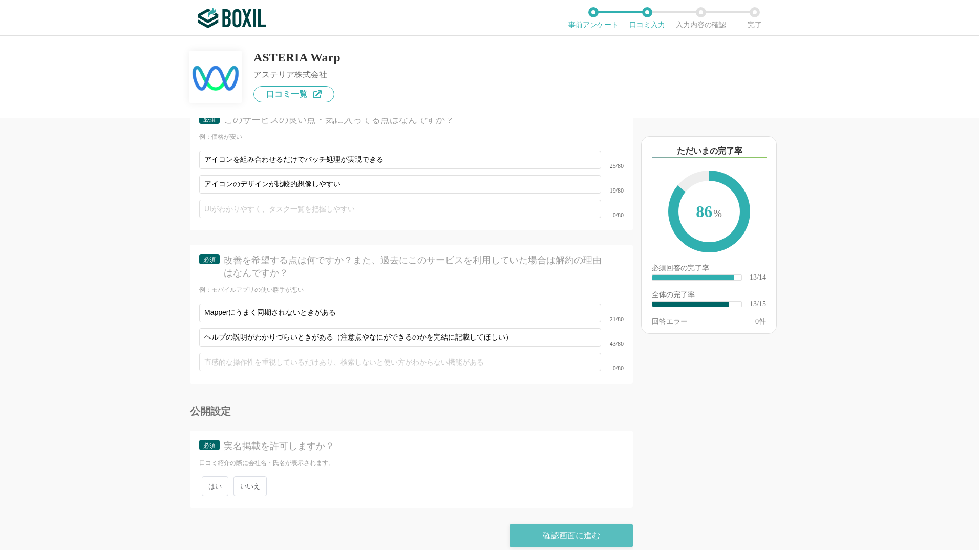
type textarea "＜導入前＞ 通常のコーディングだと、①項目移送で誤記によるバグや、②仕様変更の対応に時間を要したりすることが多々あると思います。 ＜導入後＞ ①特に「Mapp…"
drag, startPoint x: 550, startPoint y: 523, endPoint x: 567, endPoint y: 55, distance: 468.4
click at [550, 524] on div "確認画面に進む" at bounding box center [571, 535] width 123 height 23
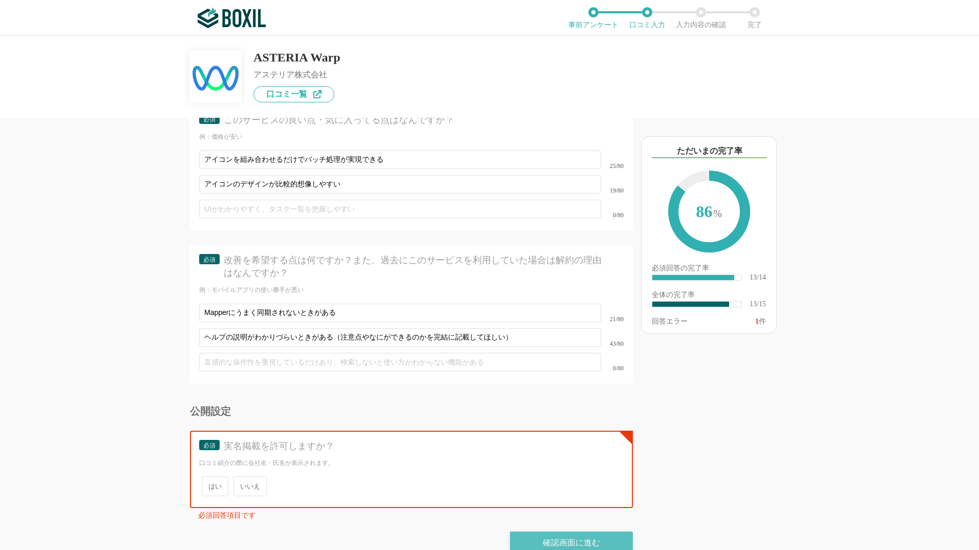
scroll to position [1382, 0]
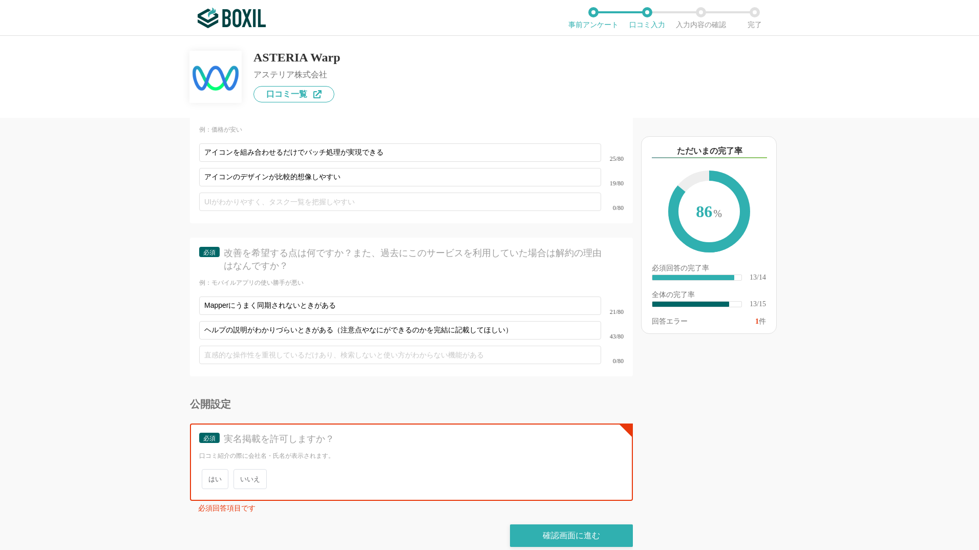
click at [258, 471] on span "いいえ" at bounding box center [250, 479] width 33 height 20
click at [243, 471] on input "いいえ" at bounding box center [239, 474] width 7 height 7
radio input "true"
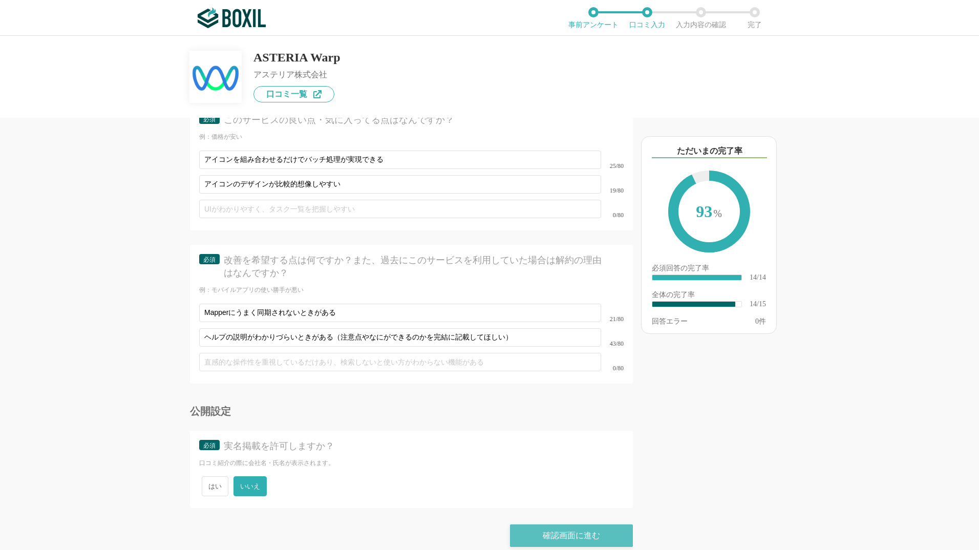
click at [553, 524] on div "確認画面に進む" at bounding box center [571, 535] width 123 height 23
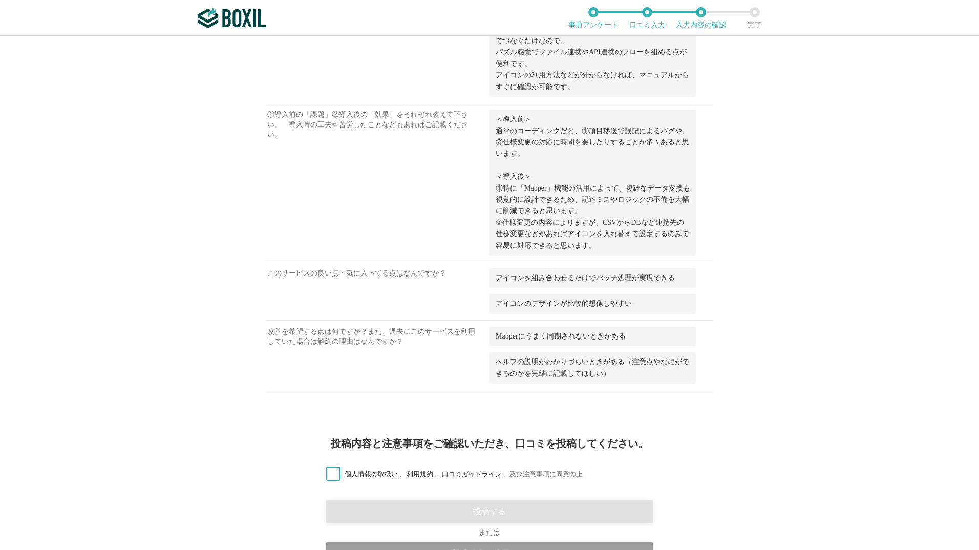
scroll to position [691, 0]
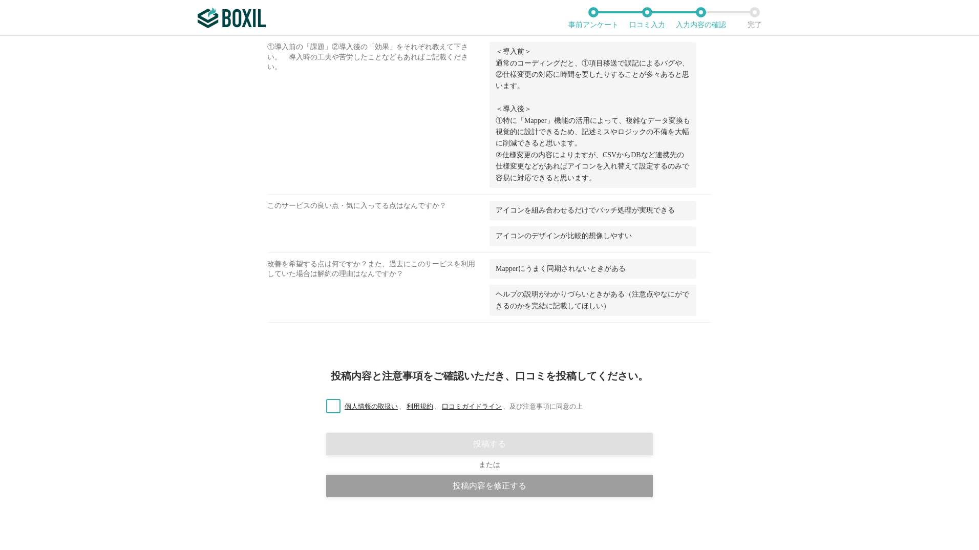
click at [326, 407] on label "個人情報の取扱い 、 利用規約 、 口コミガイドライン 、 及び注意事項に同意の上" at bounding box center [450, 407] width 265 height 11
click at [0, 0] on input "個人情報の取扱い 、 利用規約 、 口コミガイドライン 、 及び注意事項に同意の上" at bounding box center [0, 0] width 0 height 0
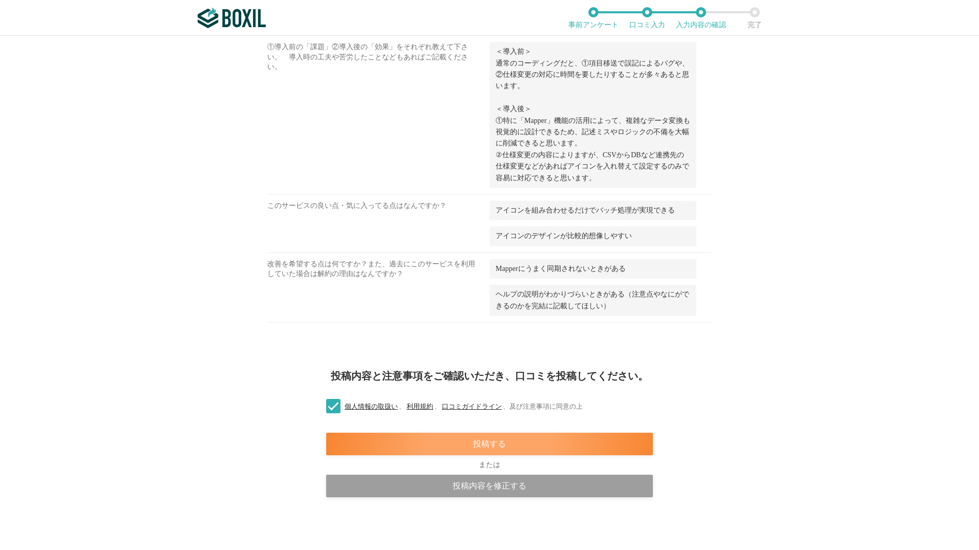
click at [461, 439] on div "投稿する" at bounding box center [489, 444] width 327 height 23
